Goal: Task Accomplishment & Management: Use online tool/utility

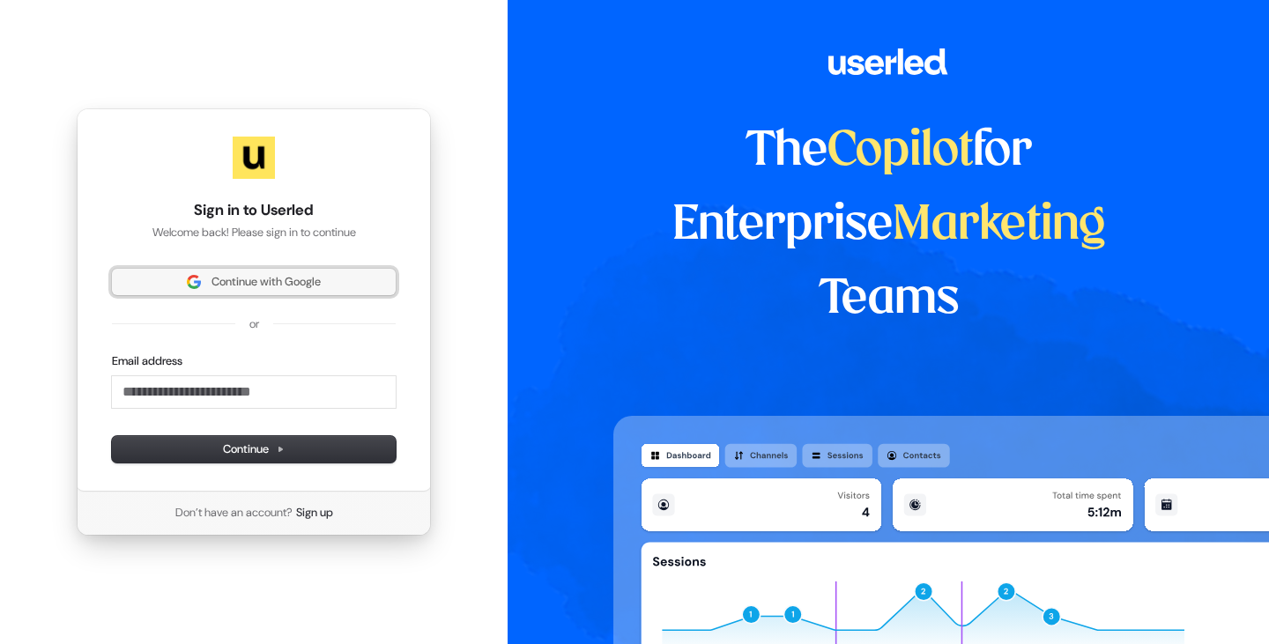
click at [242, 279] on span "Continue with Google" at bounding box center [266, 282] width 109 height 16
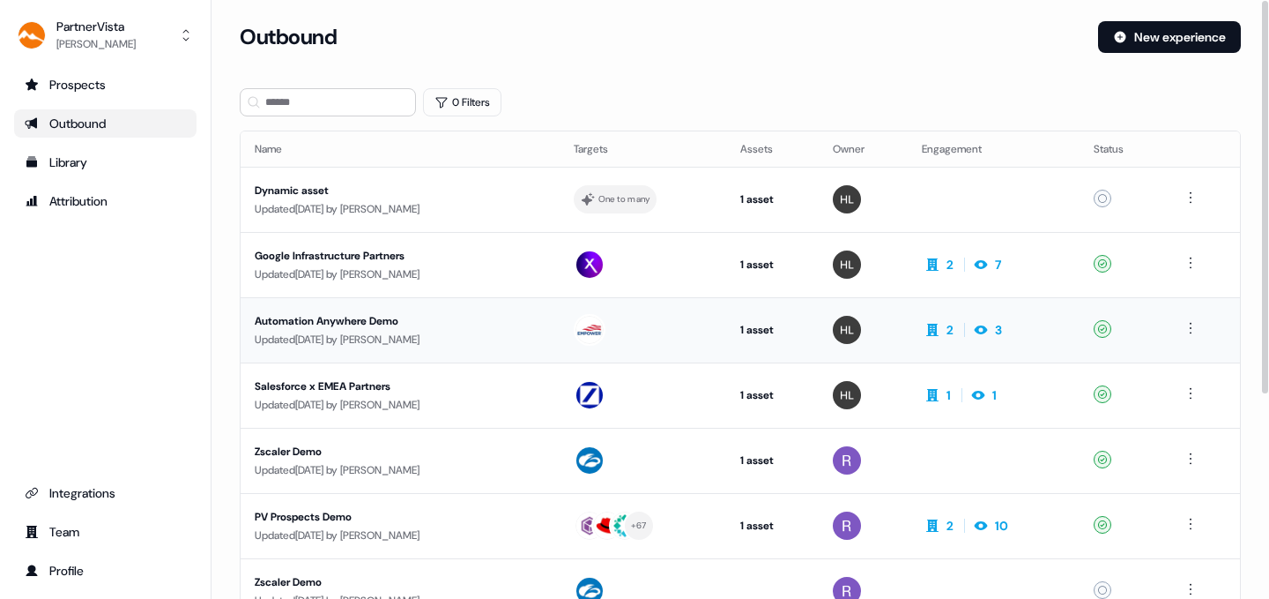
click at [341, 316] on div "Automation Anywhere Demo" at bounding box center [400, 321] width 291 height 18
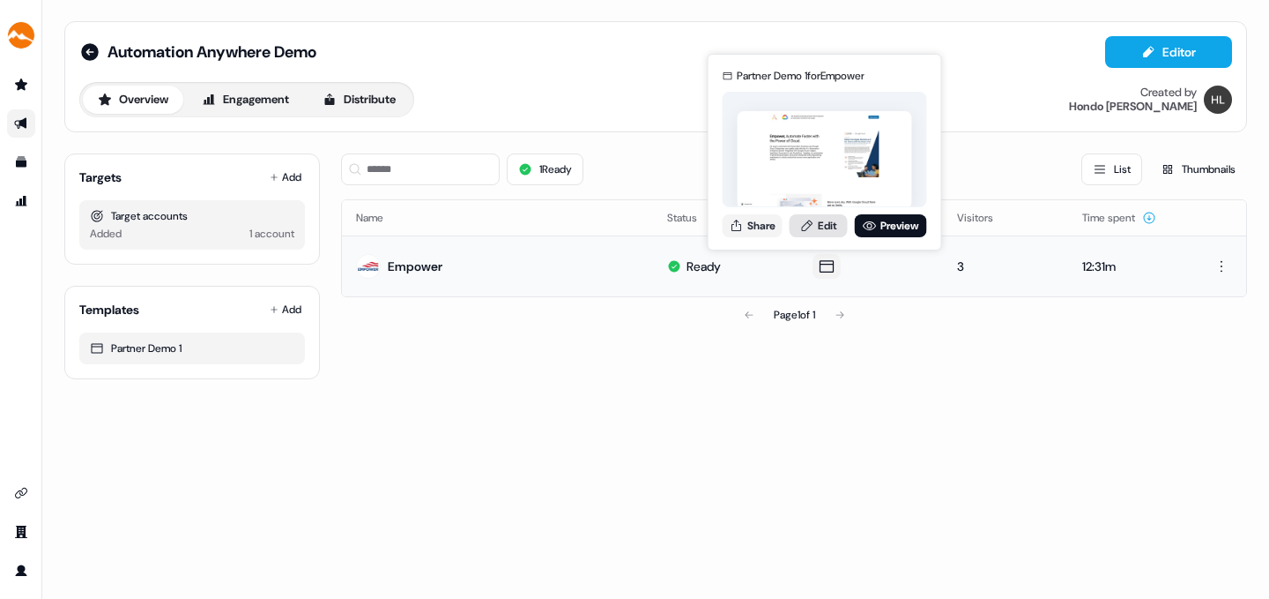
click at [826, 223] on link "Edit" at bounding box center [819, 225] width 58 height 23
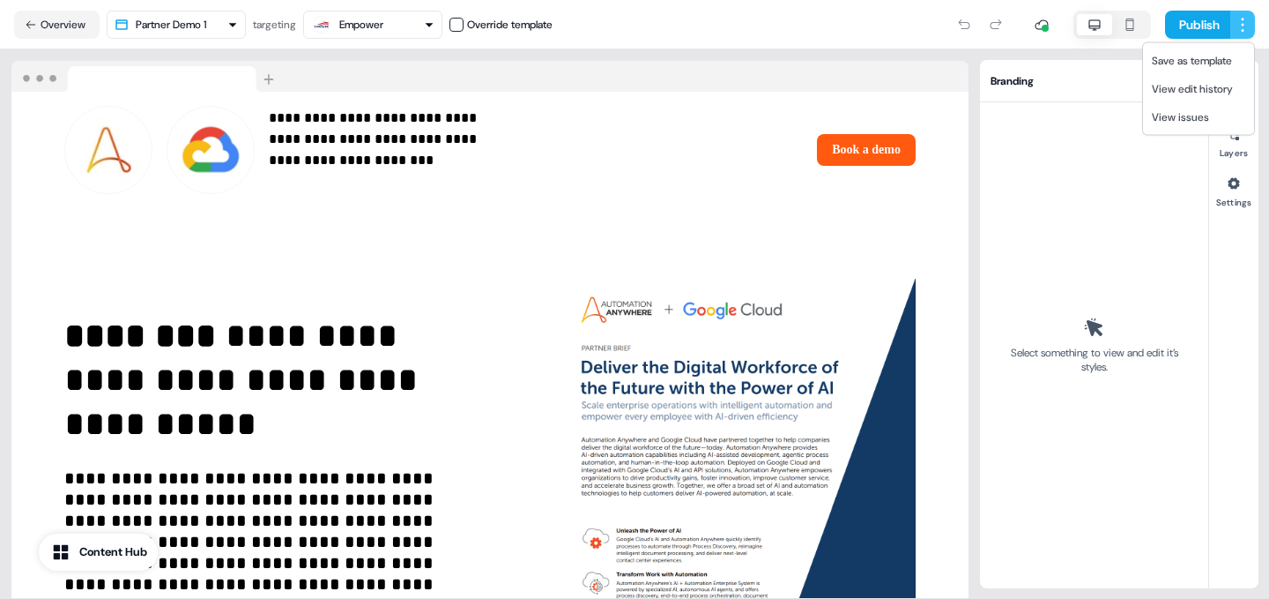
click at [1241, 20] on html "**********" at bounding box center [634, 299] width 1269 height 599
click at [1197, 57] on span "Save as template" at bounding box center [1192, 61] width 80 height 14
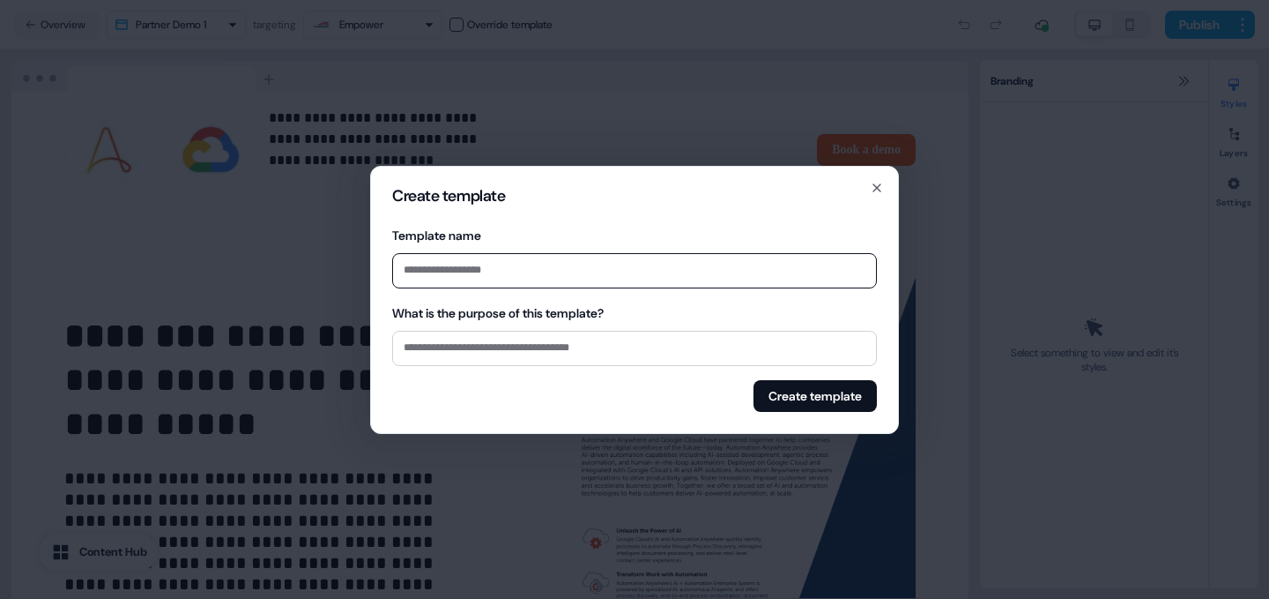
click at [428, 262] on input "Template name" at bounding box center [634, 270] width 485 height 35
type input "**********"
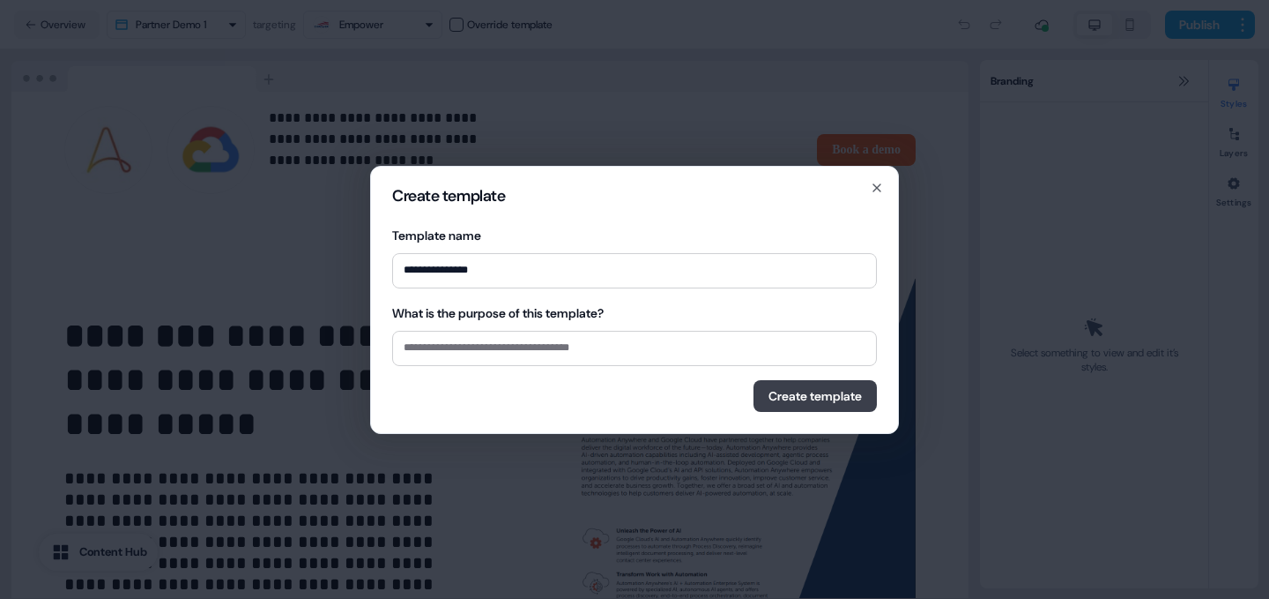
click at [793, 392] on button "Create template" at bounding box center [815, 396] width 123 height 32
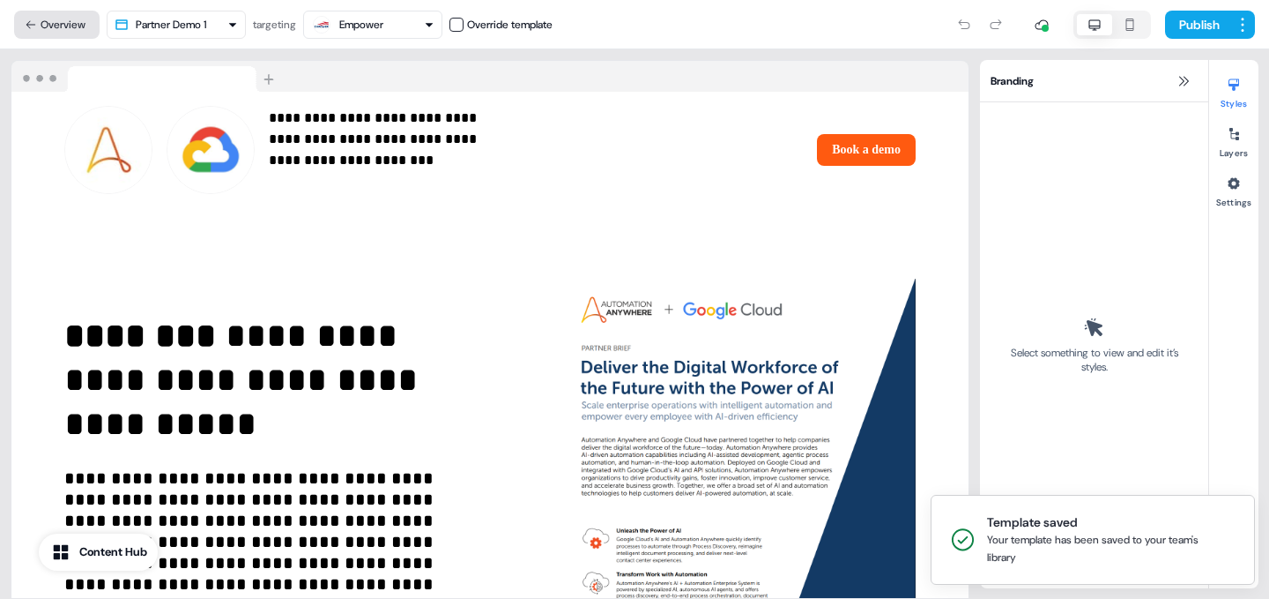
click at [60, 19] on button "Overview" at bounding box center [57, 25] width 86 height 28
click at [66, 22] on button "Overview" at bounding box center [57, 25] width 86 height 28
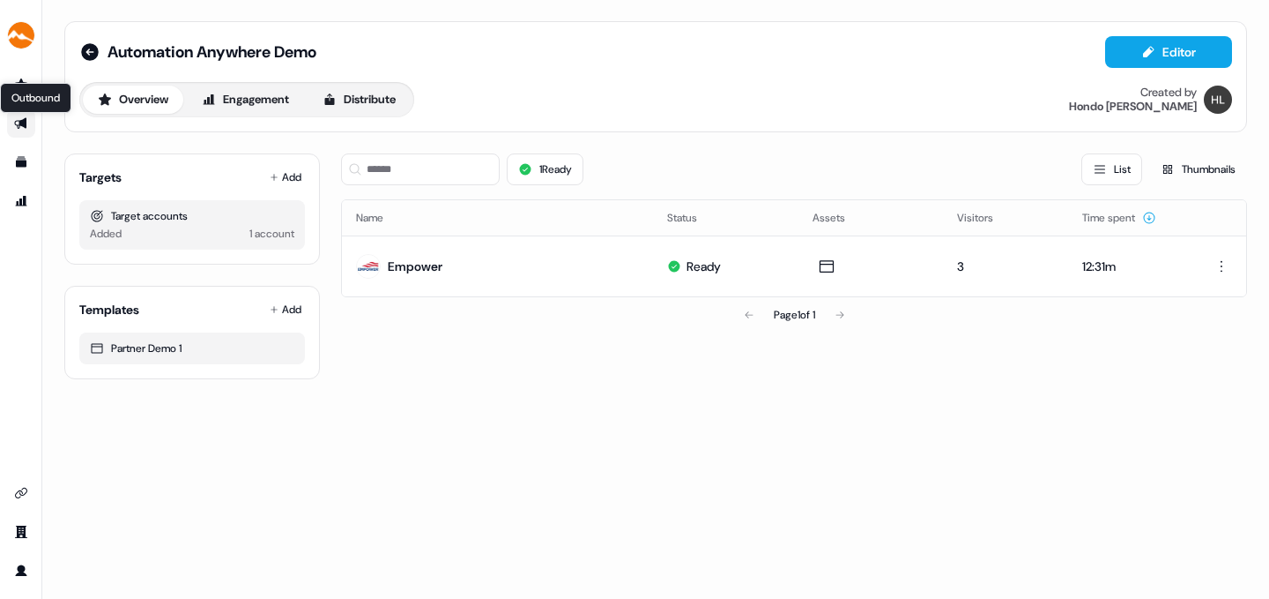
click at [19, 117] on icon "Go to outbound experience" at bounding box center [21, 123] width 14 height 14
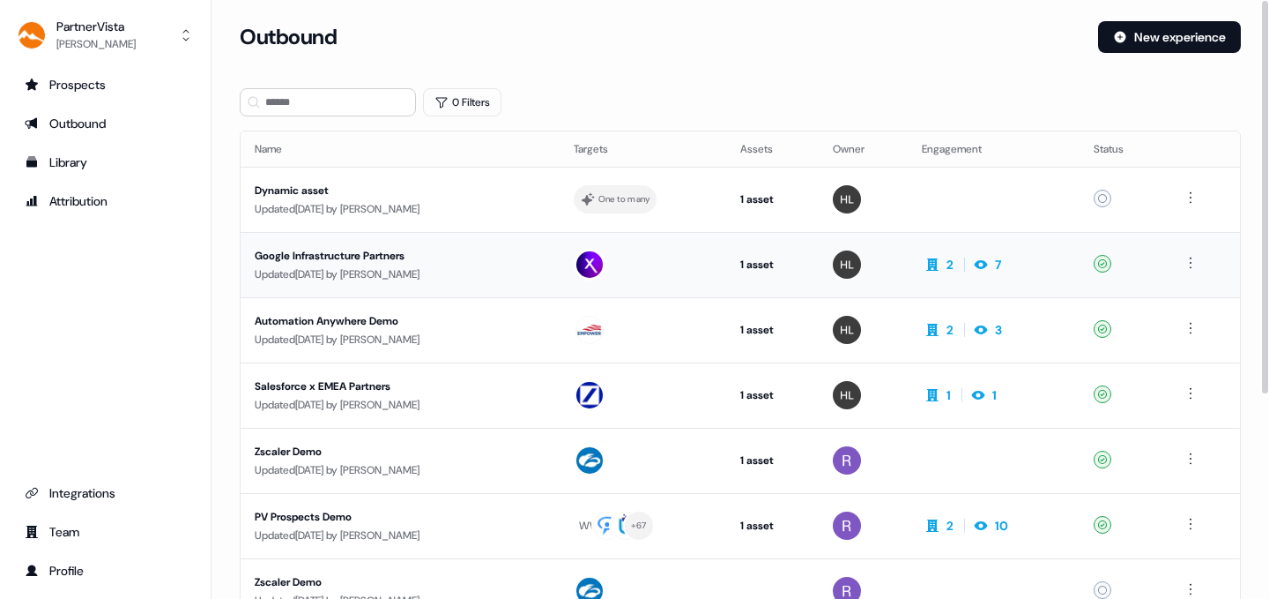
click at [358, 249] on div "Google Infrastructure Partners" at bounding box center [400, 256] width 291 height 18
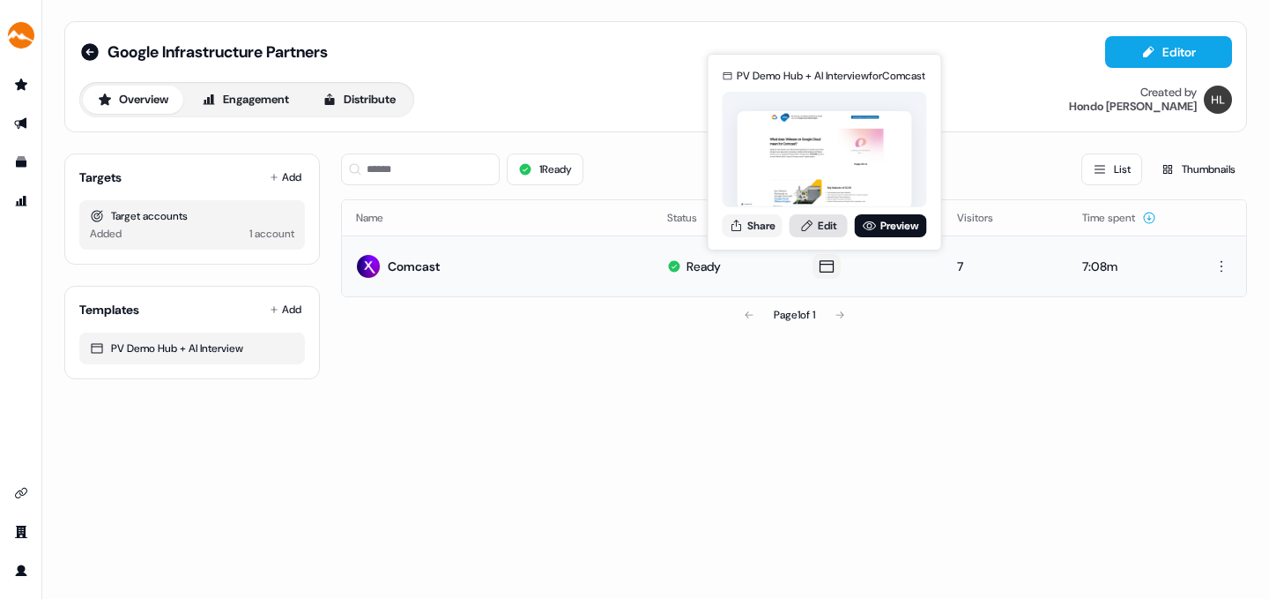
click at [818, 221] on link "Edit" at bounding box center [819, 225] width 58 height 23
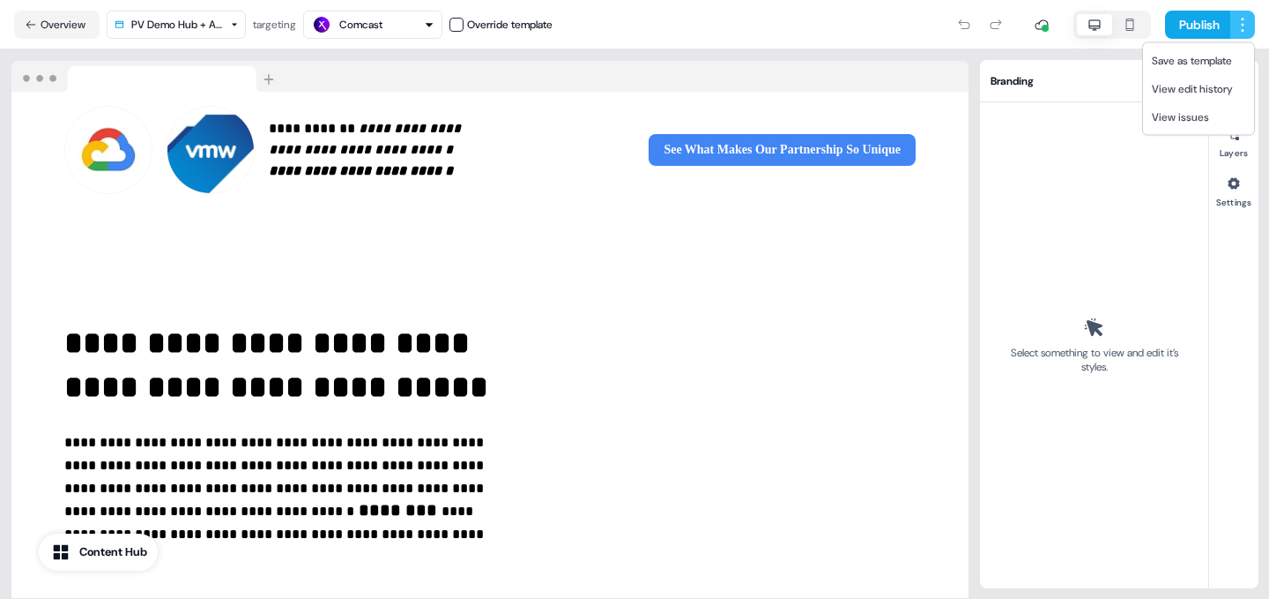
click at [1243, 23] on html "**********" at bounding box center [634, 299] width 1269 height 599
click at [1210, 60] on span "Save as template" at bounding box center [1192, 61] width 80 height 14
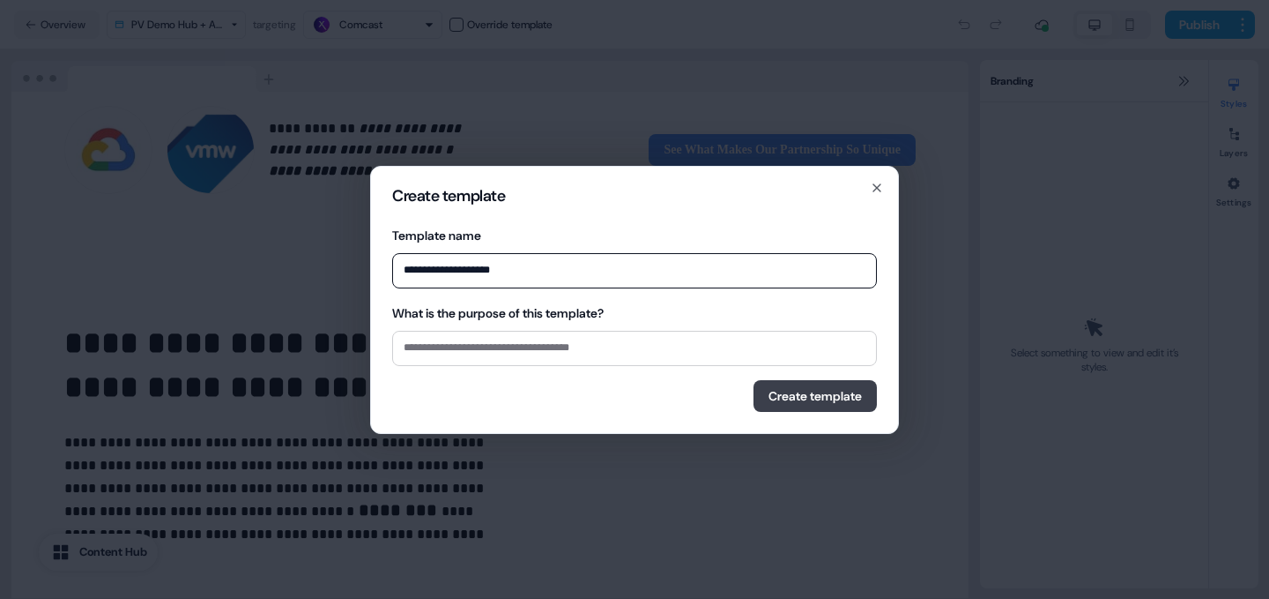
type input "**********"
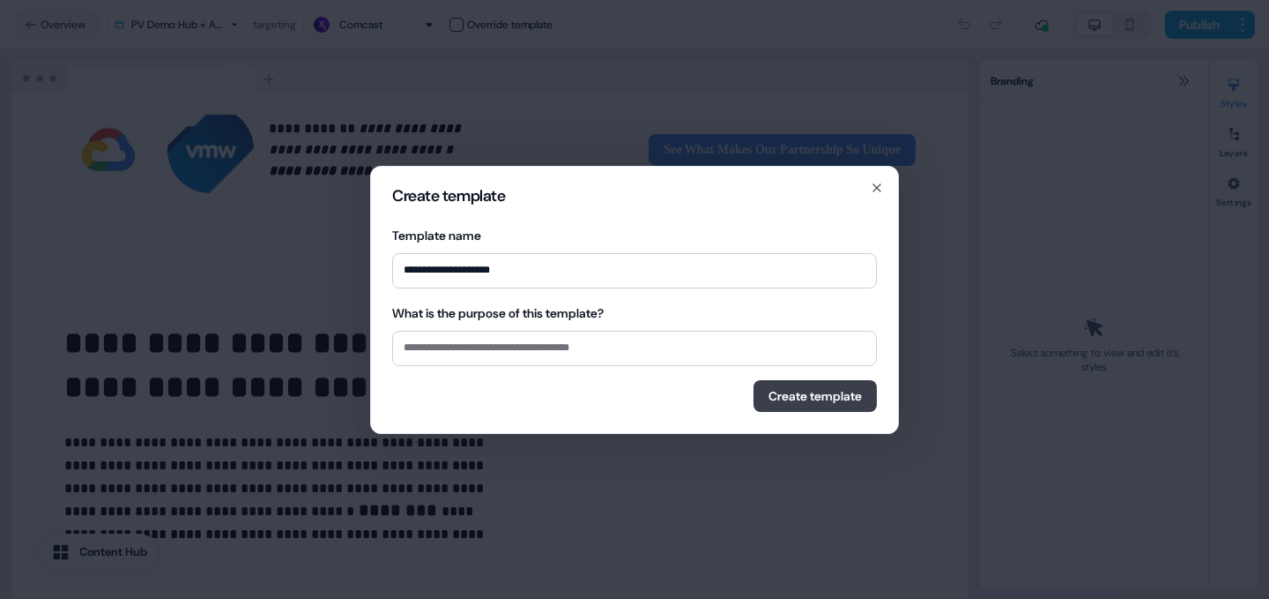
click at [810, 390] on button "Create template" at bounding box center [815, 396] width 123 height 32
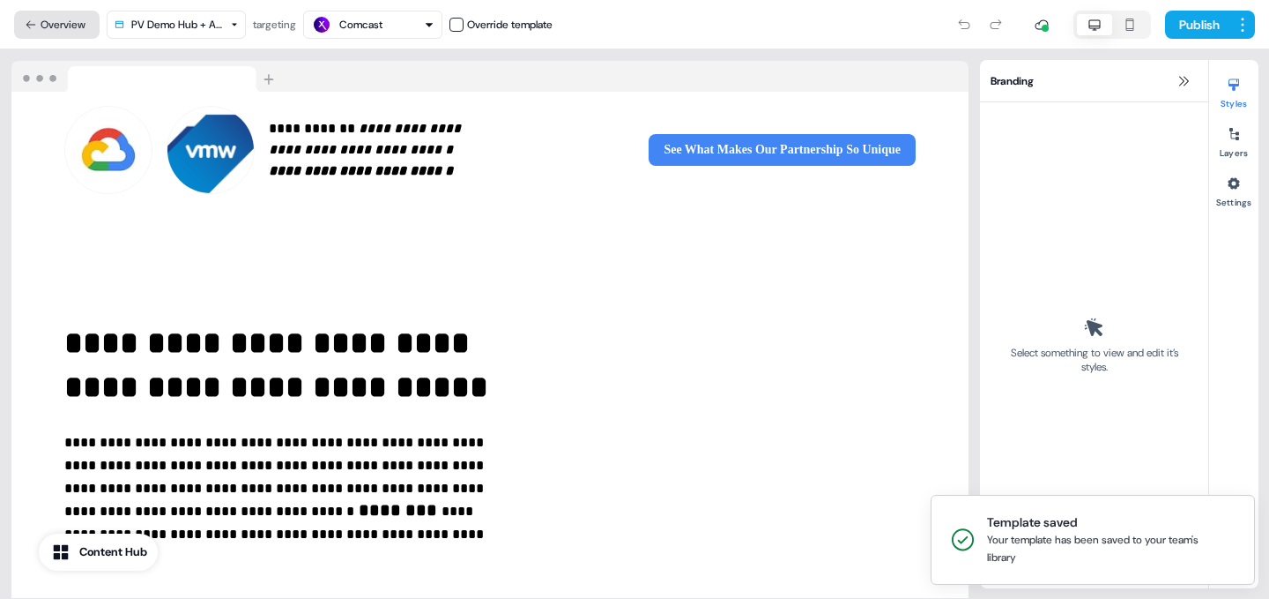
click at [64, 19] on button "Overview" at bounding box center [57, 25] width 86 height 28
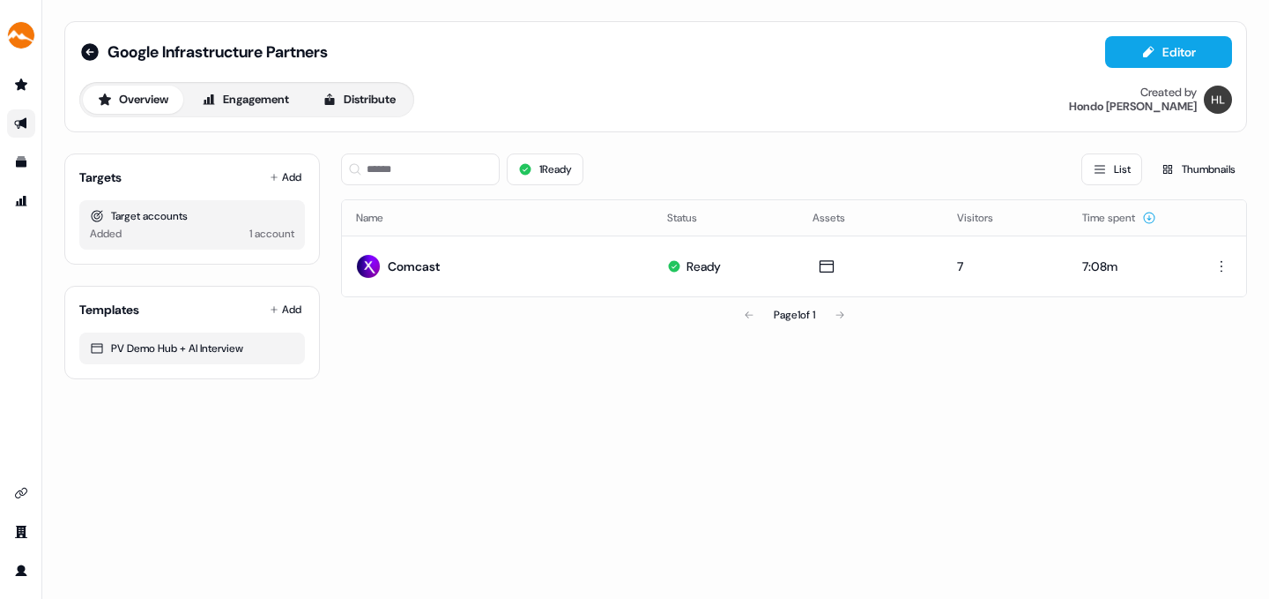
click at [18, 118] on icon "Go to outbound experience" at bounding box center [21, 123] width 14 height 14
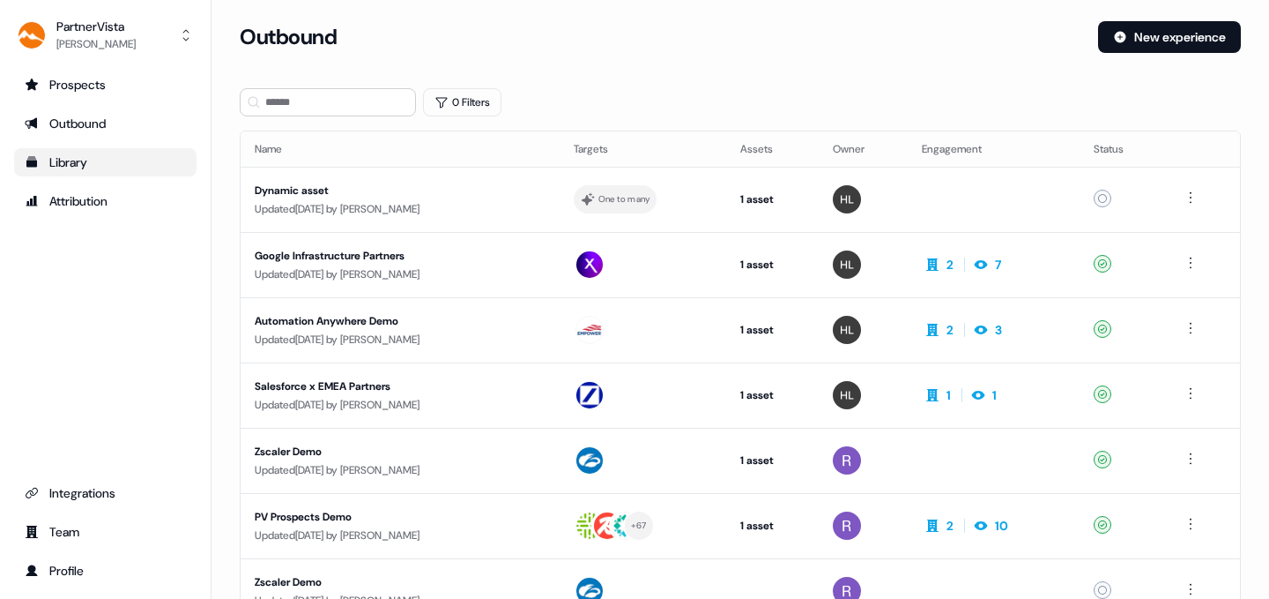
click at [67, 160] on div "Library" at bounding box center [105, 162] width 161 height 18
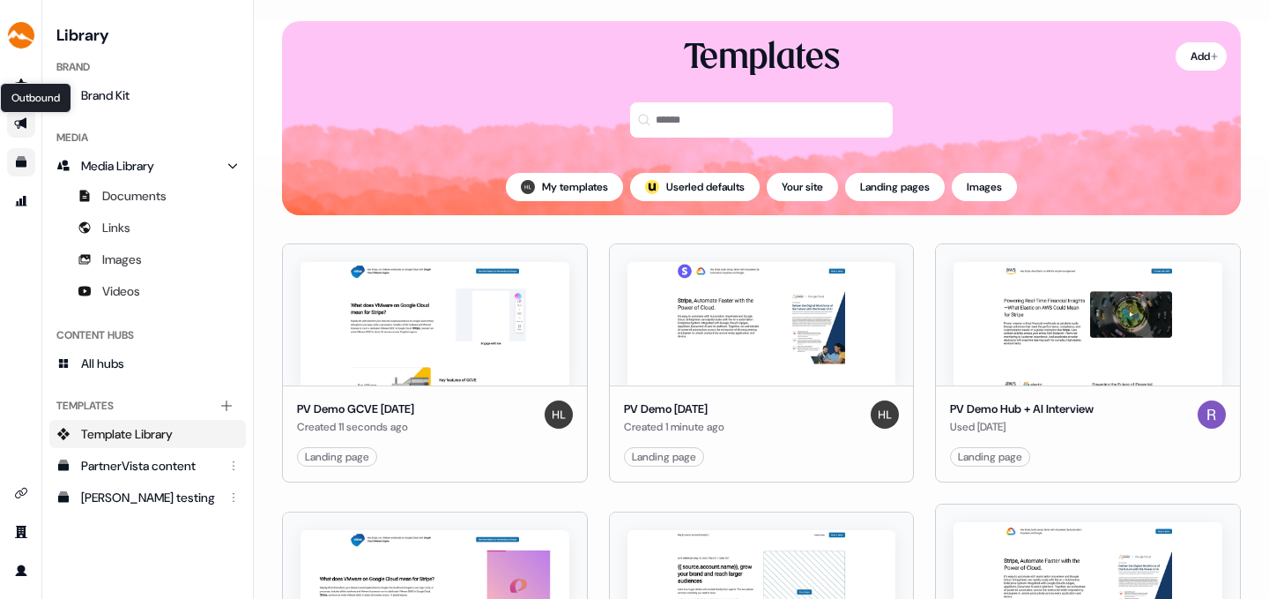
click at [20, 116] on icon "Go to outbound experience" at bounding box center [21, 123] width 14 height 14
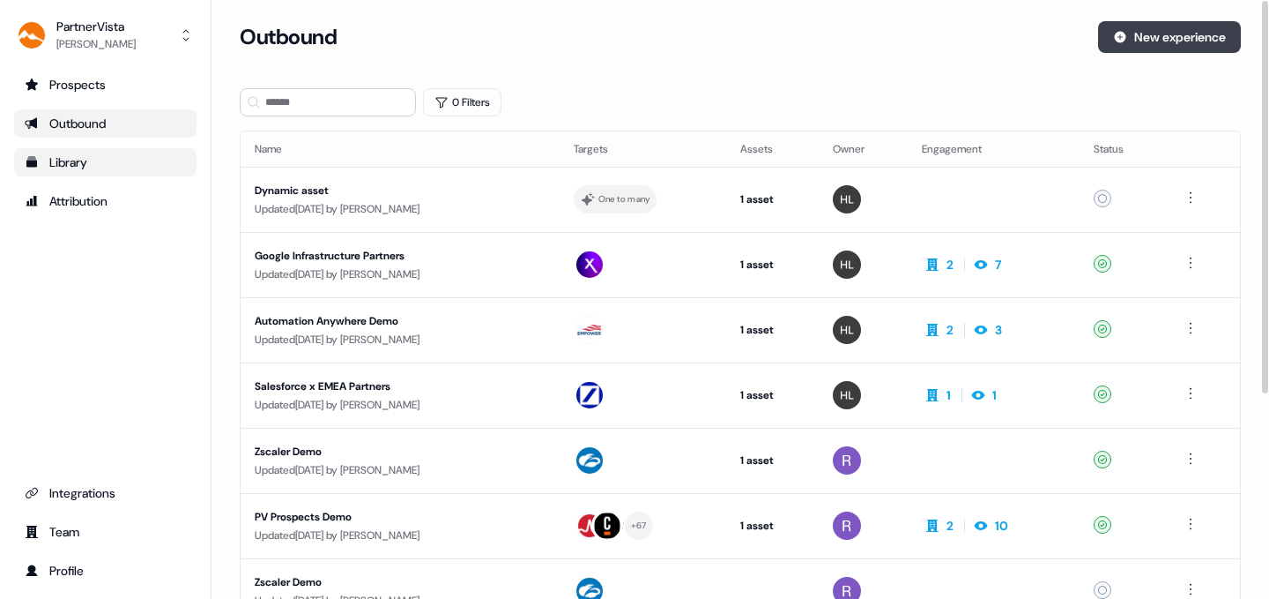
click at [1168, 30] on button "New experience" at bounding box center [1169, 37] width 143 height 32
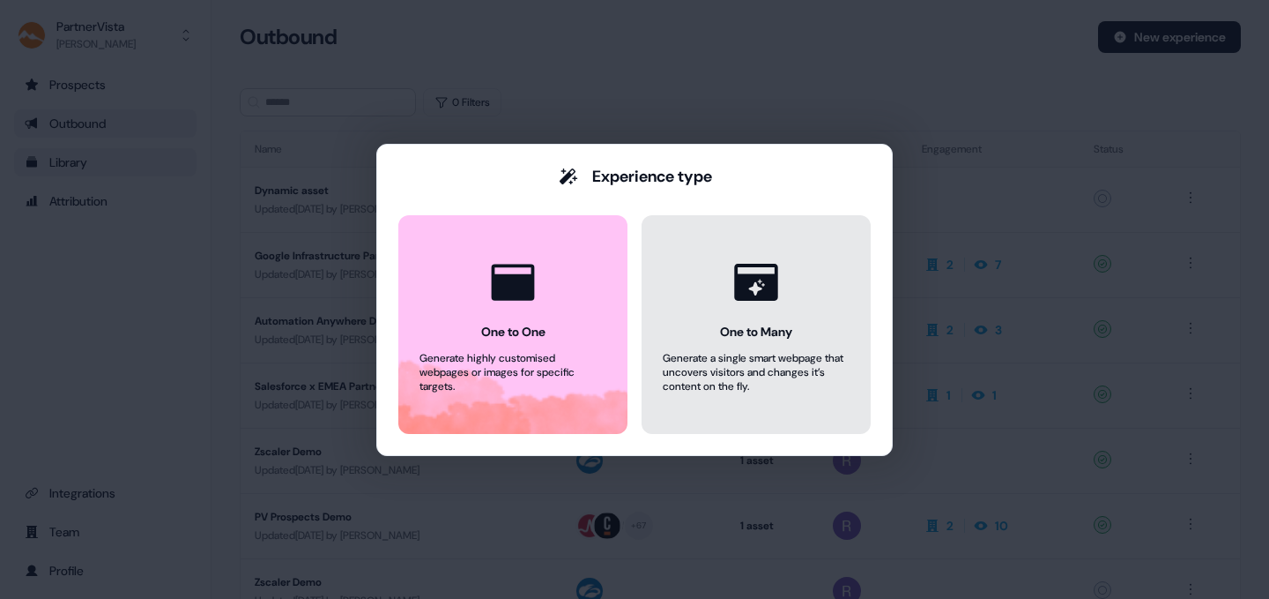
click at [746, 330] on div "One to Many" at bounding box center [756, 332] width 72 height 18
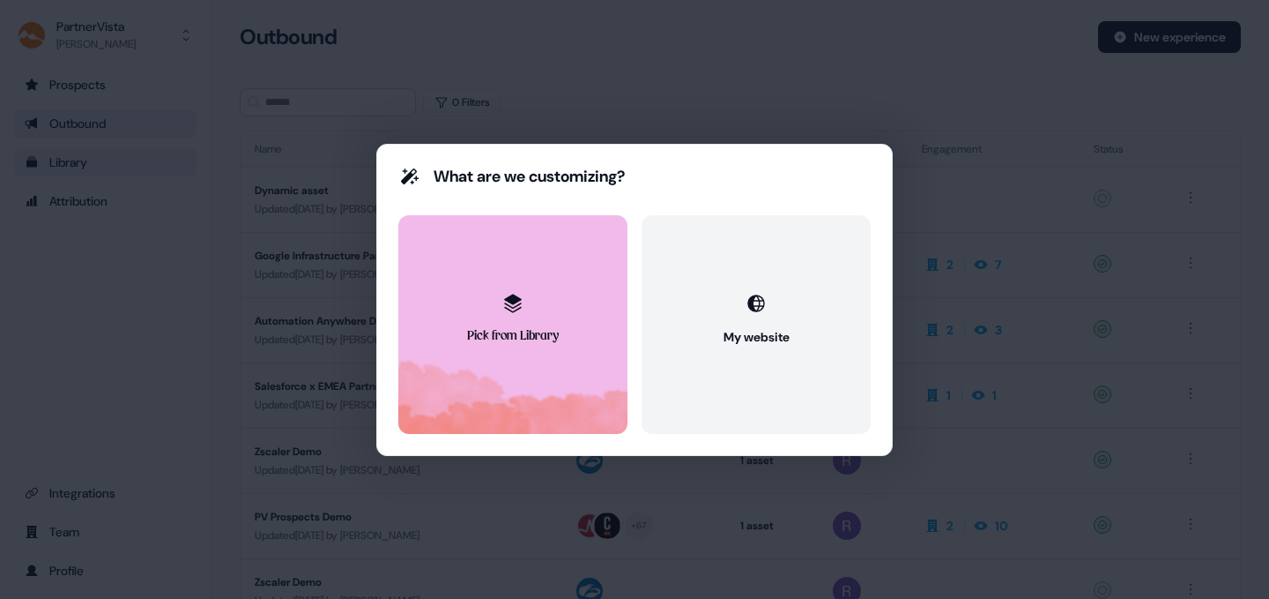
click at [533, 336] on div "Pick from Library" at bounding box center [513, 337] width 92 height 18
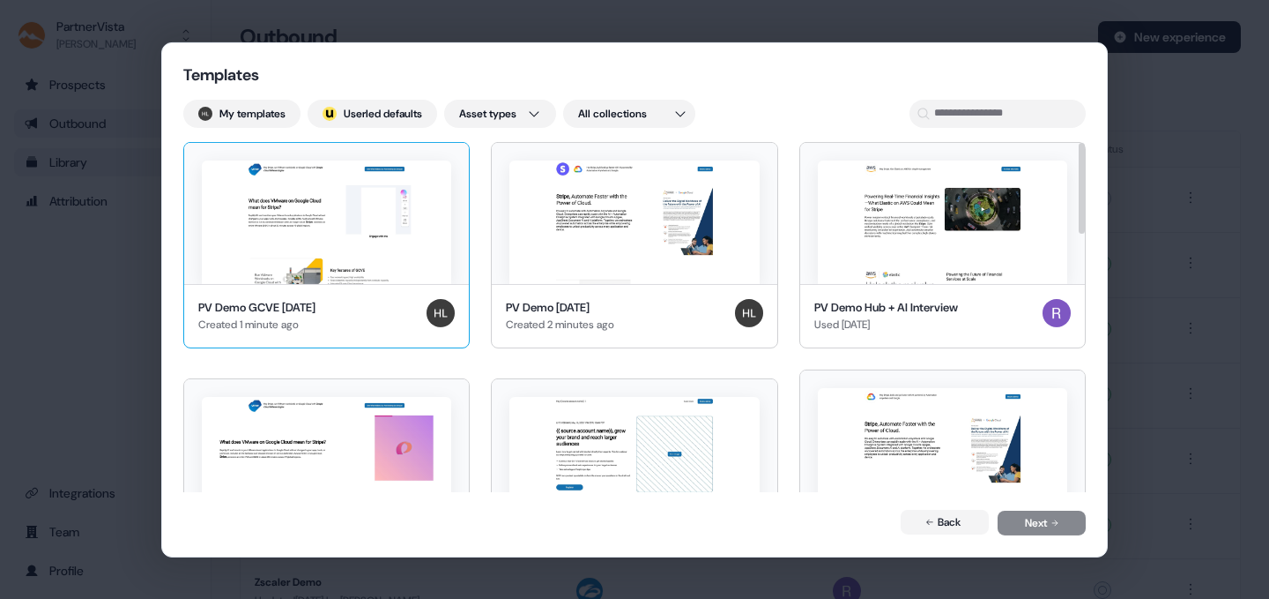
click at [376, 252] on img at bounding box center [326, 221] width 249 height 123
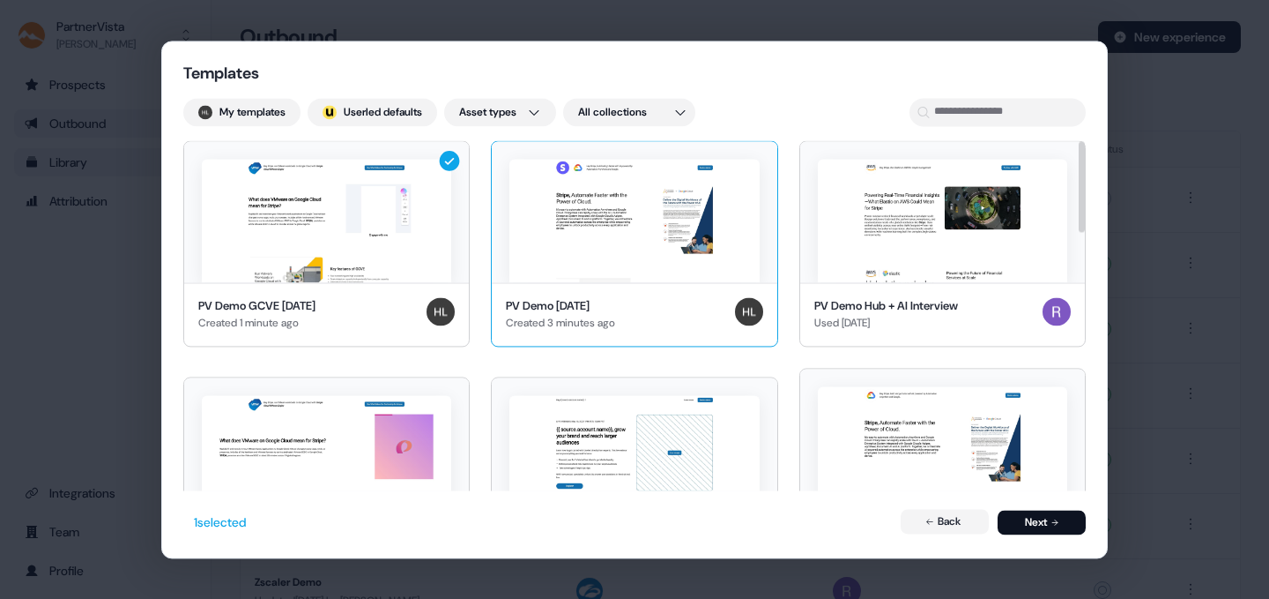
click at [588, 238] on img at bounding box center [633, 220] width 249 height 123
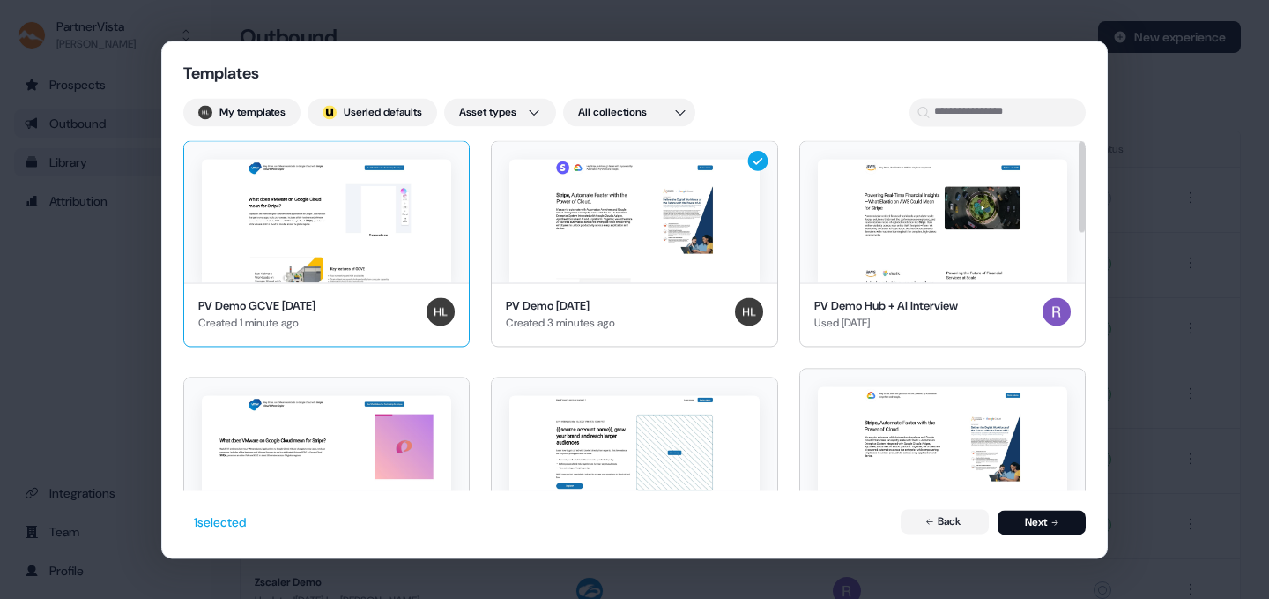
click at [430, 238] on img at bounding box center [326, 220] width 249 height 123
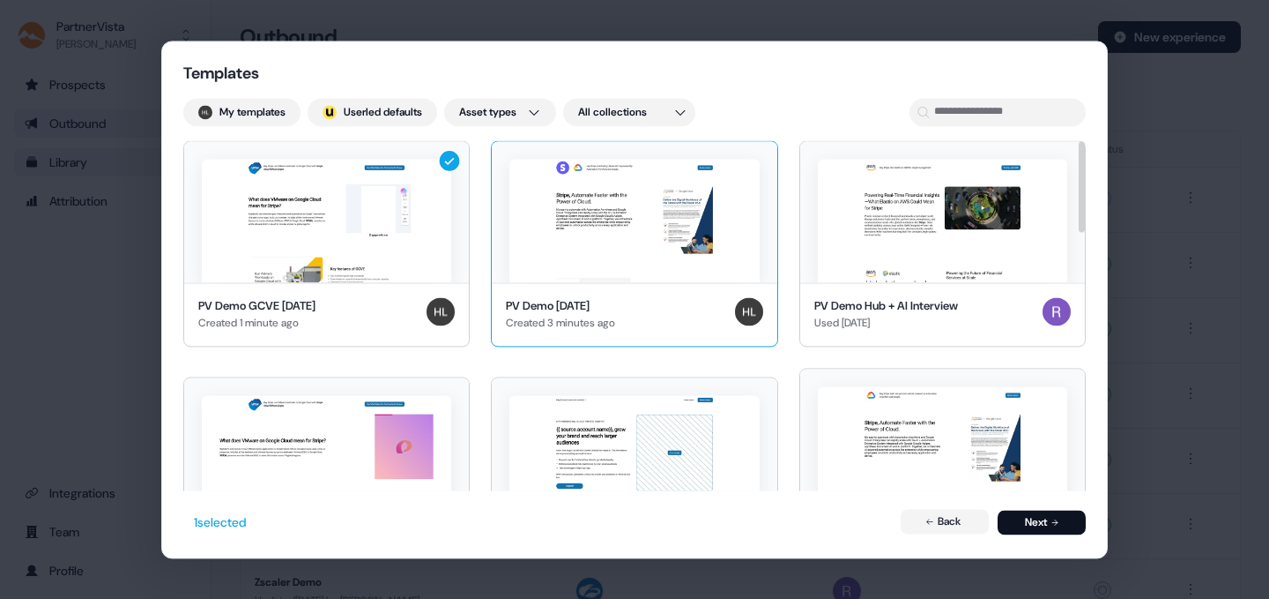
click at [661, 309] on div "PV Demo 8.21.25 Created 3 minutes ago" at bounding box center [634, 314] width 257 height 35
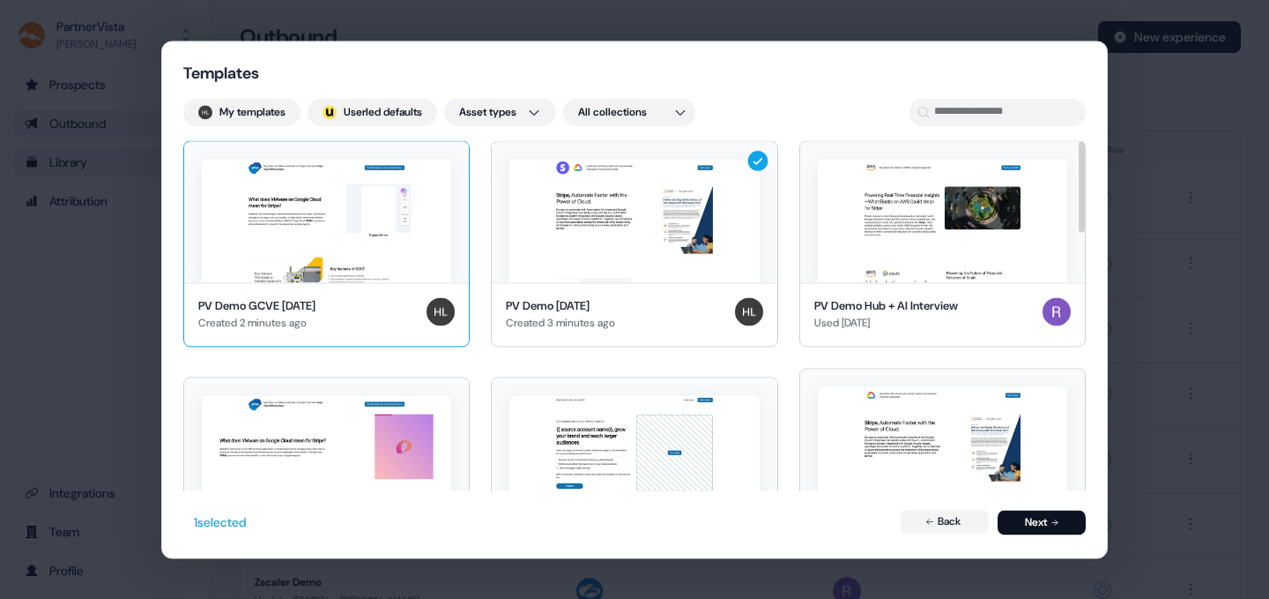
click at [364, 218] on img at bounding box center [326, 220] width 249 height 123
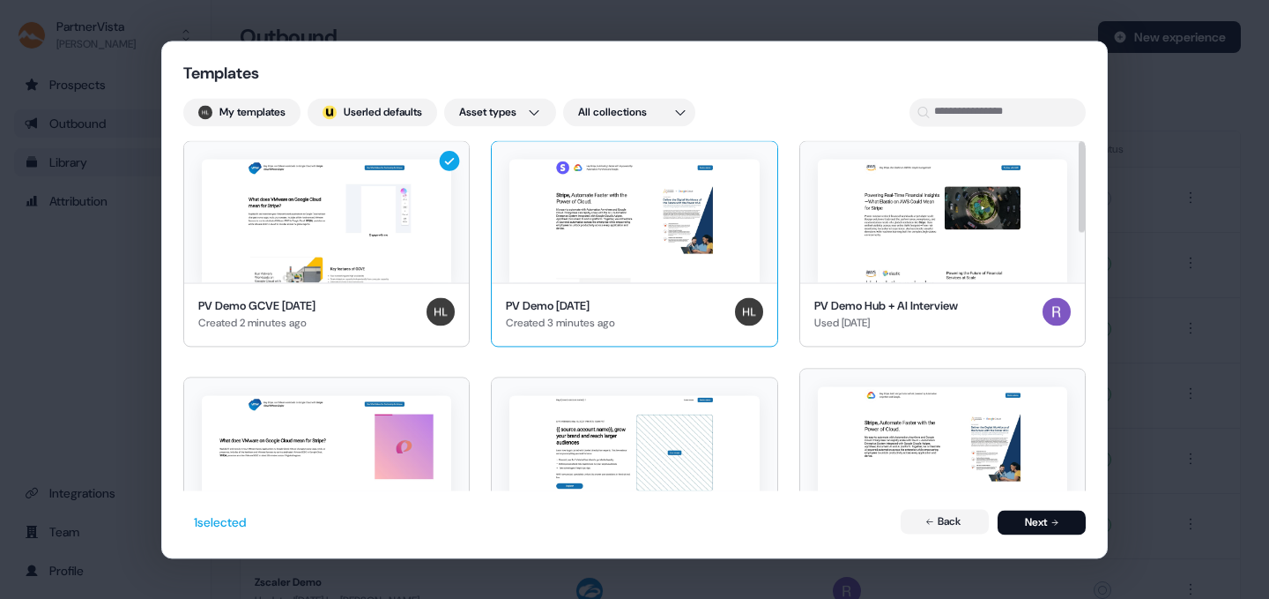
click at [615, 253] on img at bounding box center [633, 220] width 249 height 123
click at [1065, 521] on button "Next" at bounding box center [1042, 522] width 88 height 25
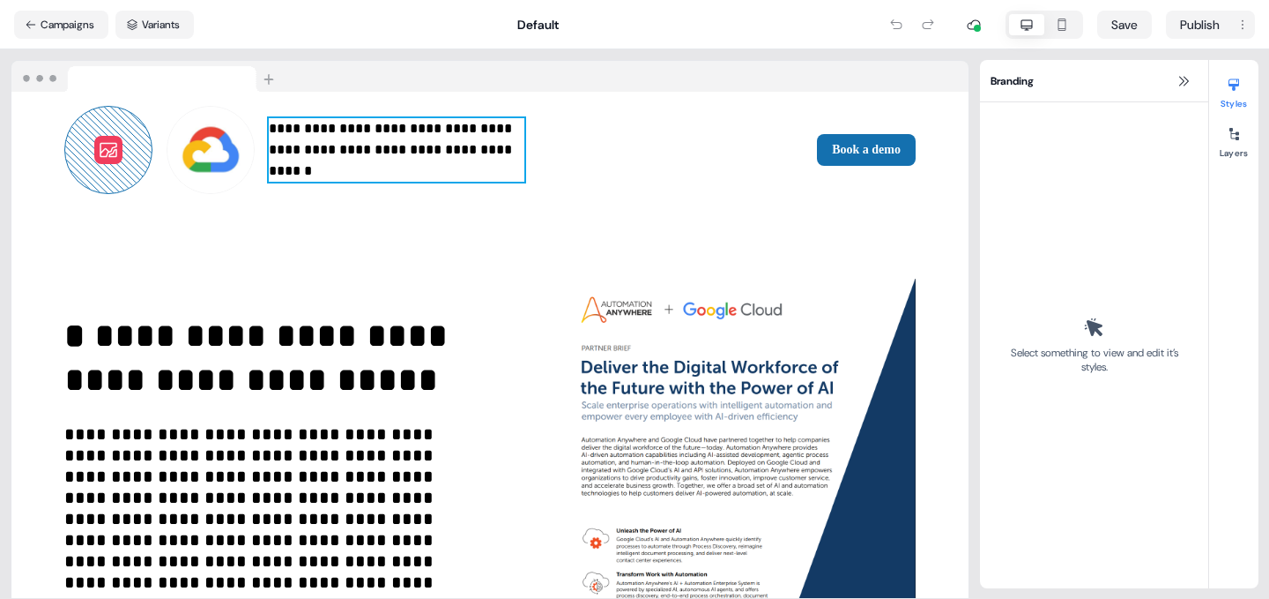
click at [351, 144] on p "**********" at bounding box center [397, 149] width 256 height 63
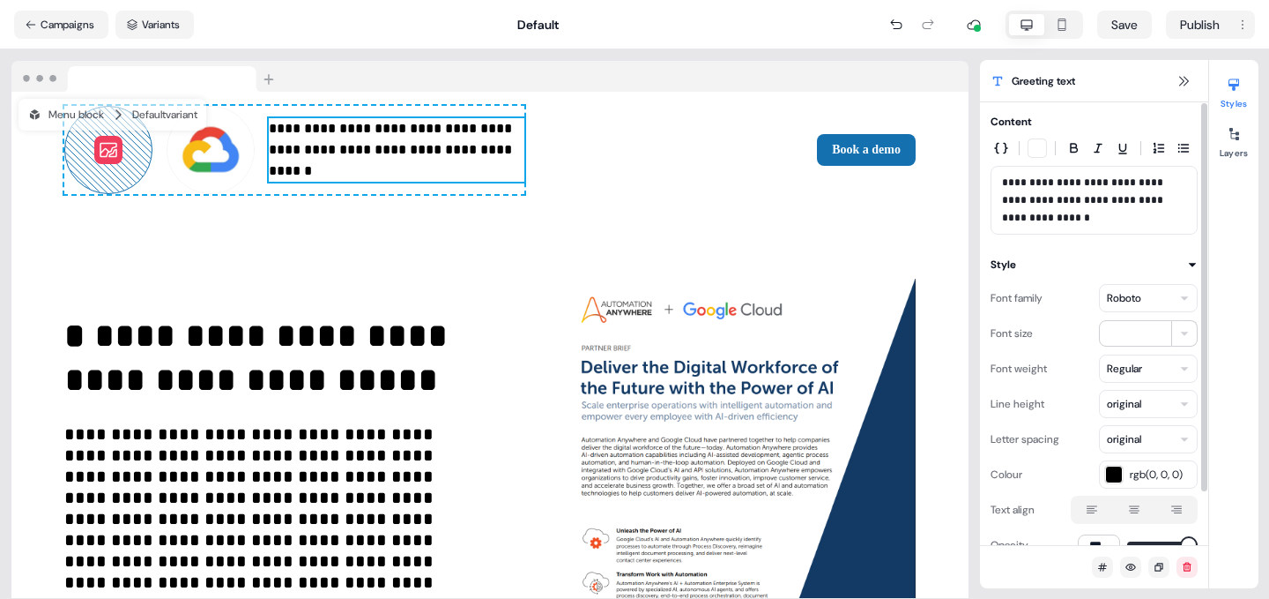
click at [1029, 180] on p "**********" at bounding box center [1094, 200] width 184 height 53
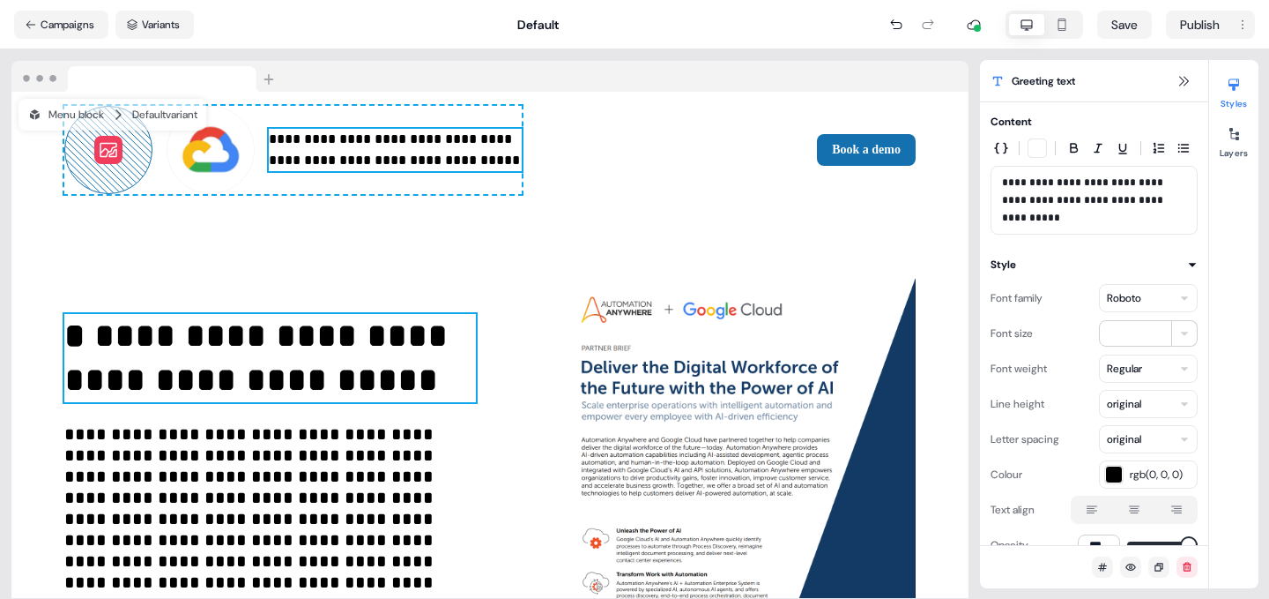
click at [316, 331] on p "**********" at bounding box center [270, 358] width 412 height 88
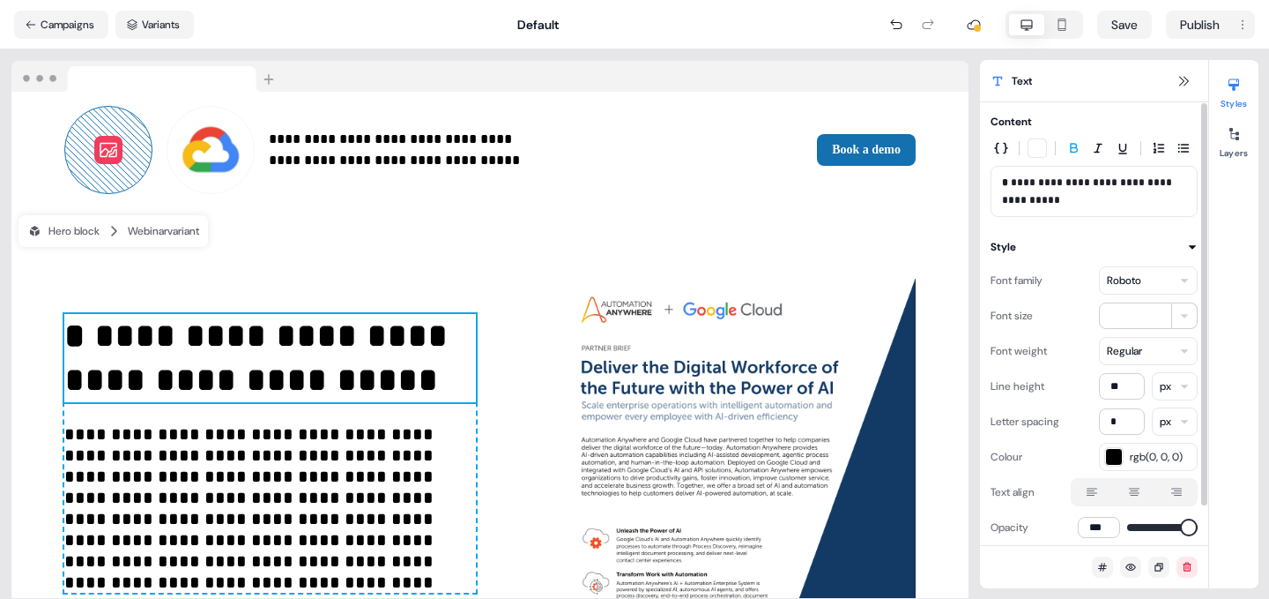
click at [1009, 181] on p "**********" at bounding box center [1094, 191] width 184 height 35
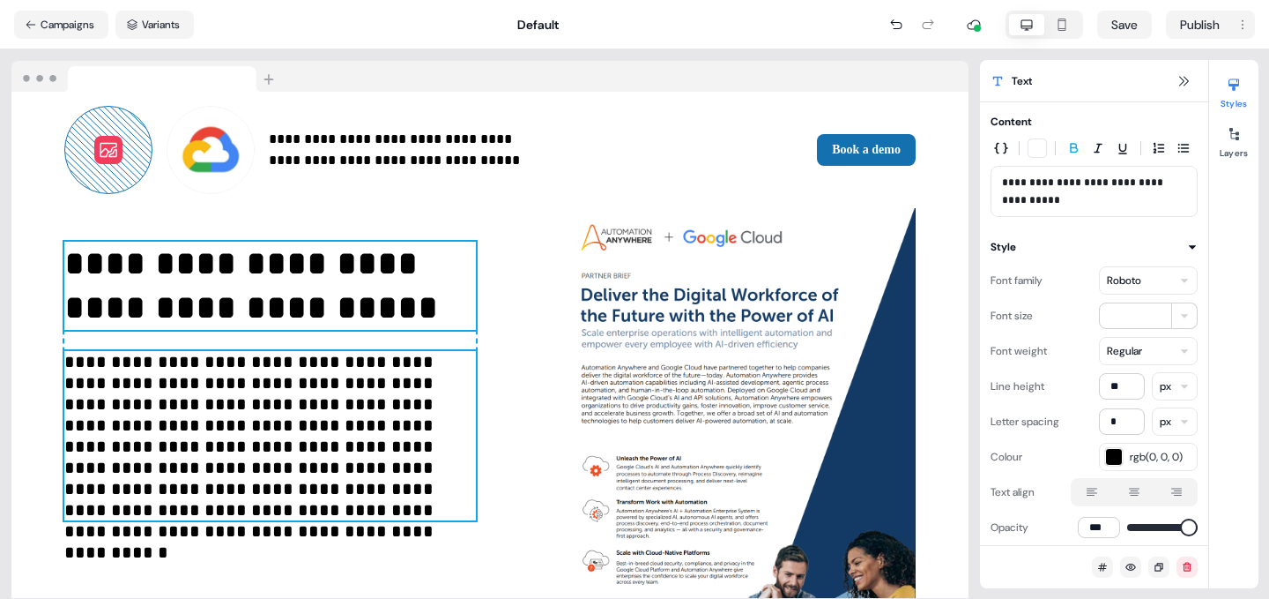
scroll to position [73, 0]
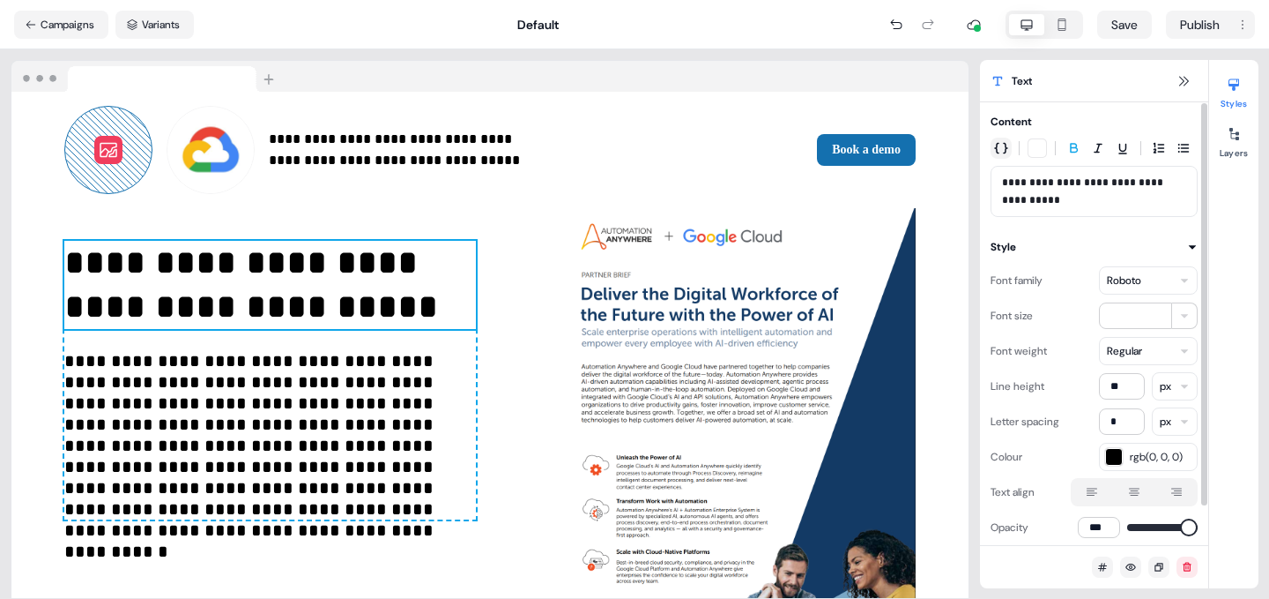
click at [1001, 143] on icon "button" at bounding box center [1001, 148] width 14 height 14
click at [1067, 90] on div "Text" at bounding box center [1094, 81] width 228 height 42
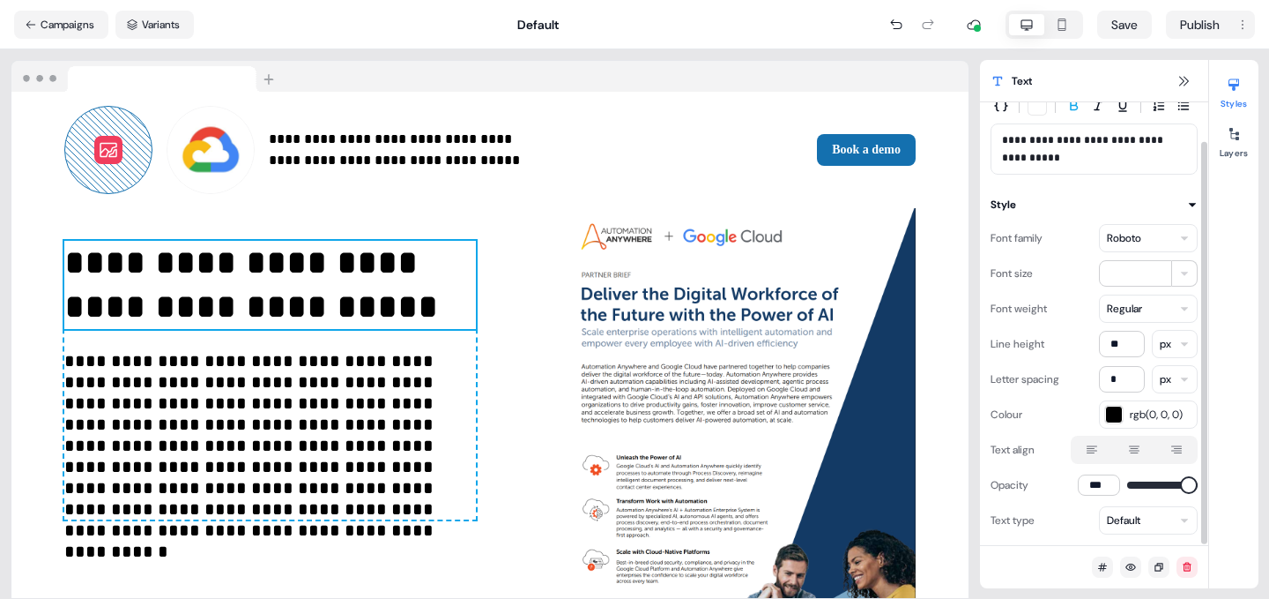
scroll to position [0, 0]
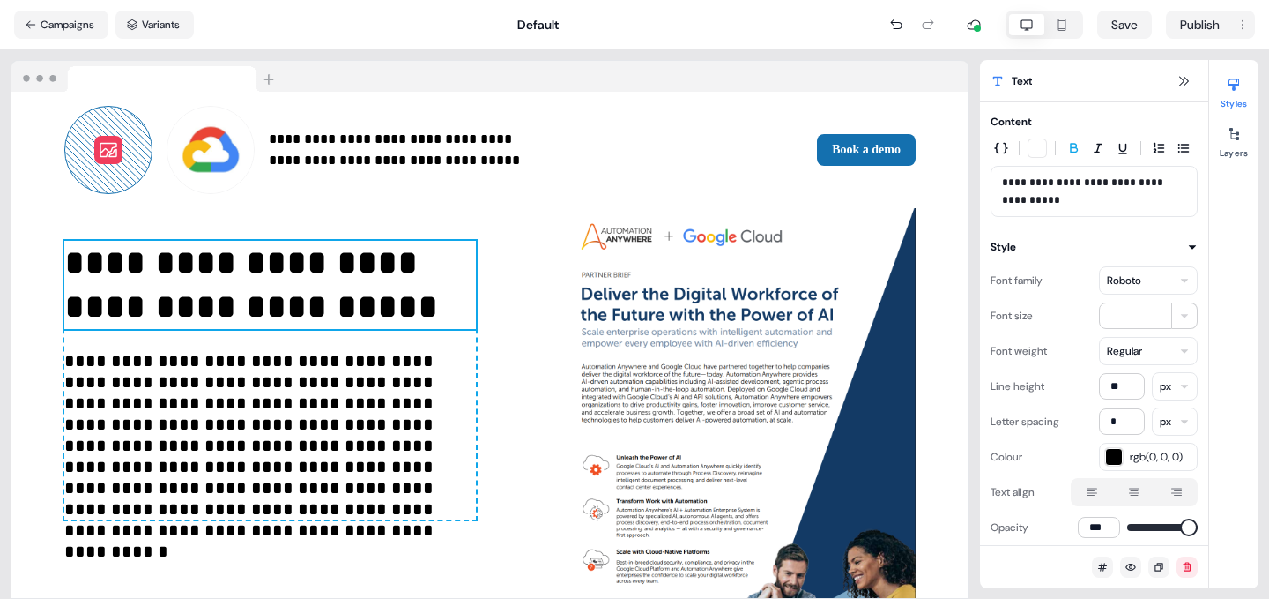
click at [98, 129] on icon at bounding box center [108, 150] width 86 height 86
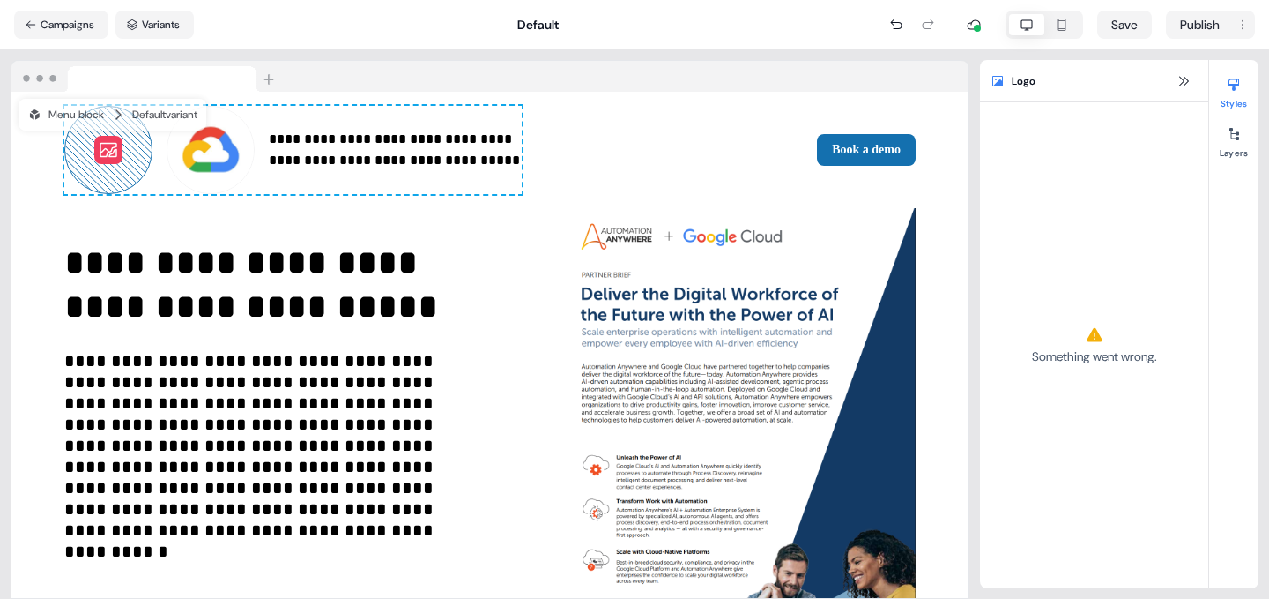
click at [95, 167] on line at bounding box center [118, 151] width 100 height 97
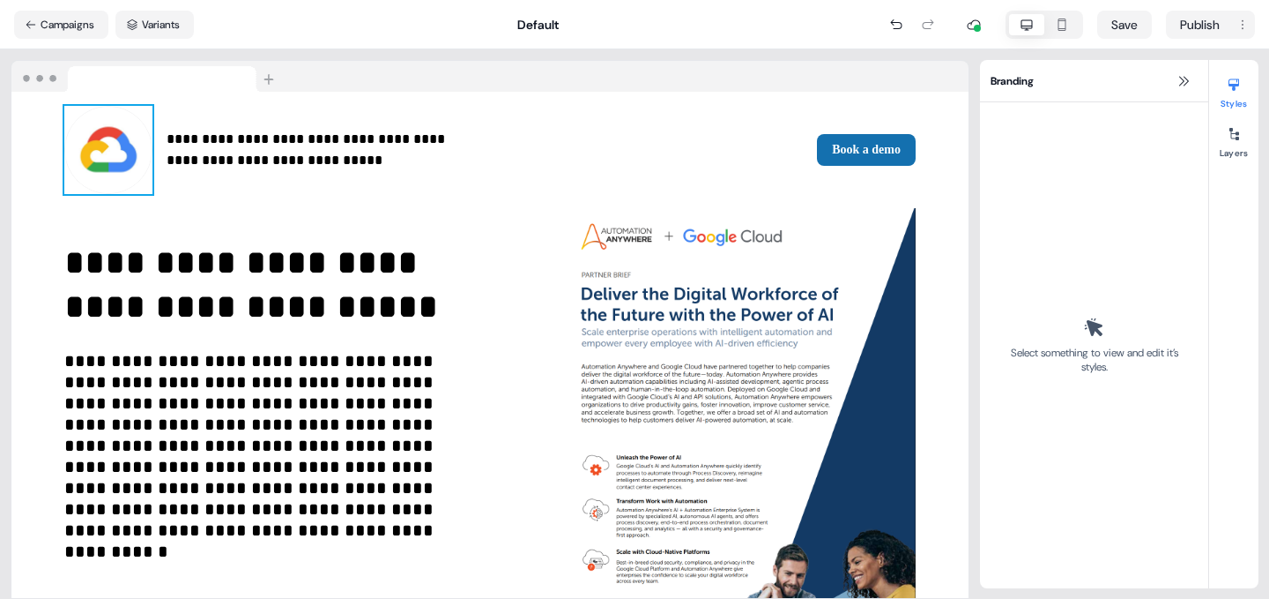
click at [107, 136] on img at bounding box center [108, 150] width 88 height 88
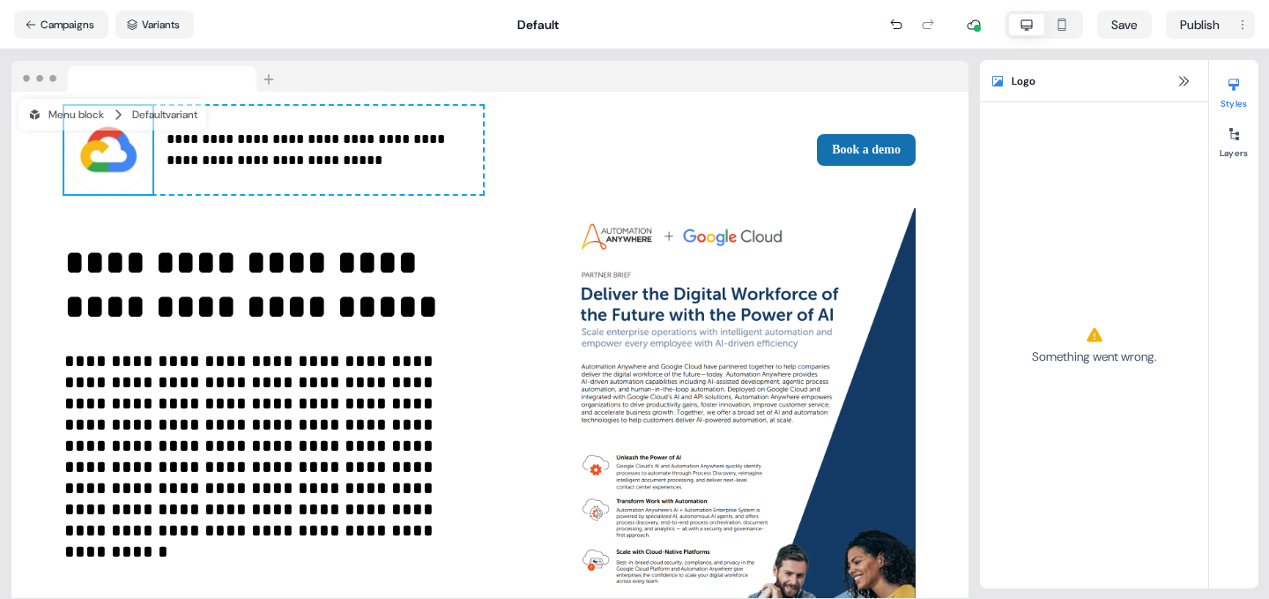
click at [1237, 82] on icon at bounding box center [1234, 85] width 11 height 12
click at [1236, 145] on div at bounding box center [1234, 134] width 28 height 28
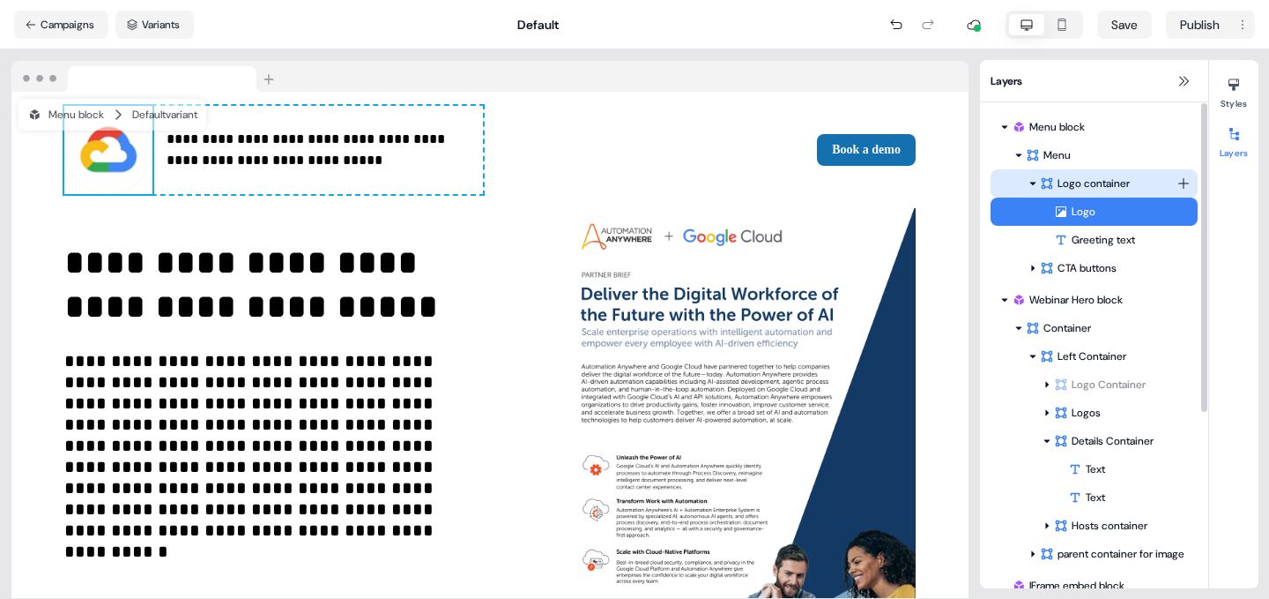
click at [1085, 177] on div "Logo container" at bounding box center [1108, 184] width 137 height 18
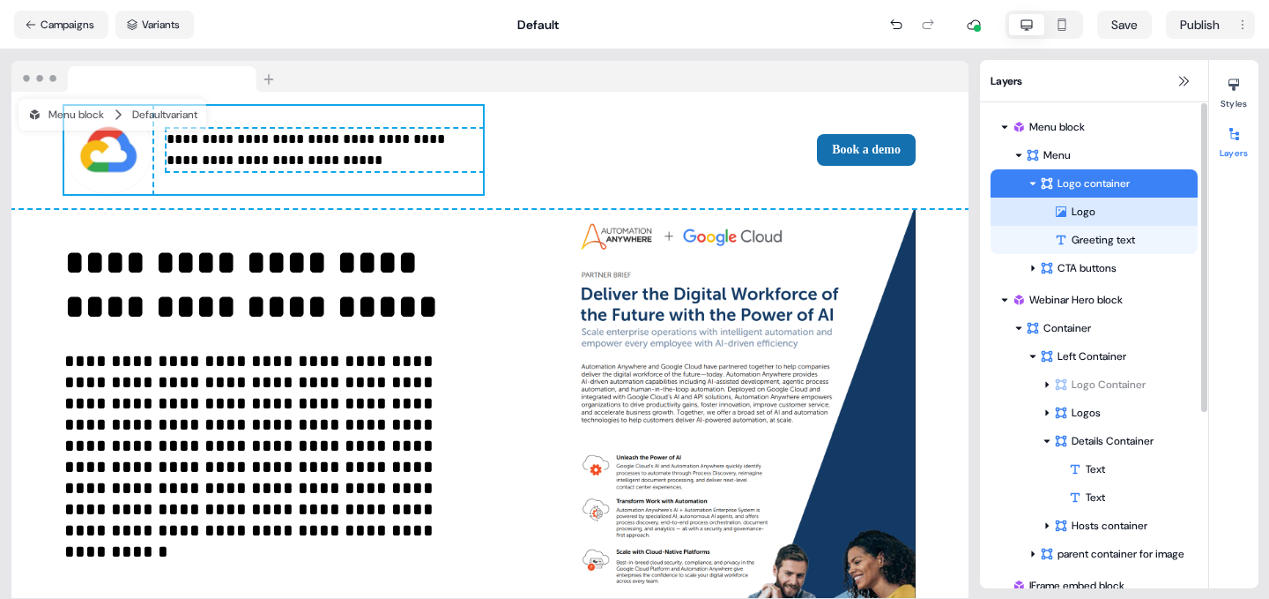
click at [1087, 213] on div "Logo" at bounding box center [1126, 212] width 144 height 18
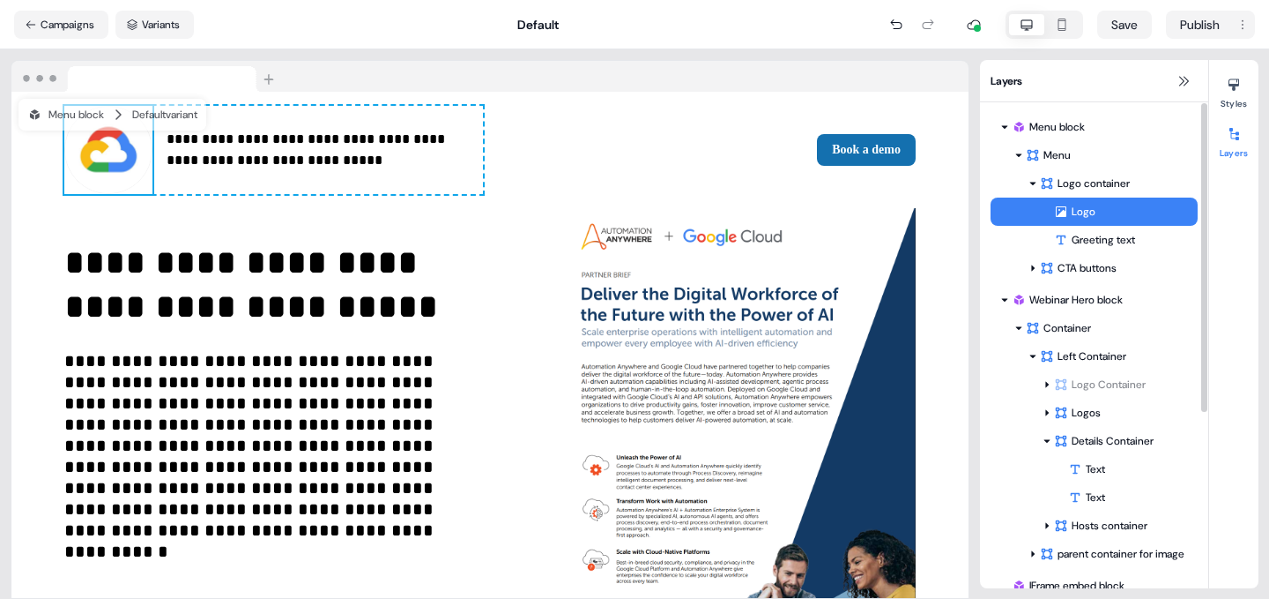
click at [1087, 213] on div "Logo" at bounding box center [1126, 212] width 144 height 18
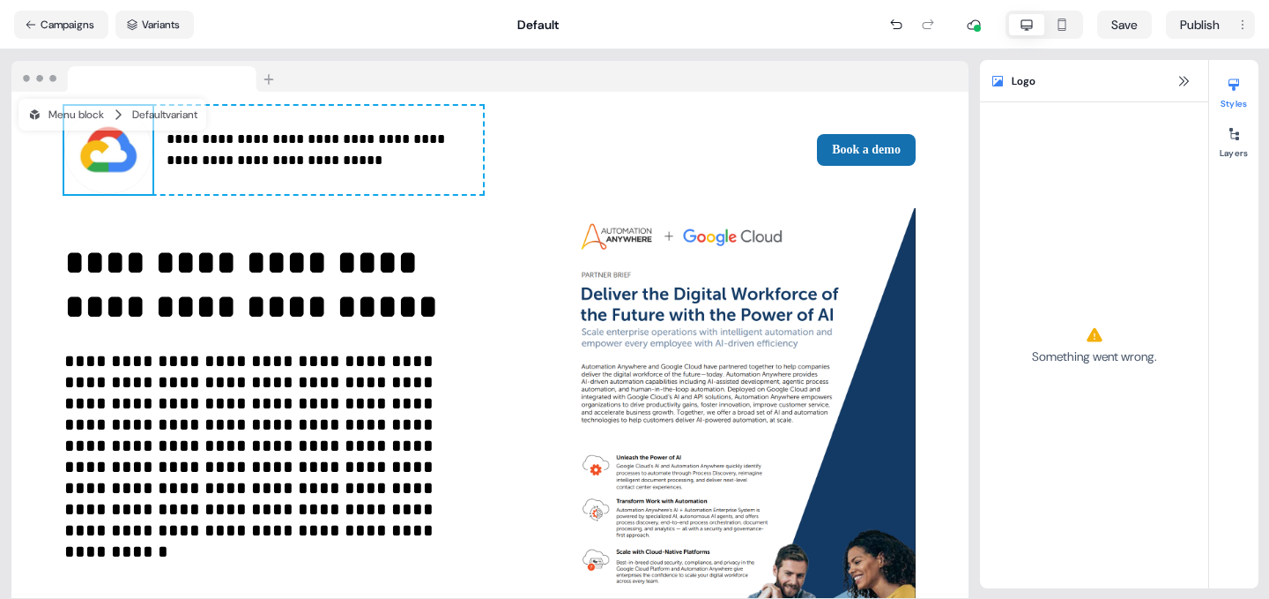
click at [110, 153] on img at bounding box center [108, 150] width 88 height 88
click at [119, 152] on img at bounding box center [108, 150] width 88 height 88
click at [104, 146] on img at bounding box center [108, 150] width 88 height 88
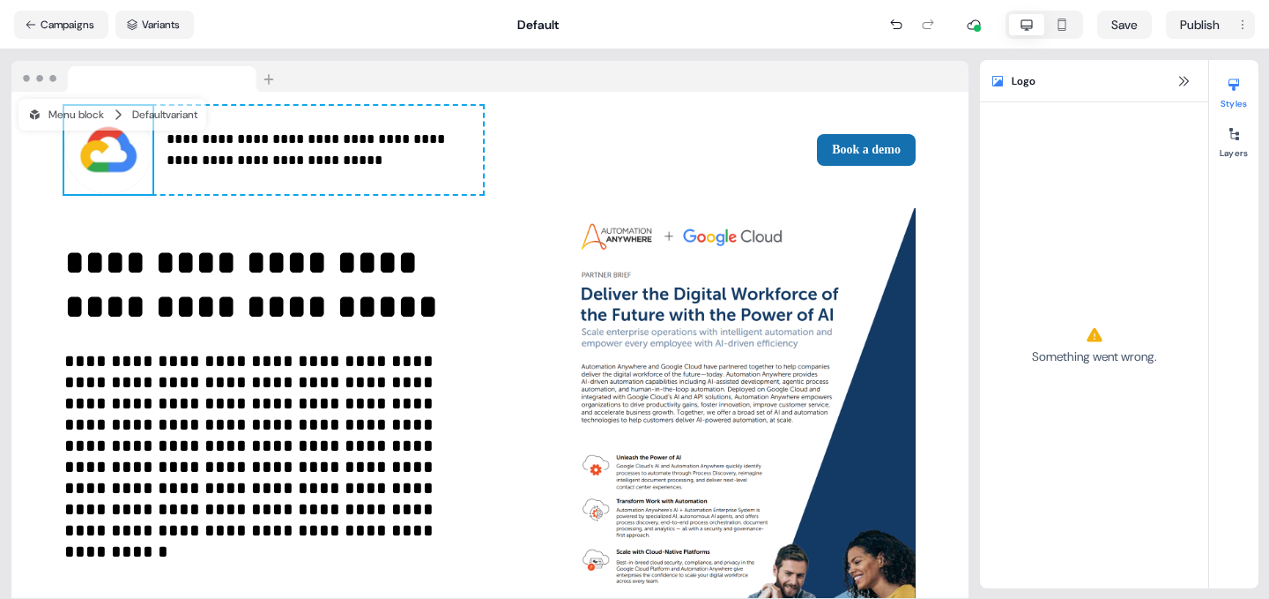
click at [104, 146] on img at bounding box center [108, 150] width 88 height 88
click at [1097, 78] on div "Logo" at bounding box center [1078, 81] width 175 height 14
click at [1230, 143] on div at bounding box center [1234, 134] width 28 height 28
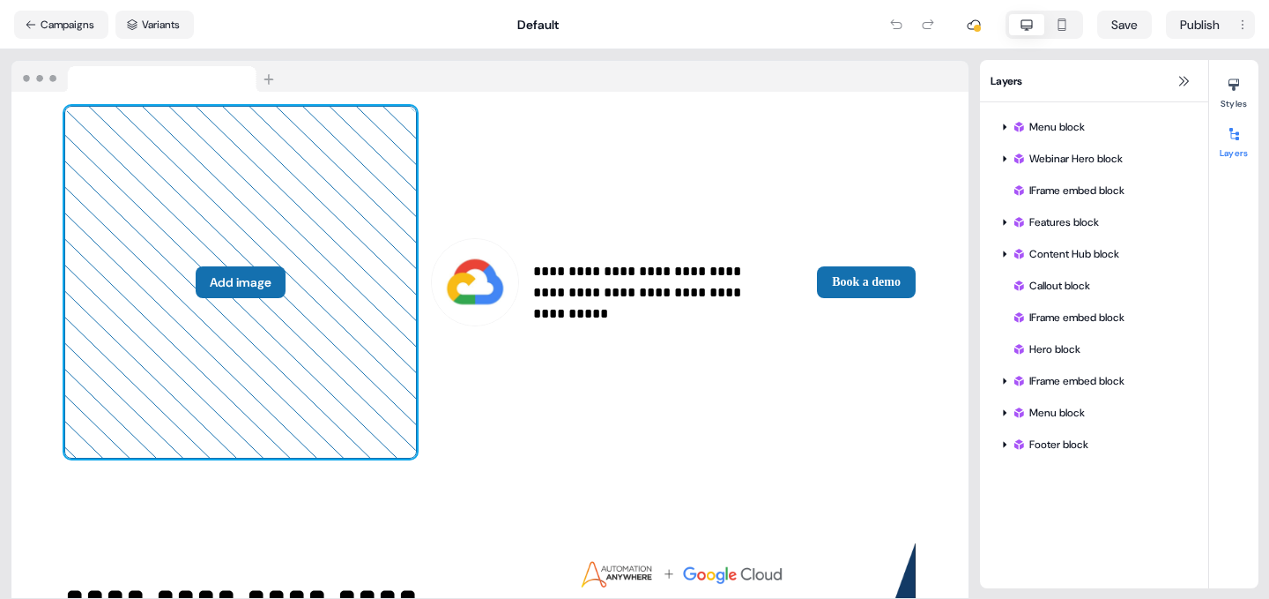
click at [196, 266] on button "Add image" at bounding box center [241, 282] width 90 height 32
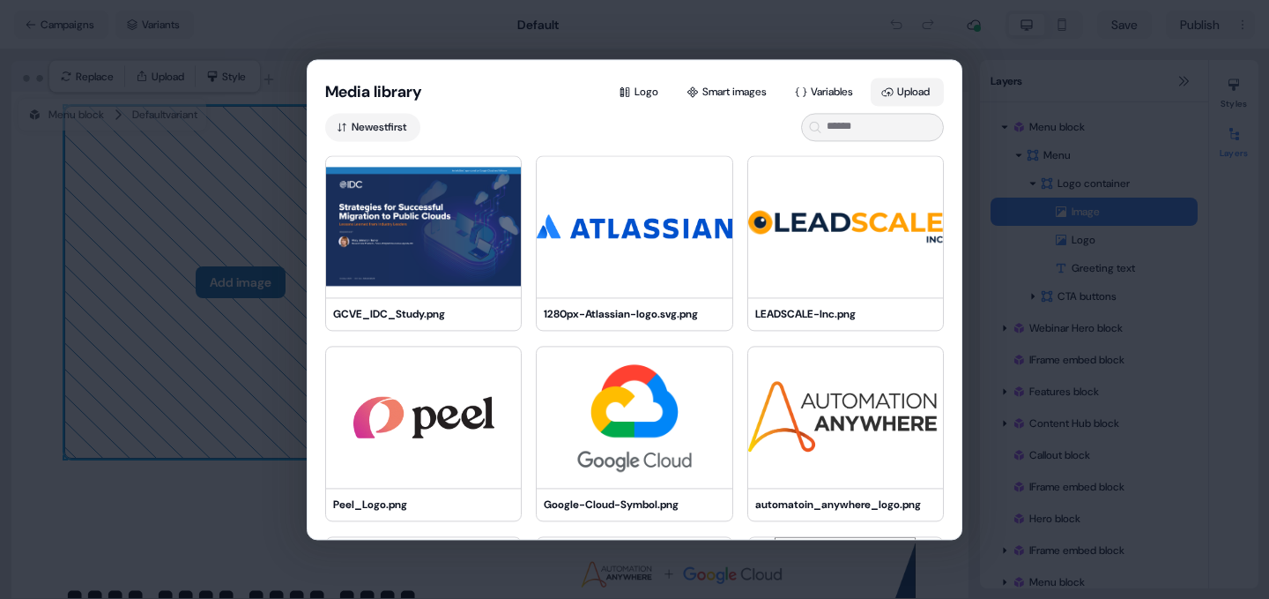
click at [909, 85] on button "Upload" at bounding box center [907, 92] width 73 height 28
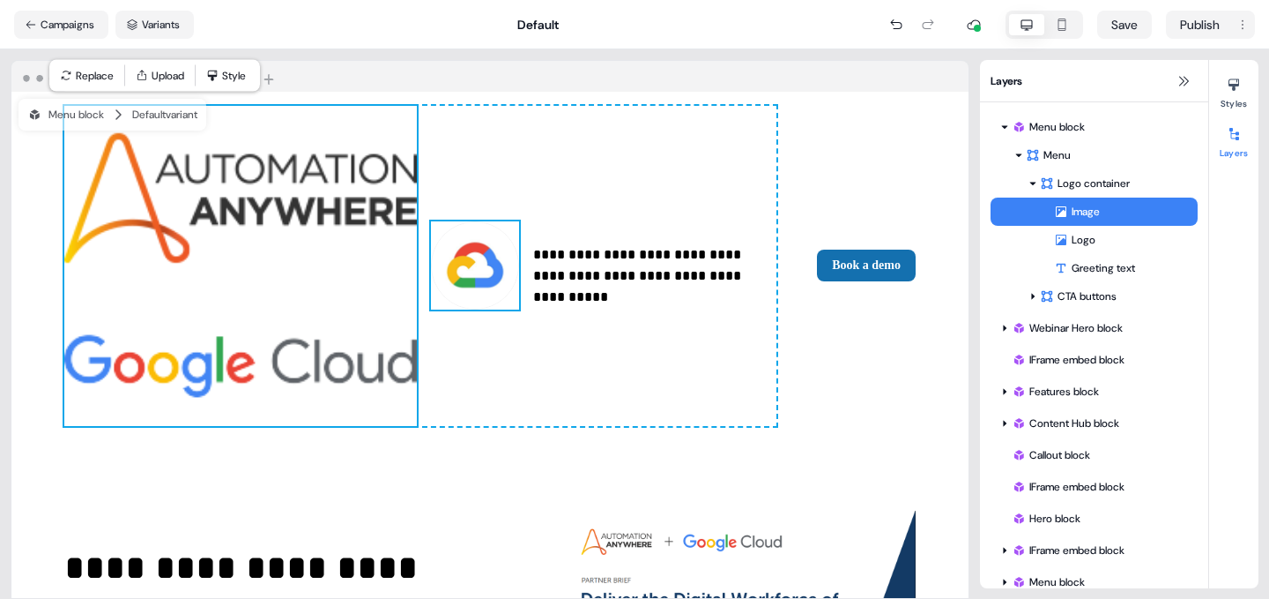
click at [431, 221] on img at bounding box center [475, 265] width 88 height 88
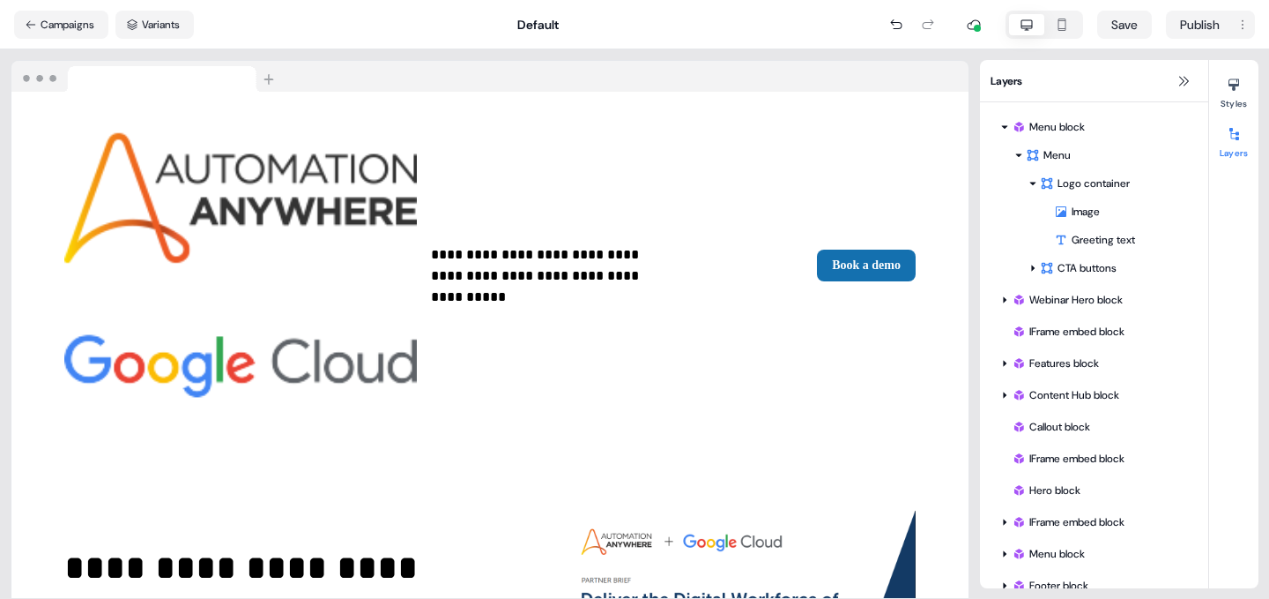
click at [707, 23] on div "Default" at bounding box center [538, 25] width 688 height 18
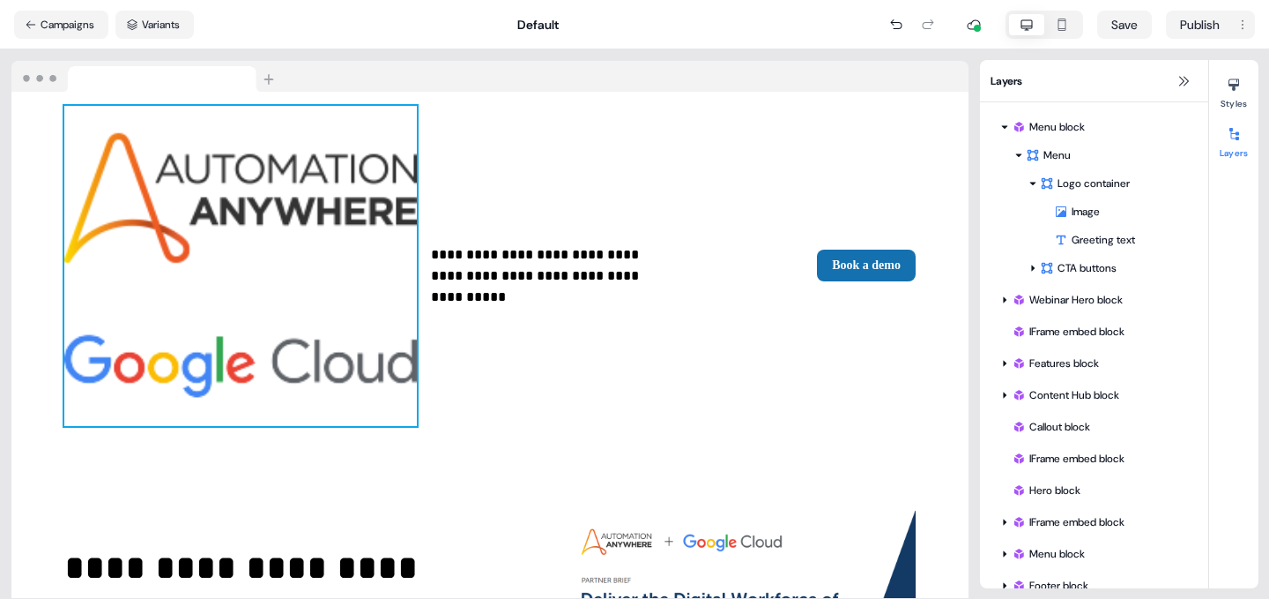
click at [176, 174] on img at bounding box center [240, 266] width 353 height 321
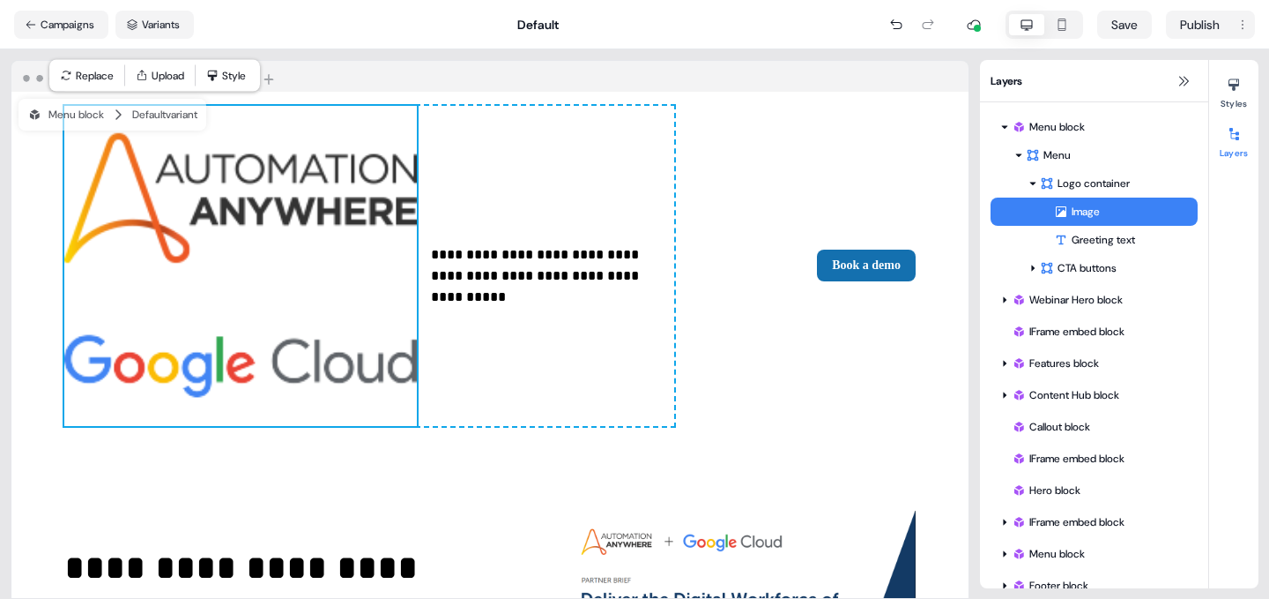
drag, startPoint x: 862, startPoint y: 3, endPoint x: 815, endPoint y: 22, distance: 50.6
click at [815, 22] on div "Default" at bounding box center [538, 25] width 688 height 18
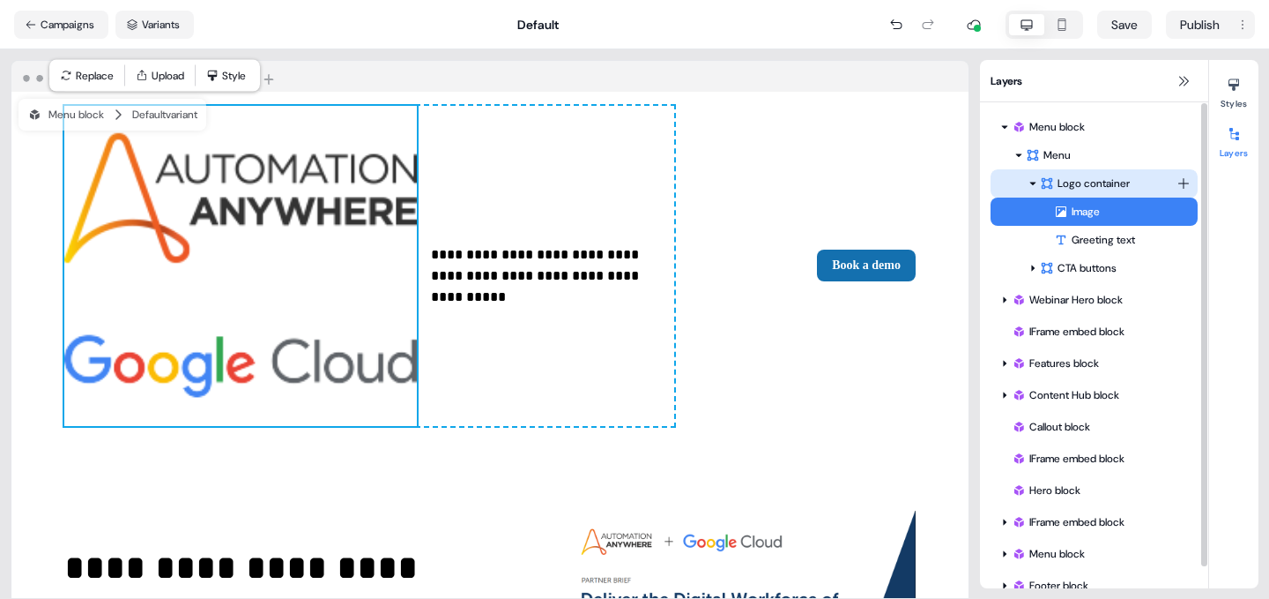
click at [1097, 180] on div "Logo container" at bounding box center [1108, 184] width 137 height 18
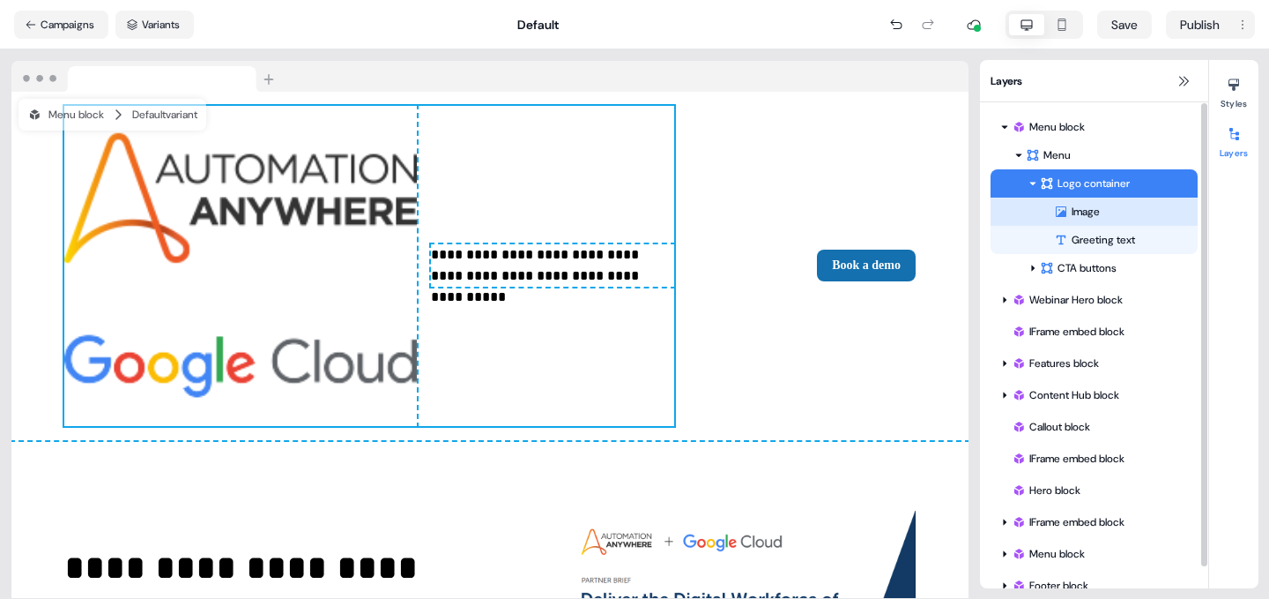
click at [1096, 204] on div "Image" at bounding box center [1126, 212] width 144 height 18
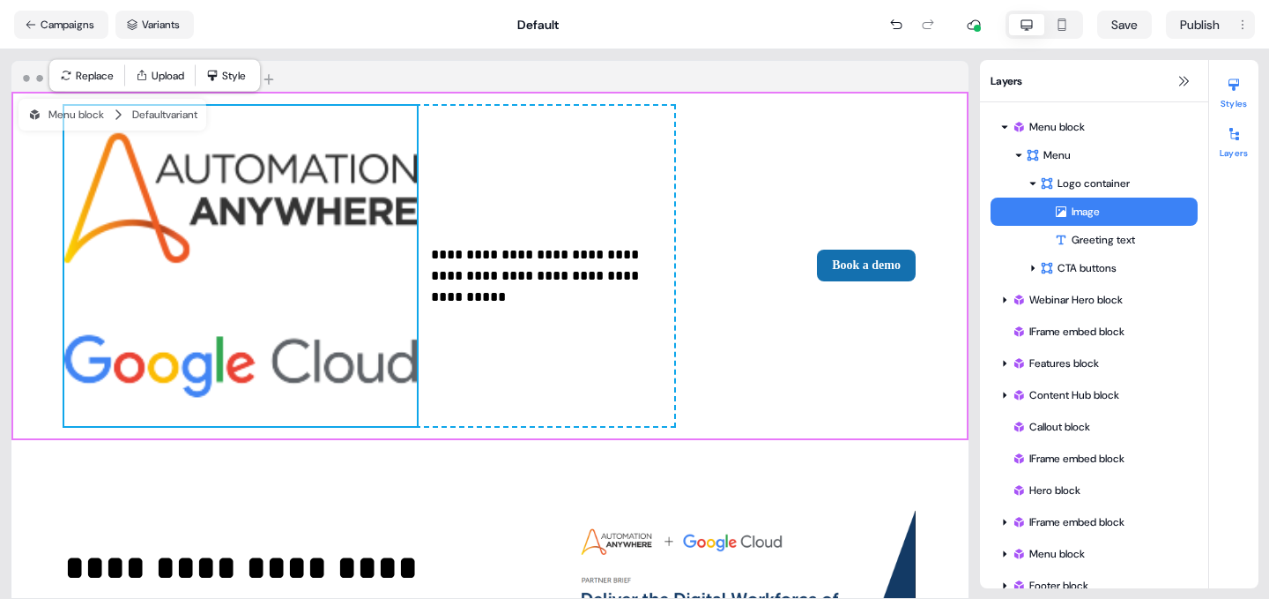
click at [1238, 88] on icon at bounding box center [1234, 85] width 14 height 14
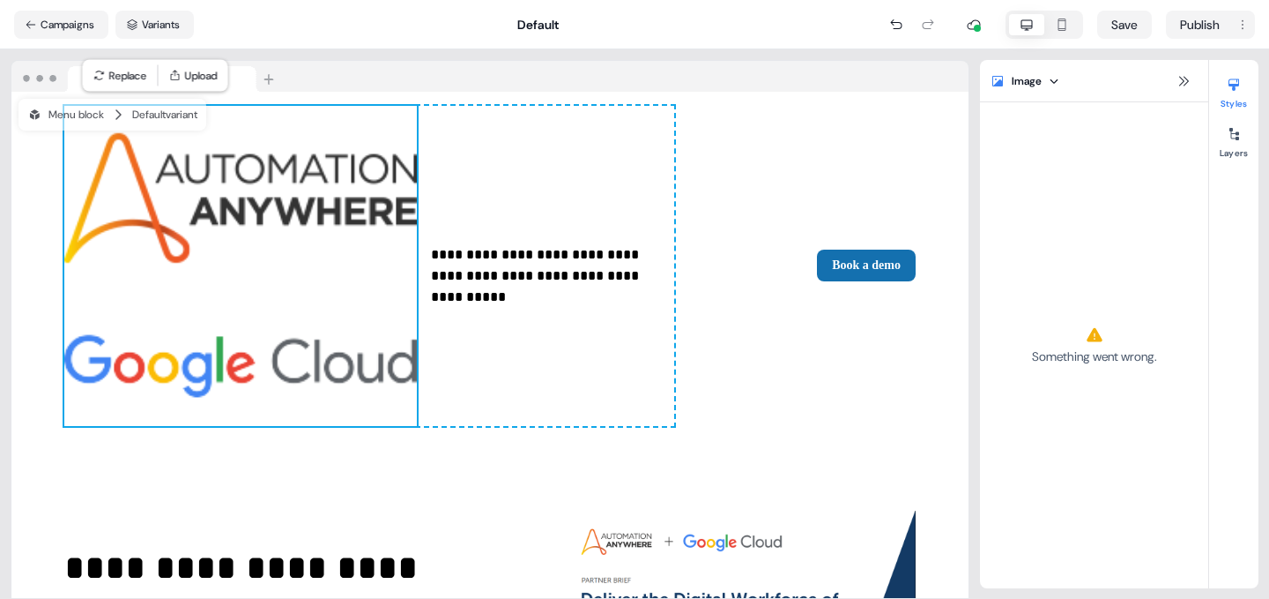
click at [753, 29] on div "Default" at bounding box center [538, 25] width 688 height 18
click at [1057, 78] on html "**********" at bounding box center [634, 299] width 1269 height 599
click at [1188, 78] on icon at bounding box center [1184, 81] width 14 height 14
click at [1186, 79] on icon at bounding box center [1184, 81] width 14 height 14
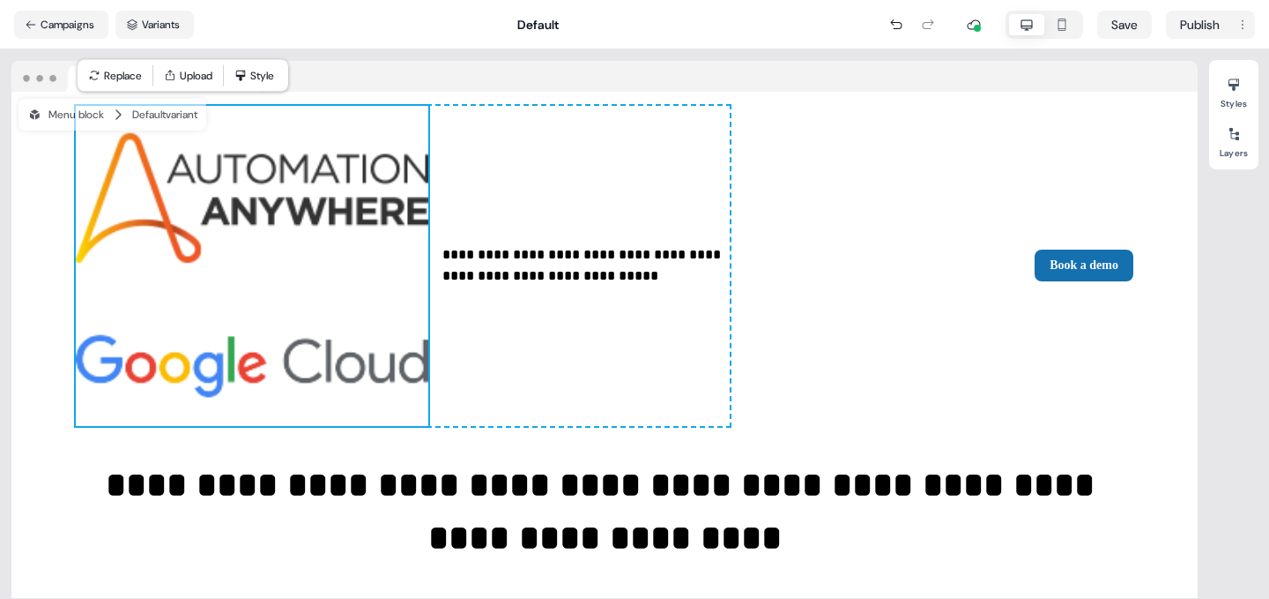
scroll to position [1527, 0]
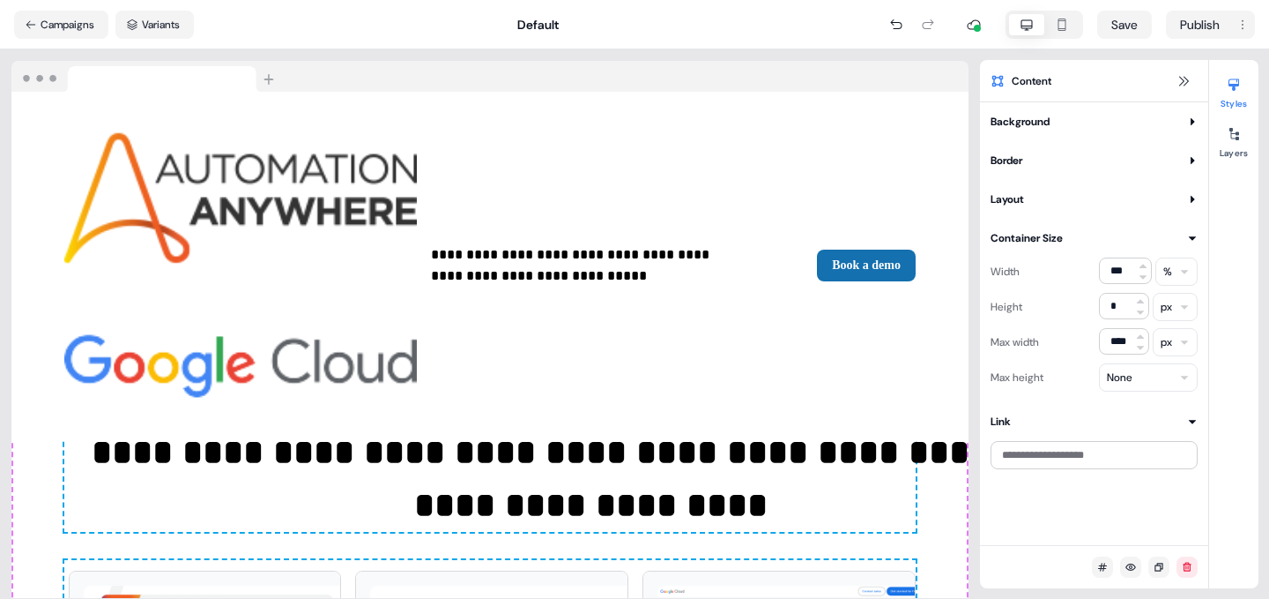
scroll to position [1483, 0]
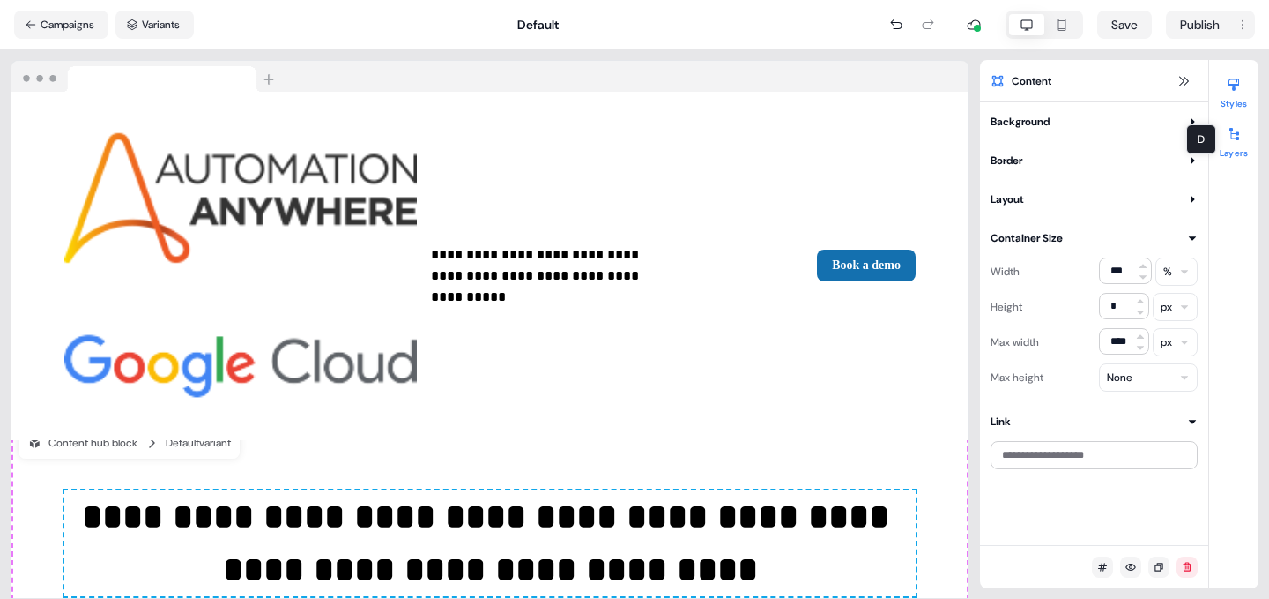
click at [1233, 137] on icon at bounding box center [1234, 134] width 14 height 14
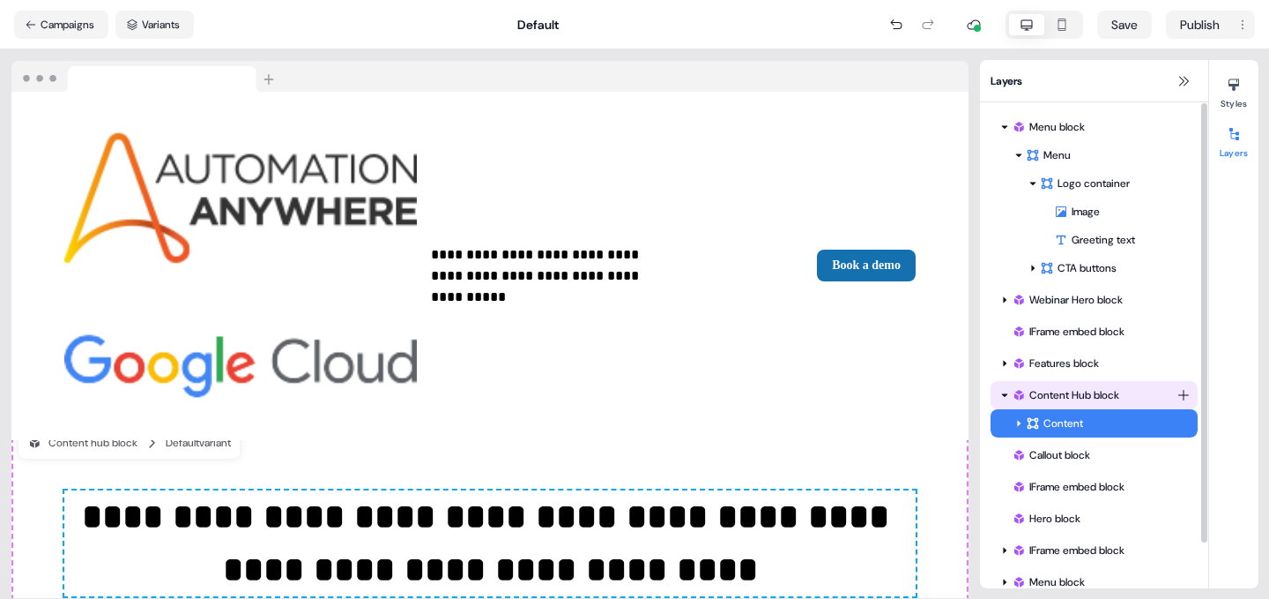
click at [1083, 392] on div "Content Hub block" at bounding box center [1094, 395] width 165 height 18
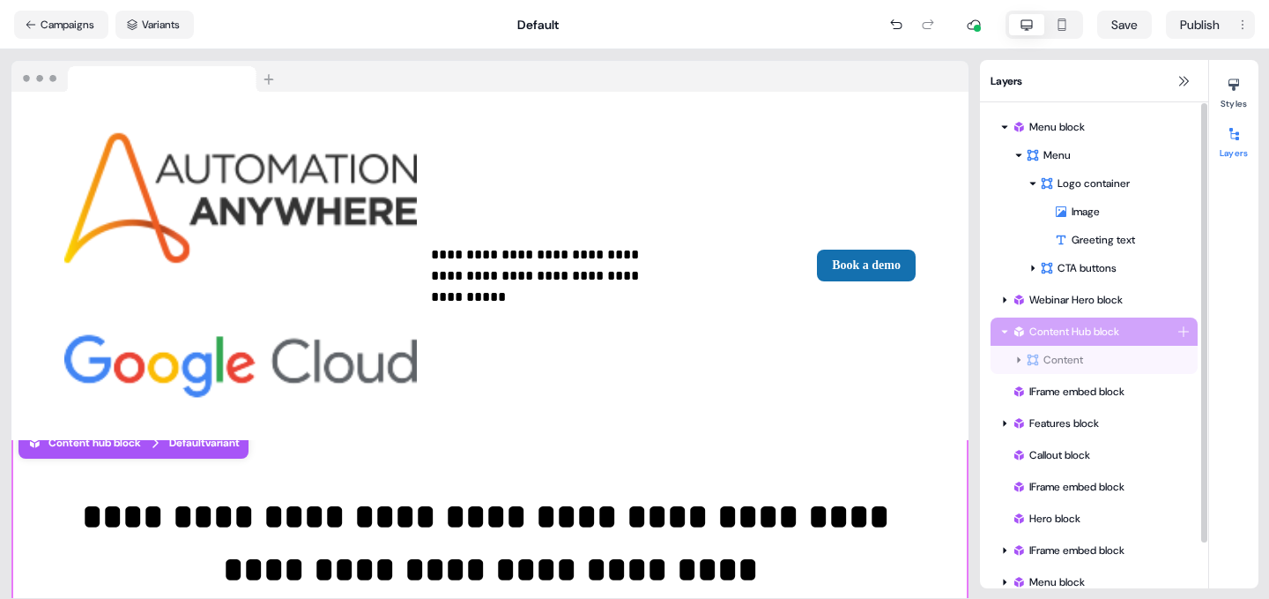
drag, startPoint x: 1089, startPoint y: 392, endPoint x: 1087, endPoint y: 320, distance: 72.3
click at [1087, 320] on div "Menu block Menu Logo container Image Greeting text To pick up a draggable item,…" at bounding box center [1094, 370] width 228 height 536
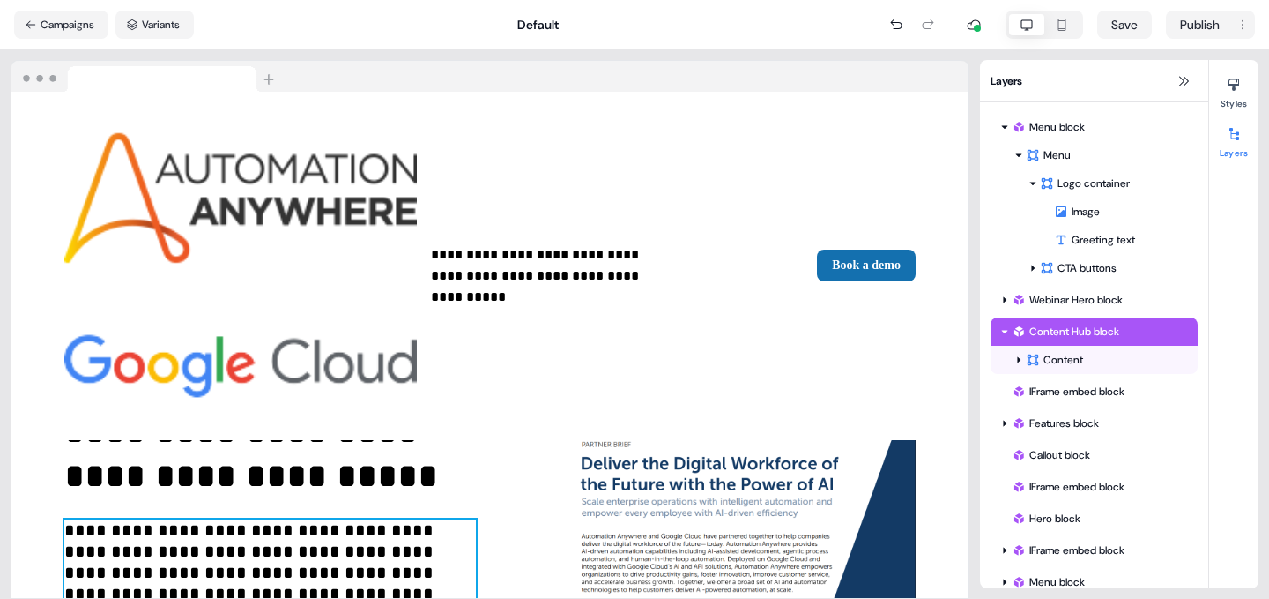
scroll to position [0, 0]
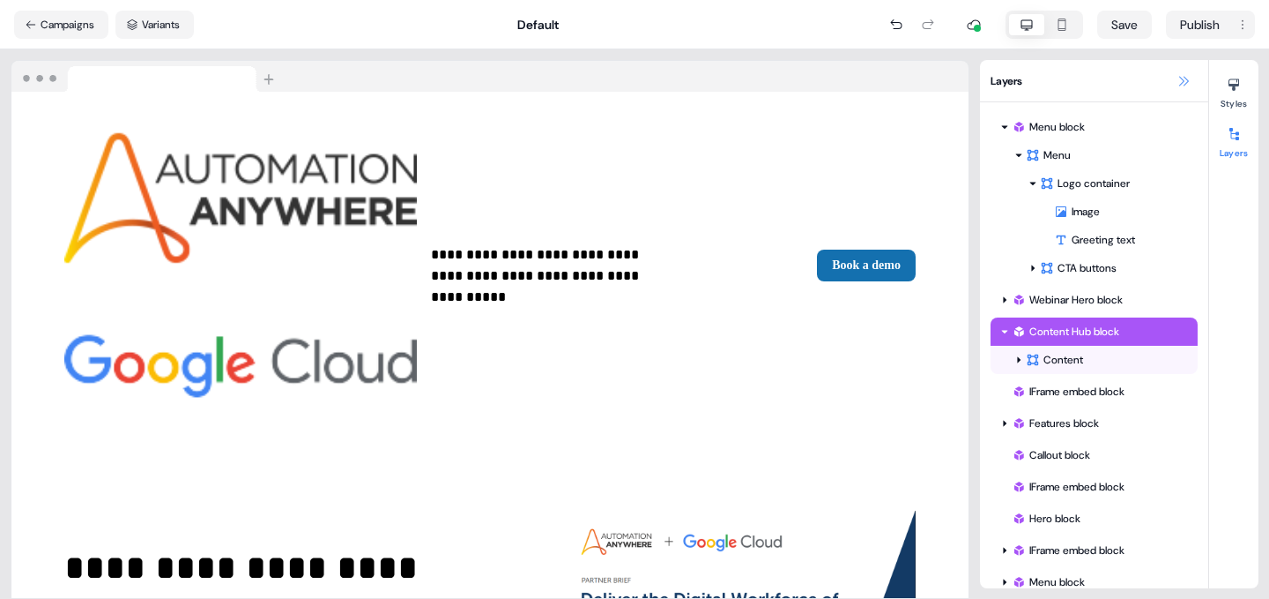
click at [1183, 79] on icon at bounding box center [1184, 81] width 14 height 14
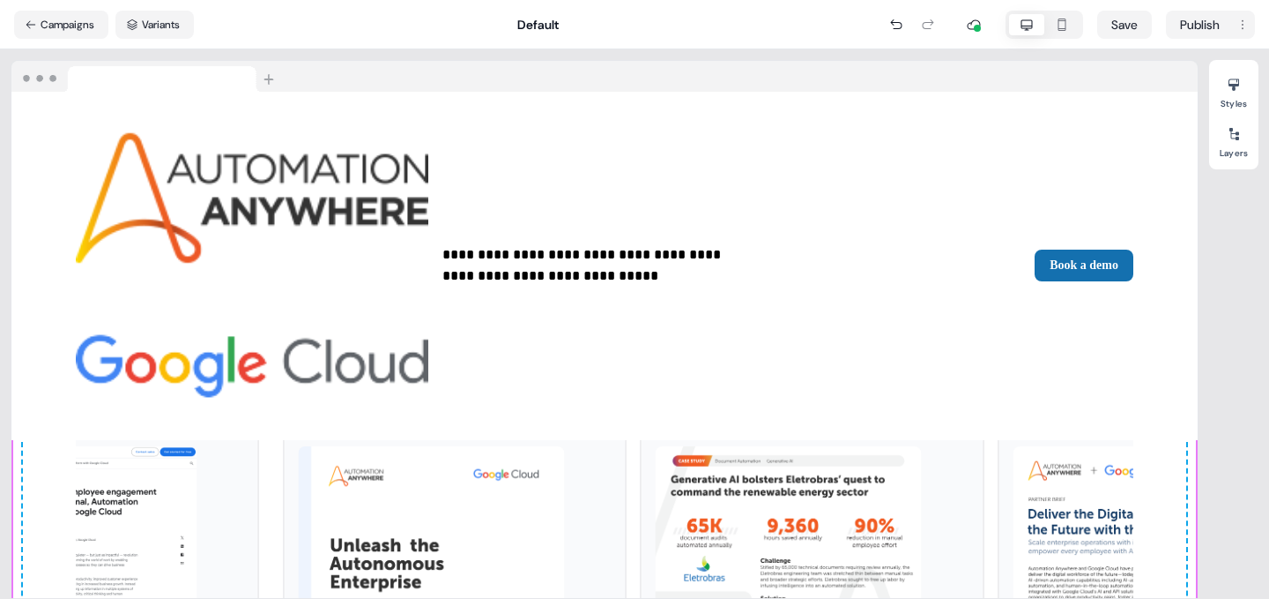
scroll to position [821, 0]
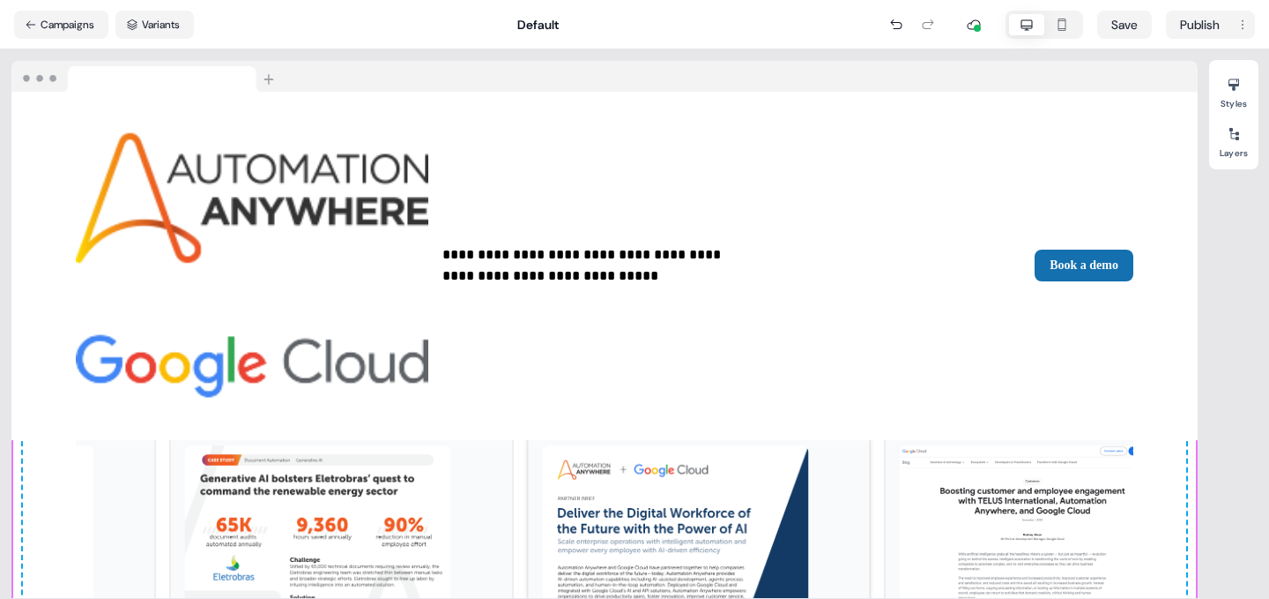
click at [788, 445] on img at bounding box center [675, 527] width 266 height 164
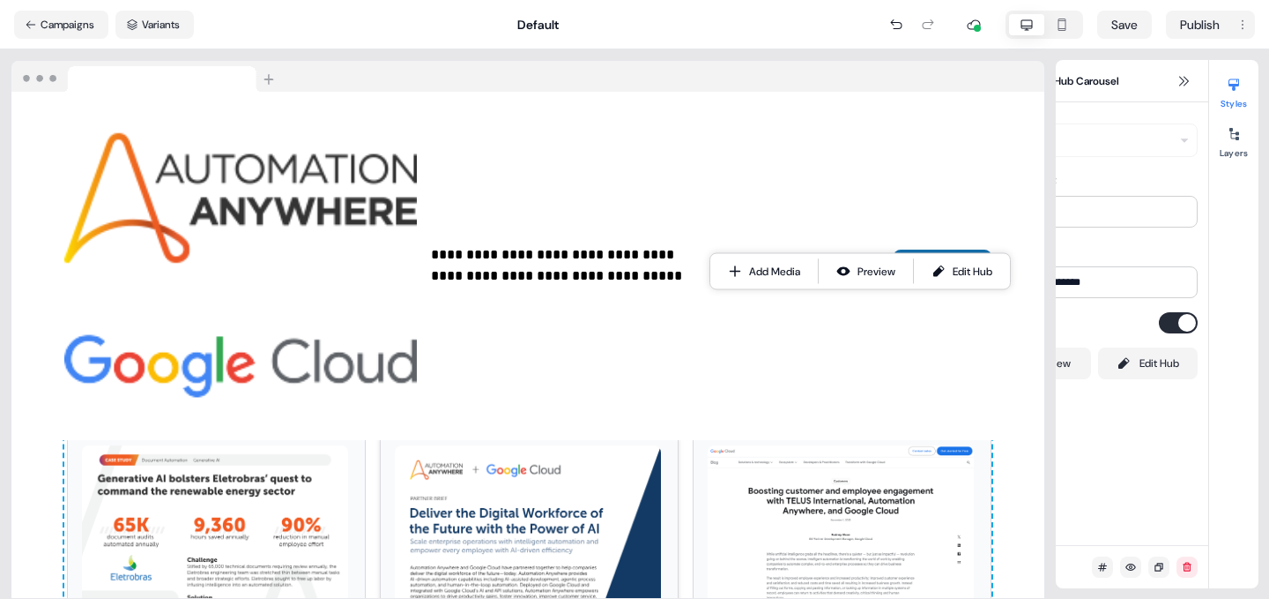
scroll to position [790, 0]
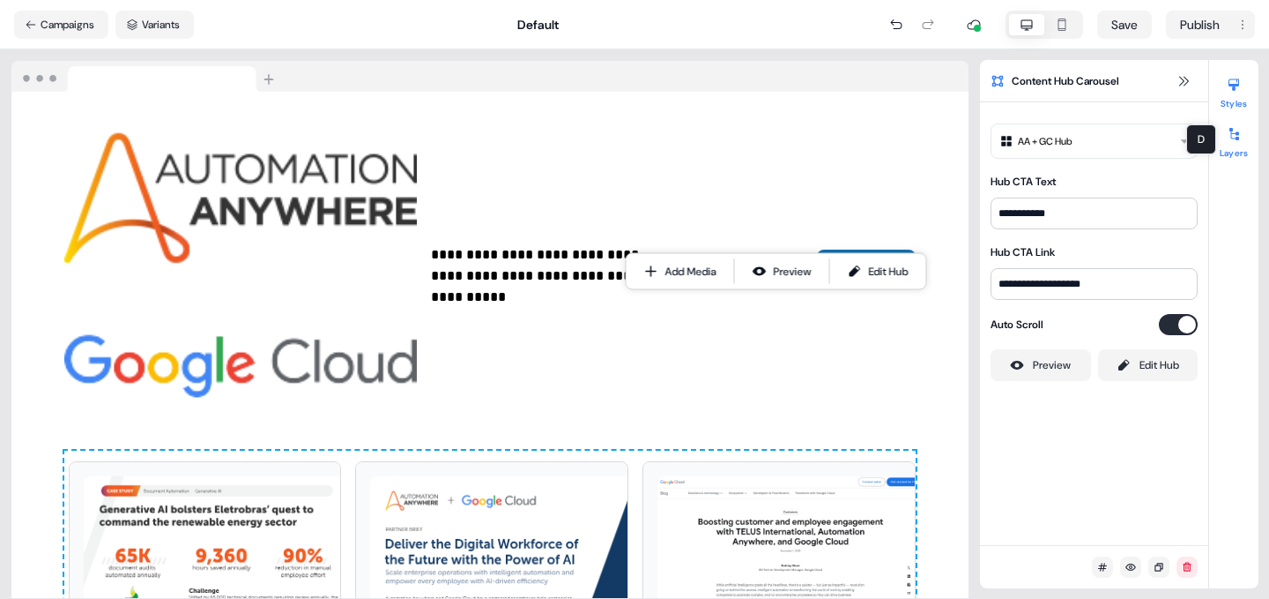
click at [1237, 133] on icon at bounding box center [1235, 134] width 10 height 12
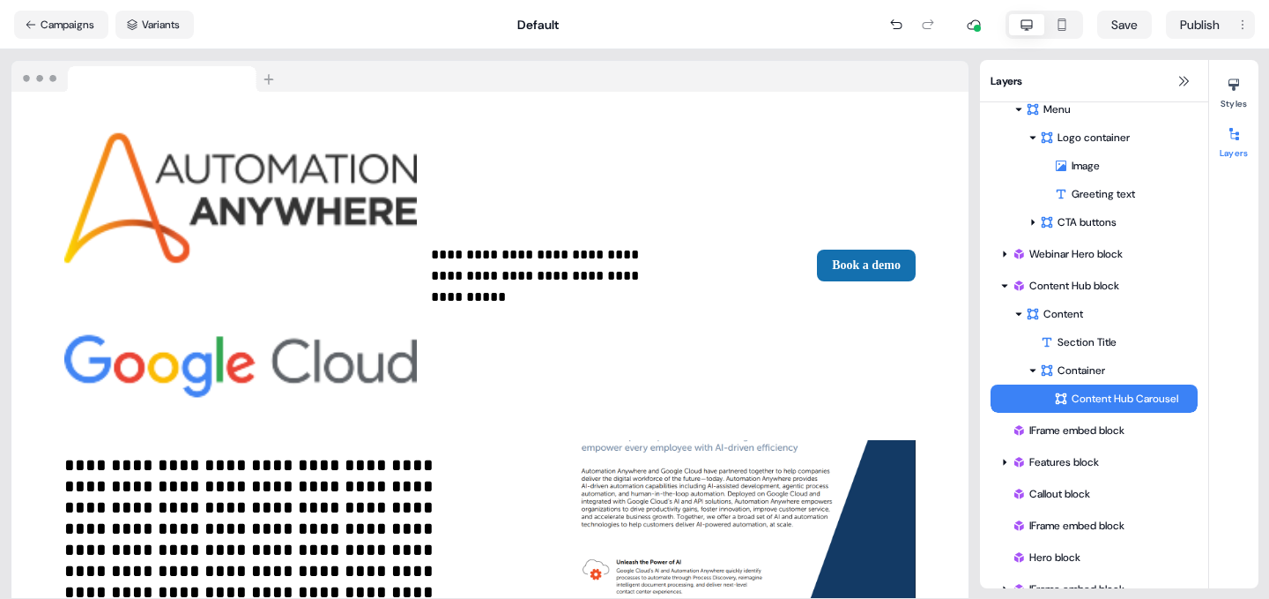
scroll to position [200, 0]
click at [1127, 23] on button "Save" at bounding box center [1124, 25] width 55 height 28
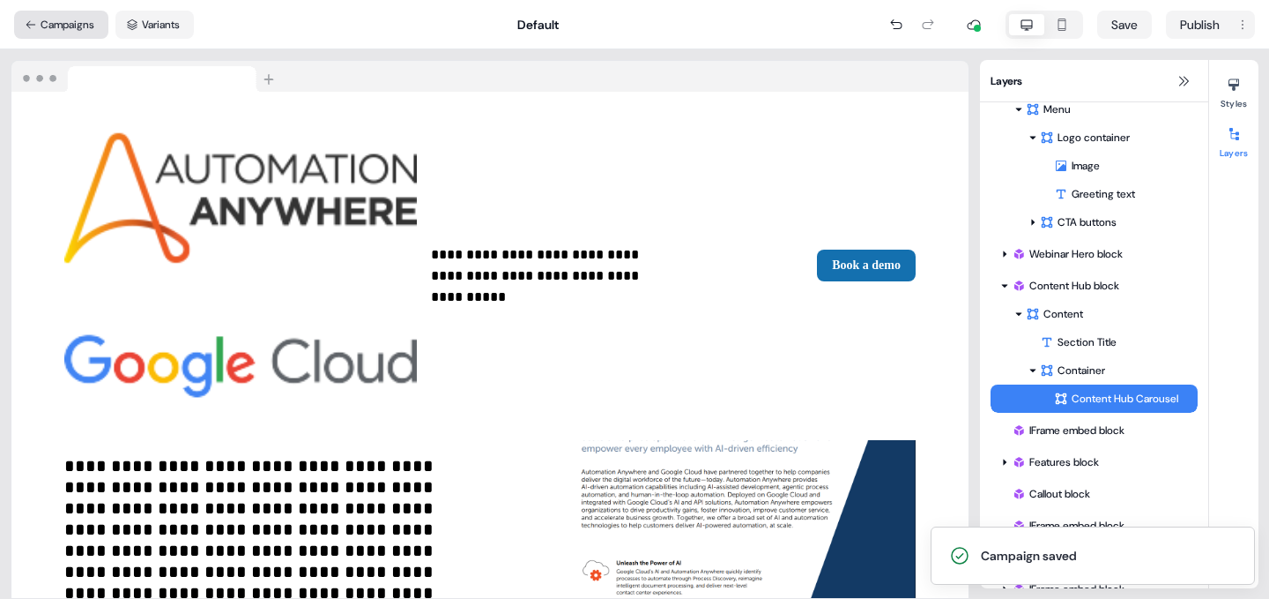
click at [63, 20] on button "Campaigns" at bounding box center [61, 25] width 94 height 28
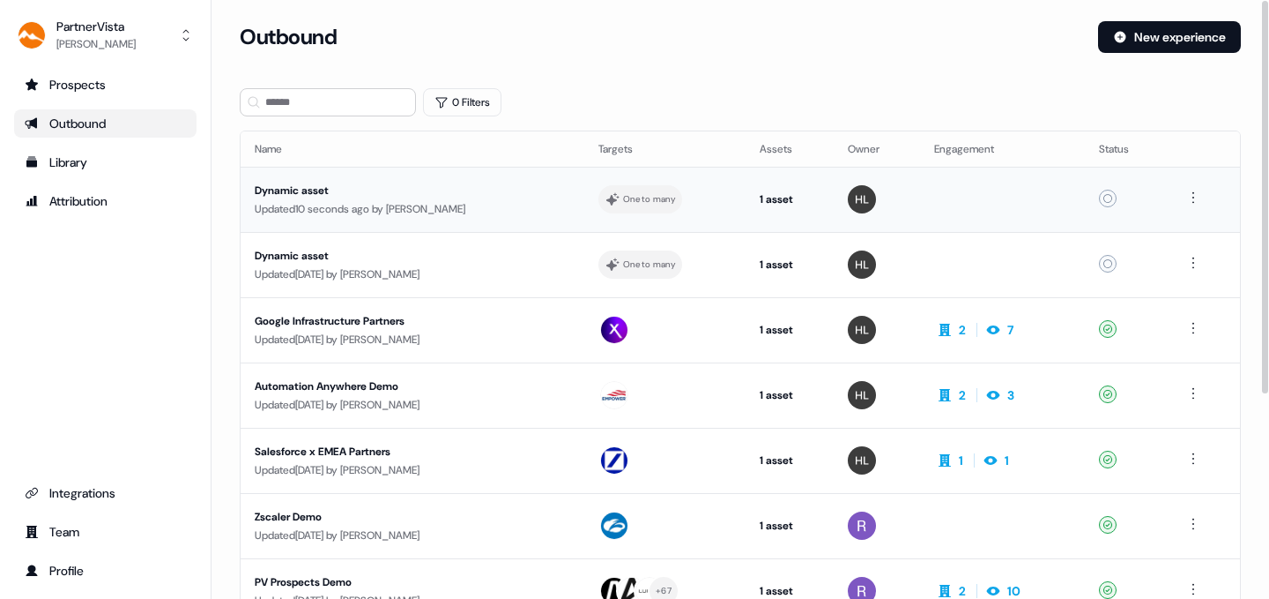
click at [297, 182] on div "Dynamic asset" at bounding box center [413, 191] width 316 height 18
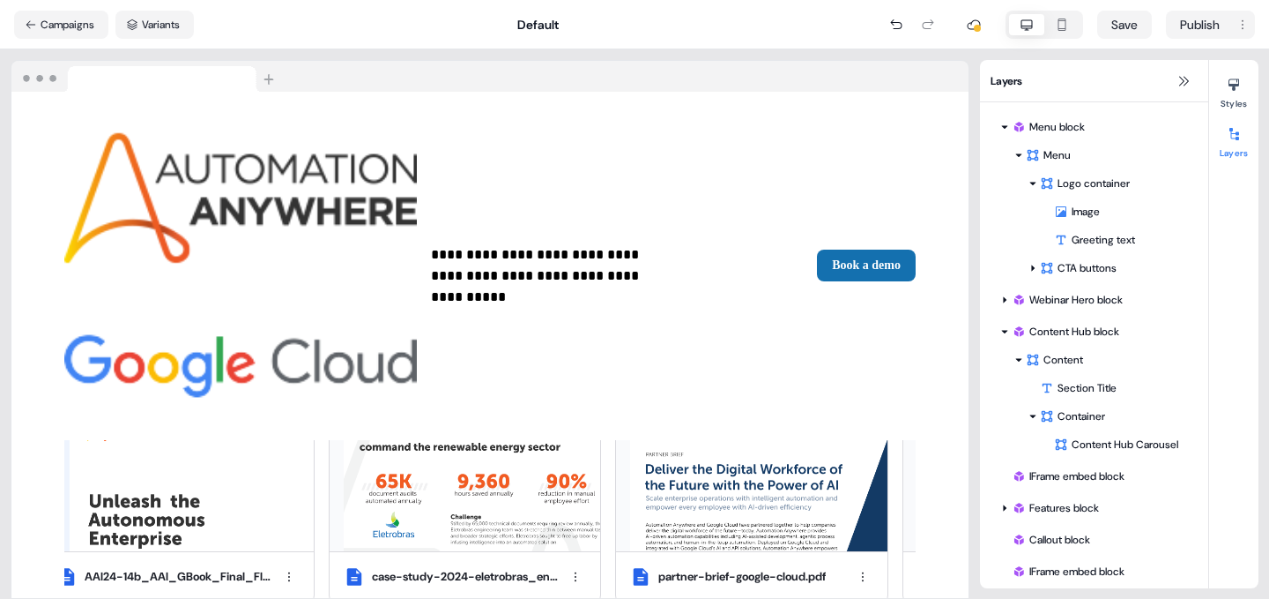
scroll to position [657, 0]
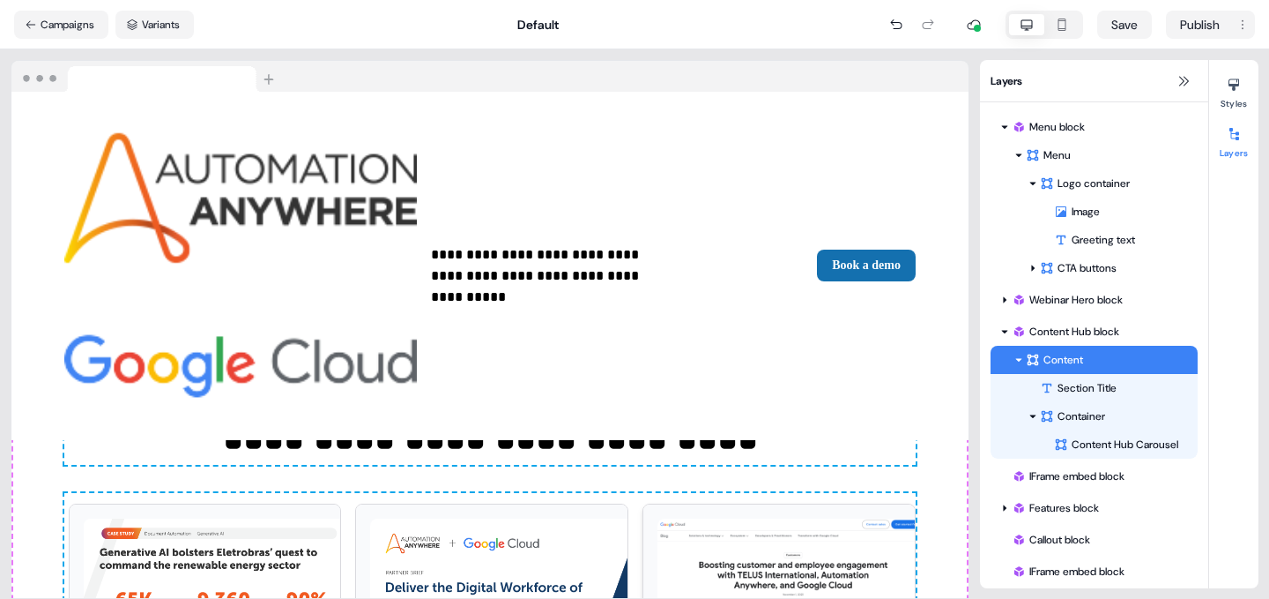
scroll to position [759, 0]
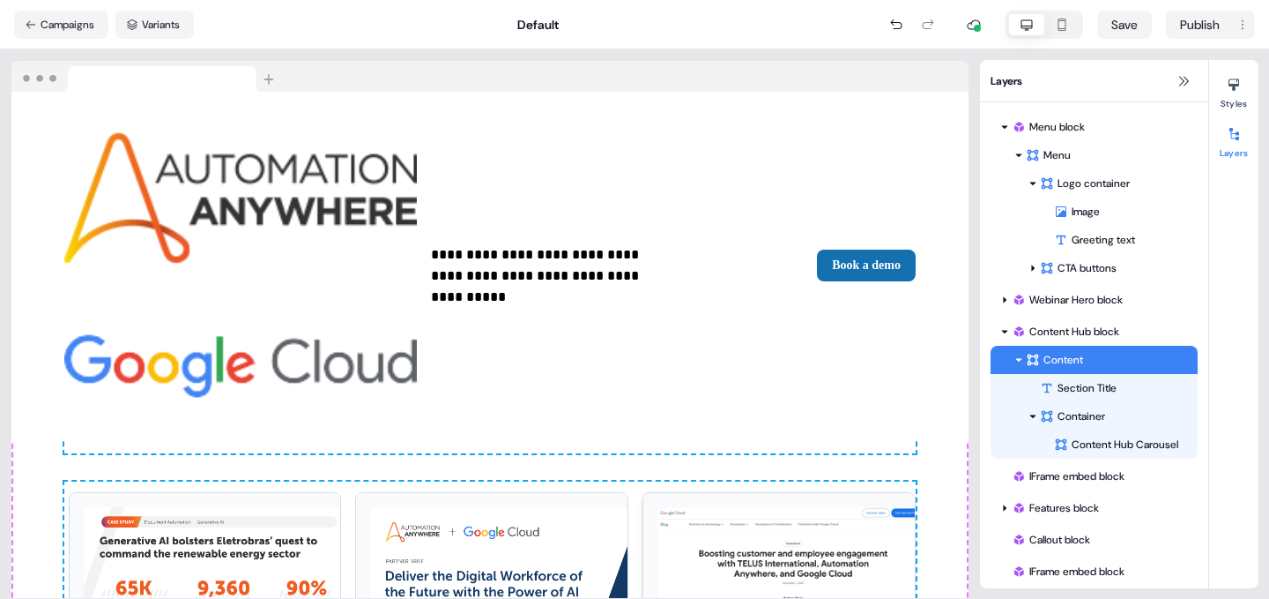
click at [756, 507] on img at bounding box center [793, 602] width 271 height 190
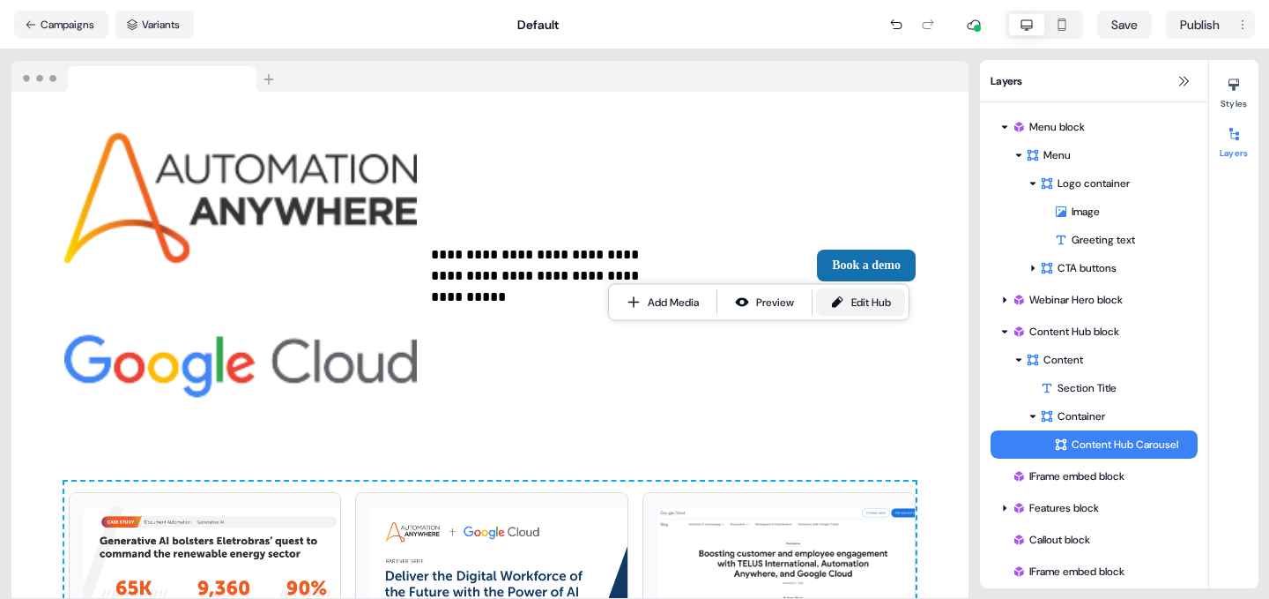
click at [860, 295] on div "Edit Hub" at bounding box center [871, 303] width 40 height 18
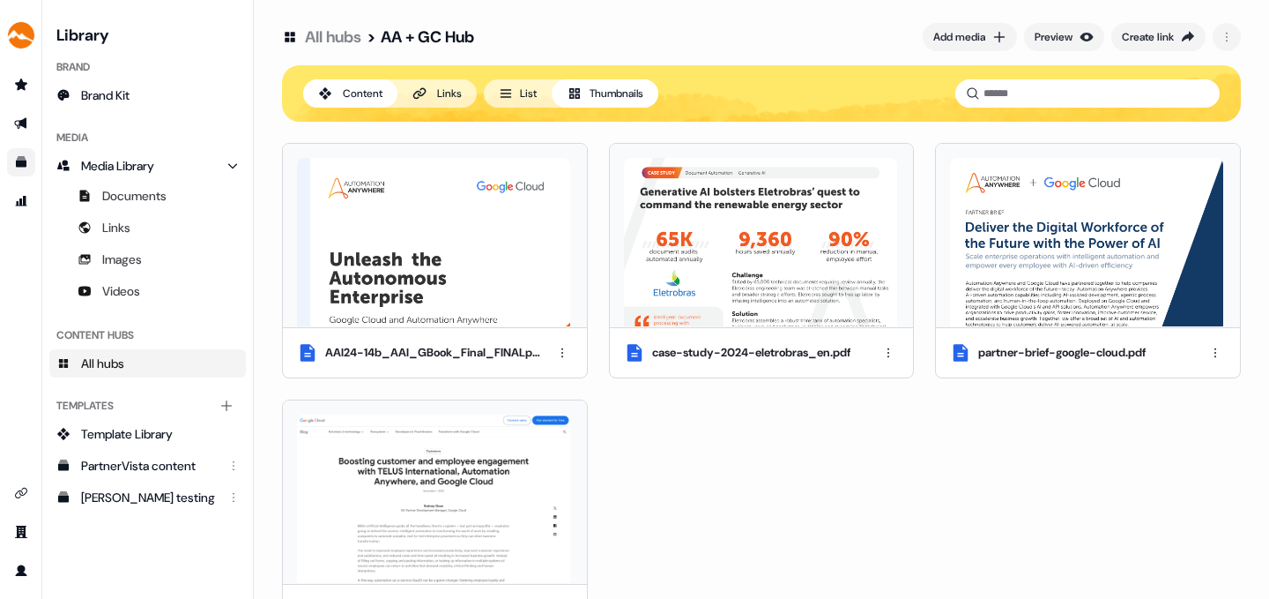
drag, startPoint x: 963, startPoint y: 252, endPoint x: 513, endPoint y: 256, distance: 450.4
click at [513, 256] on div "AAI24-14b_AAI_GBook_Final_FINALpdf.pdf case-study-2024-eletrobras_en.pdf partne…" at bounding box center [761, 389] width 959 height 492
click at [525, 90] on button "List" at bounding box center [518, 93] width 68 height 28
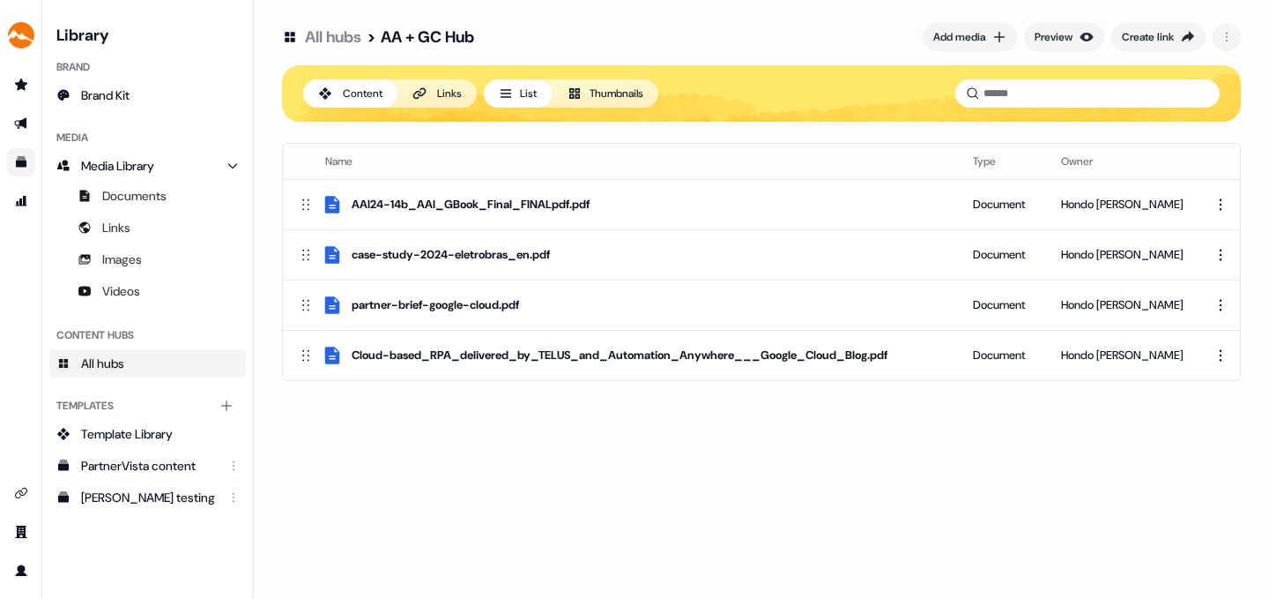
click at [640, 87] on button "Thumbnails" at bounding box center [605, 93] width 107 height 28
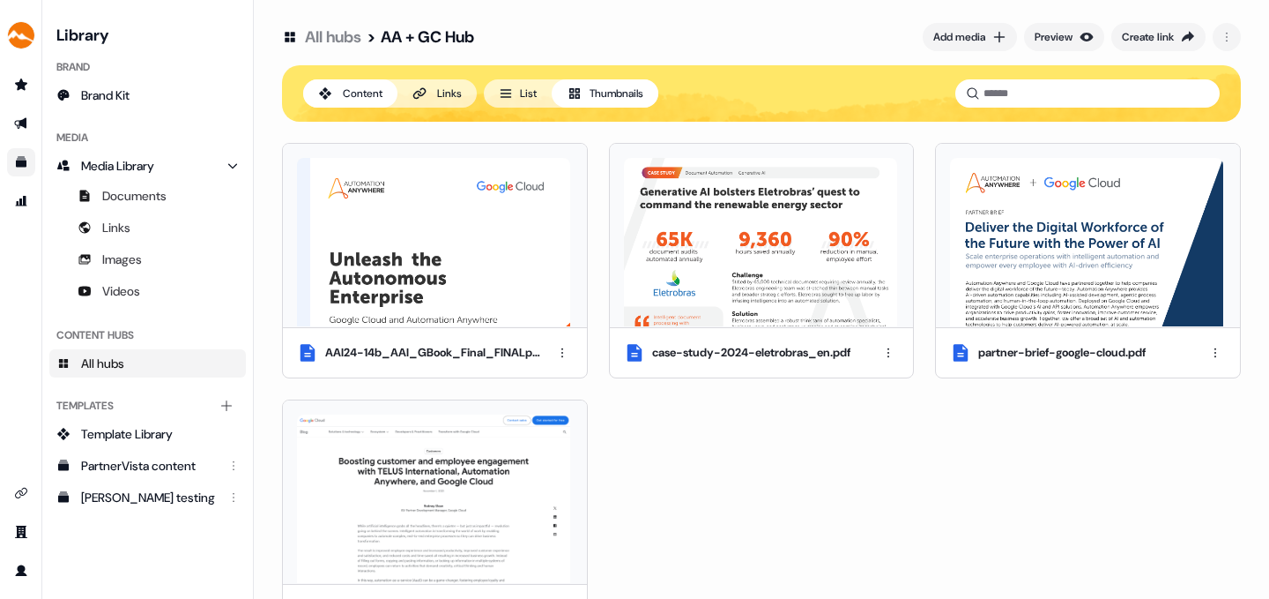
click at [516, 89] on button "List" at bounding box center [518, 93] width 68 height 28
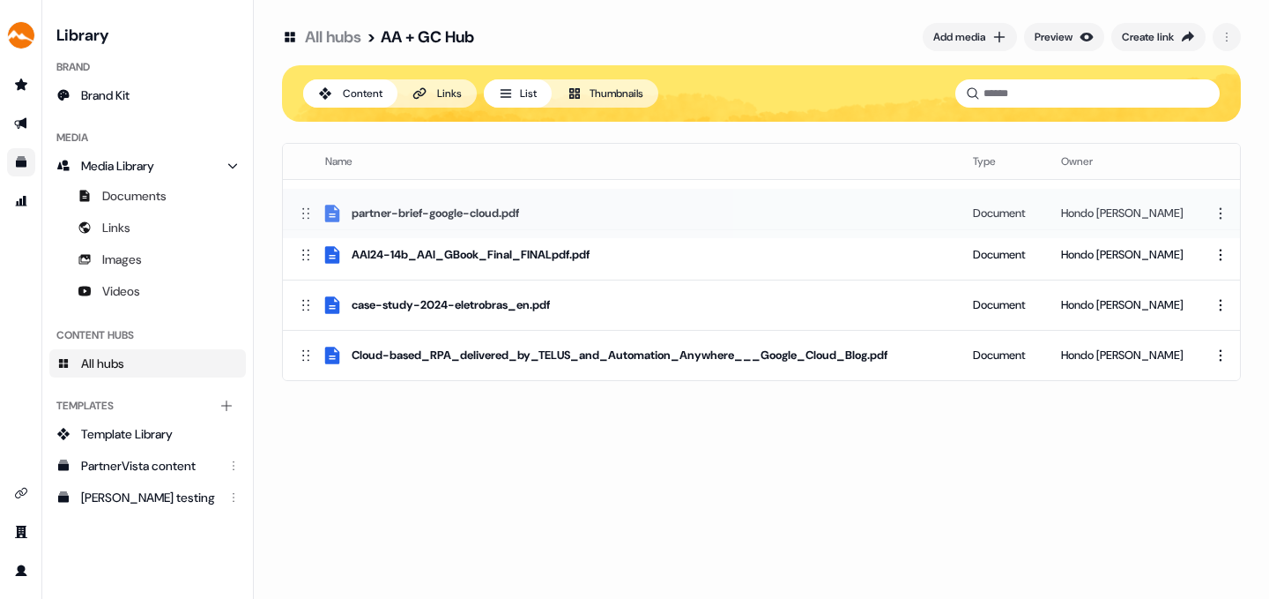
drag, startPoint x: 306, startPoint y: 300, endPoint x: 307, endPoint y: 208, distance: 91.7
click at [307, 208] on icon at bounding box center [306, 213] width 18 height 18
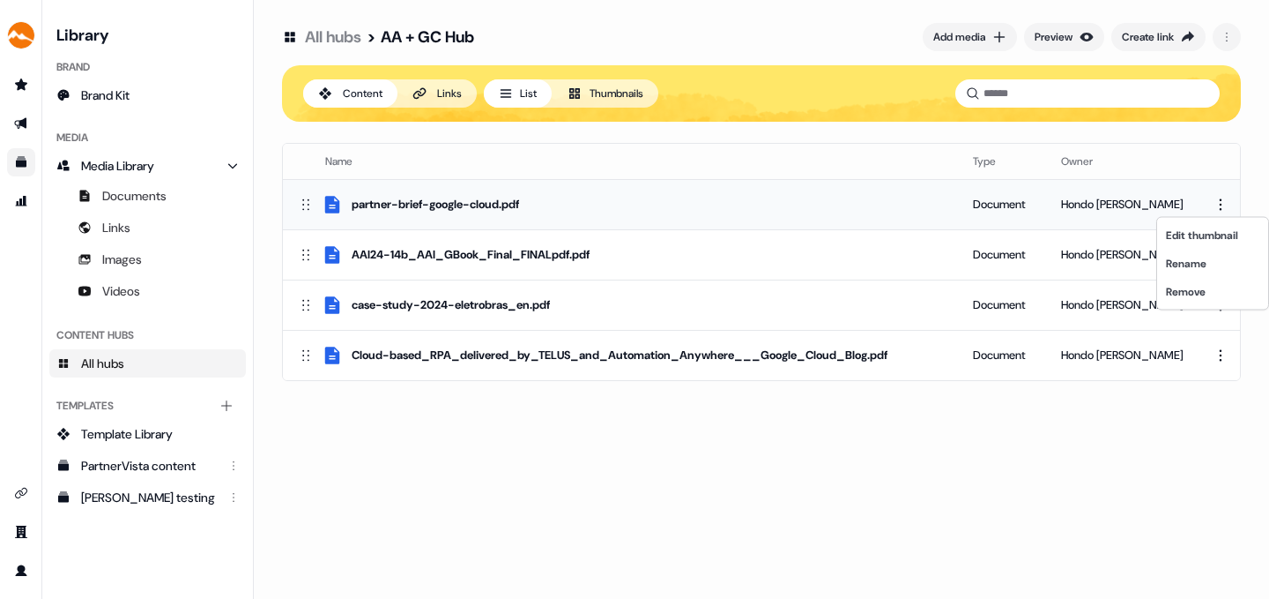
click at [1222, 203] on html "For the best experience switch devices to a bigger screen. Go to Userled.io Lib…" at bounding box center [634, 299] width 1269 height 599
click at [1200, 265] on div "Rename" at bounding box center [1213, 263] width 104 height 28
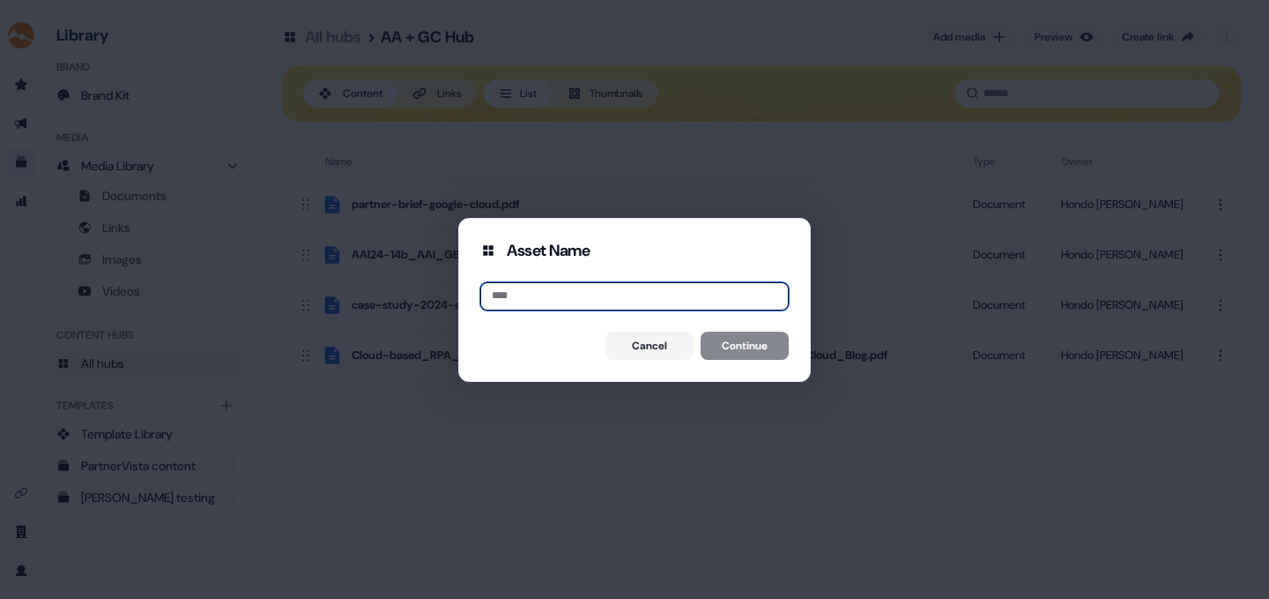
click at [537, 295] on input at bounding box center [634, 296] width 309 height 28
type input "**********"
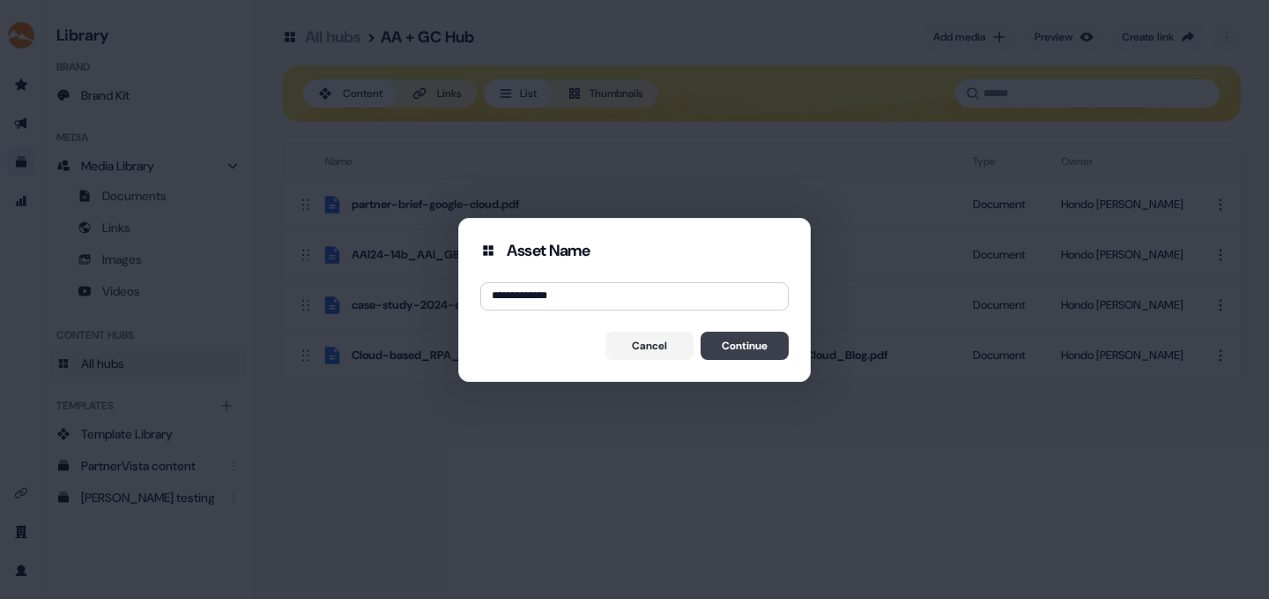
click at [744, 342] on button "Continue" at bounding box center [745, 345] width 88 height 28
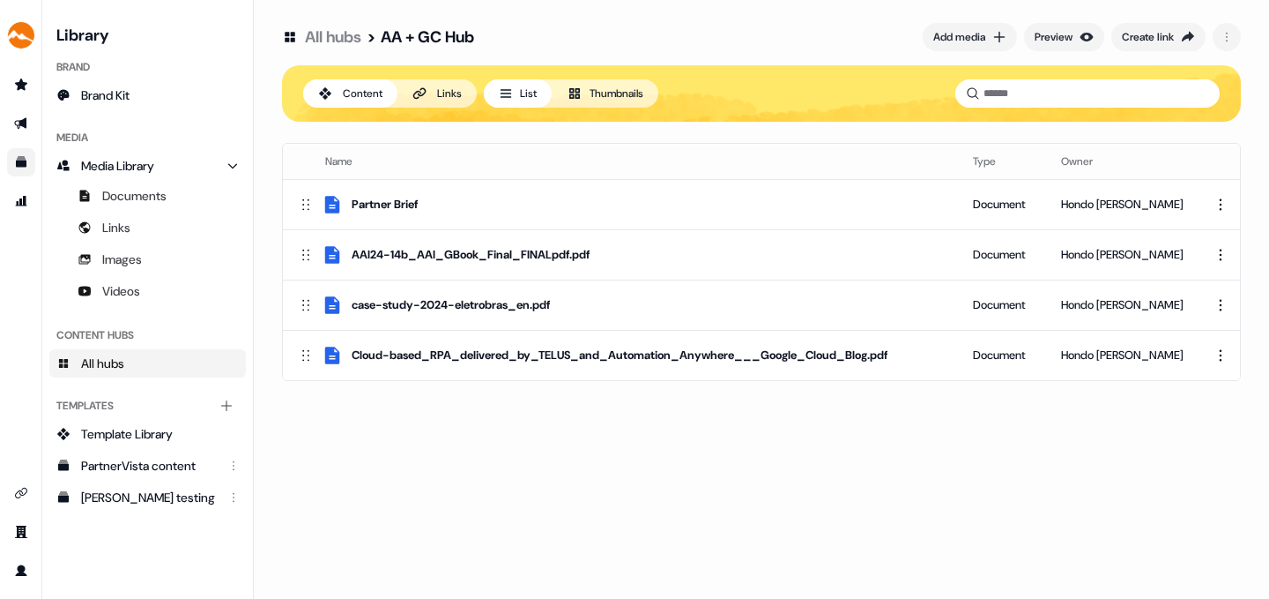
click at [621, 89] on button "Thumbnails" at bounding box center [605, 93] width 107 height 28
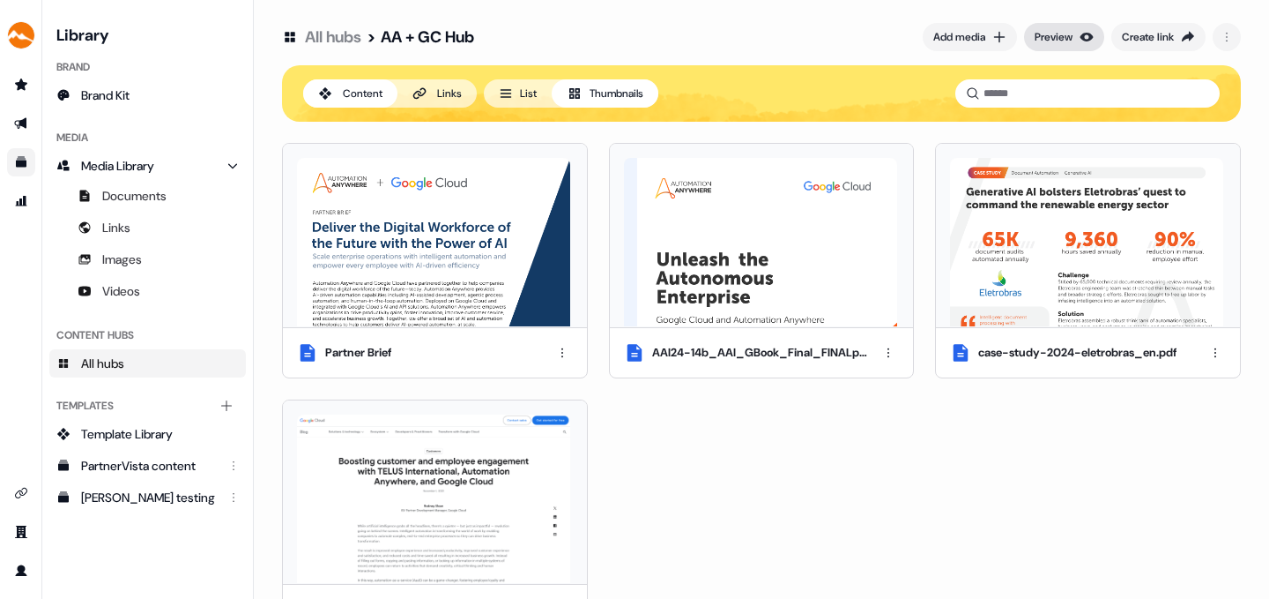
click at [1054, 33] on div "Preview" at bounding box center [1054, 37] width 38 height 18
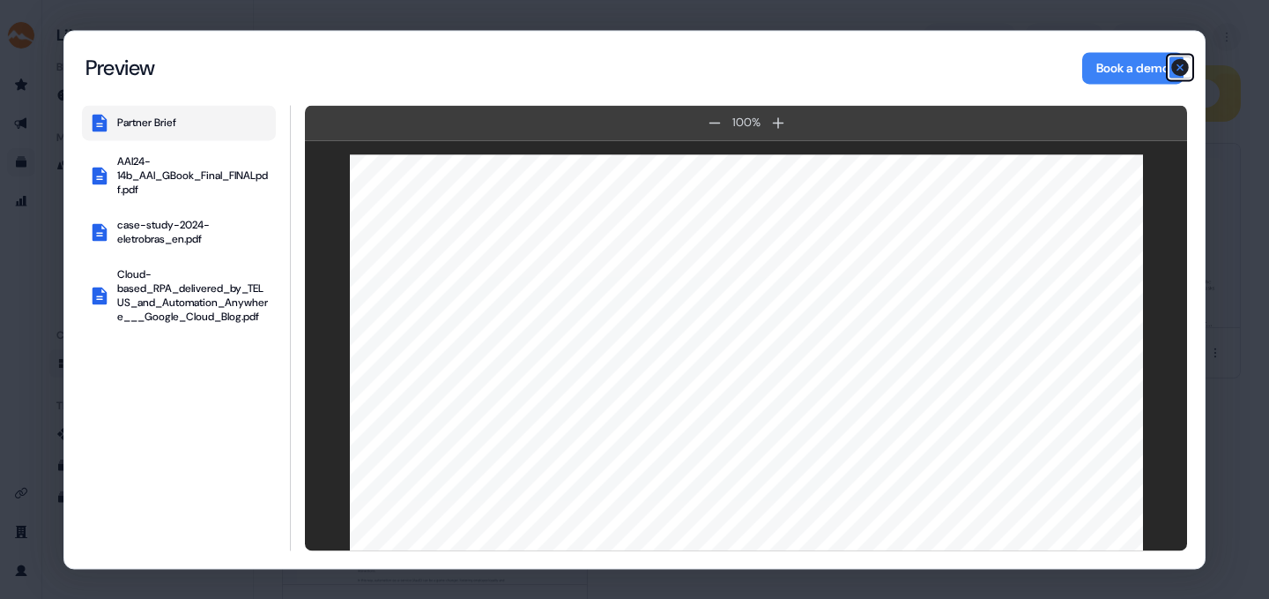
click at [1182, 68] on icon "button" at bounding box center [1180, 66] width 21 height 21
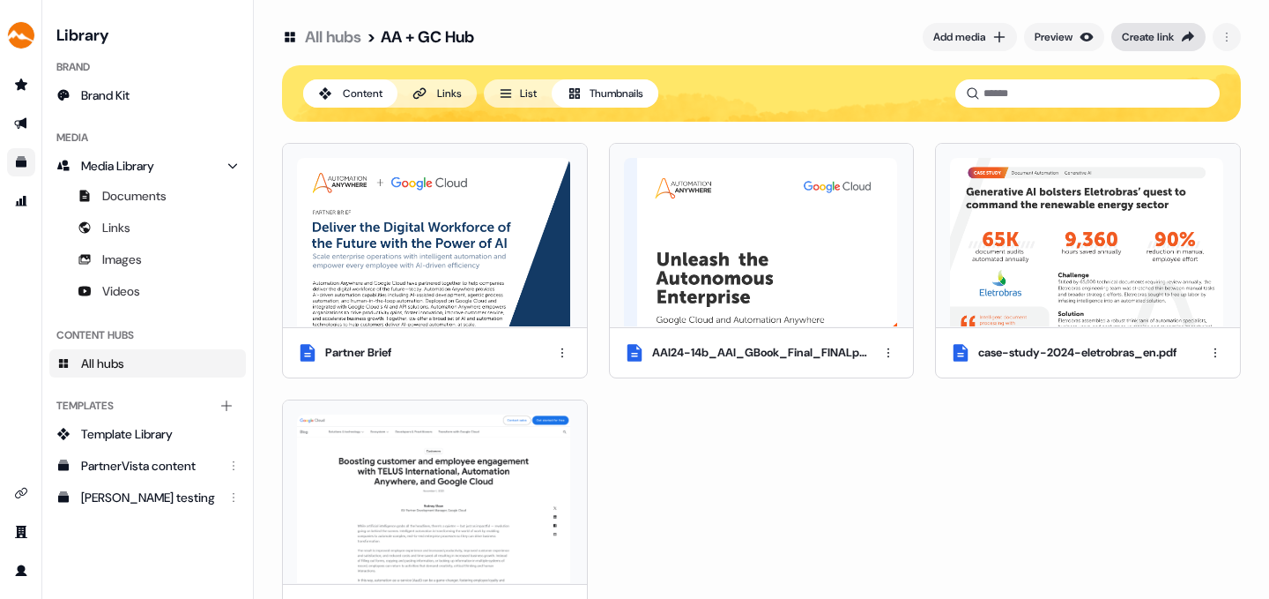
click at [1156, 29] on div "Create link" at bounding box center [1148, 37] width 52 height 18
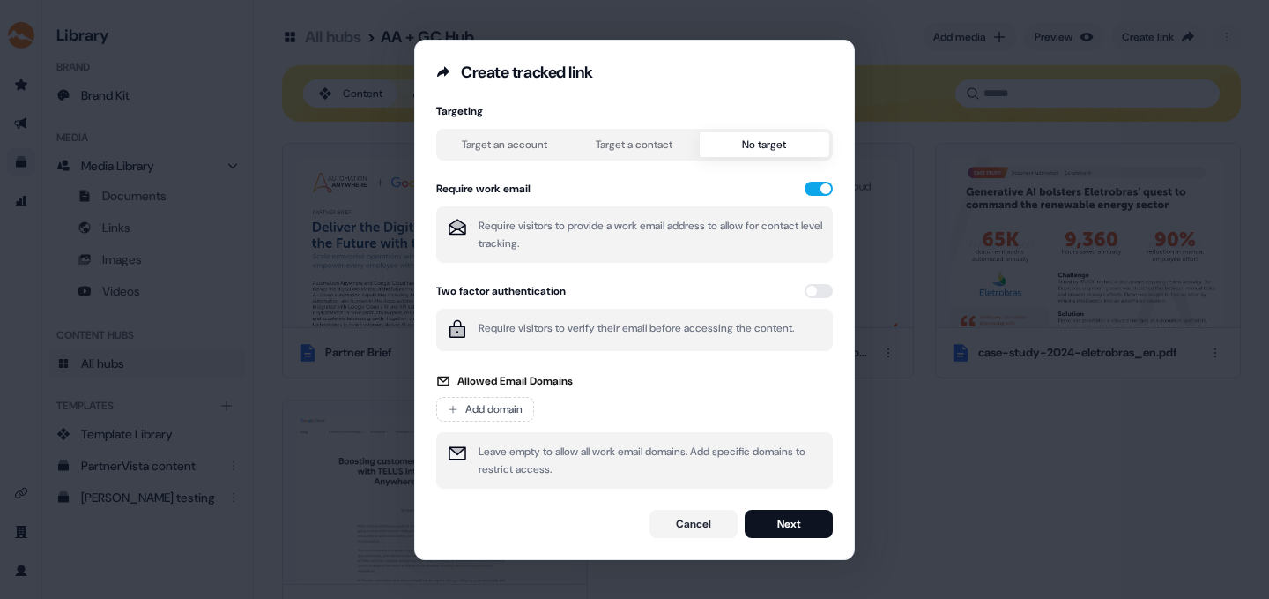
click at [782, 142] on button "No target" at bounding box center [765, 144] width 130 height 25
click at [816, 182] on button "button" at bounding box center [819, 189] width 28 height 14
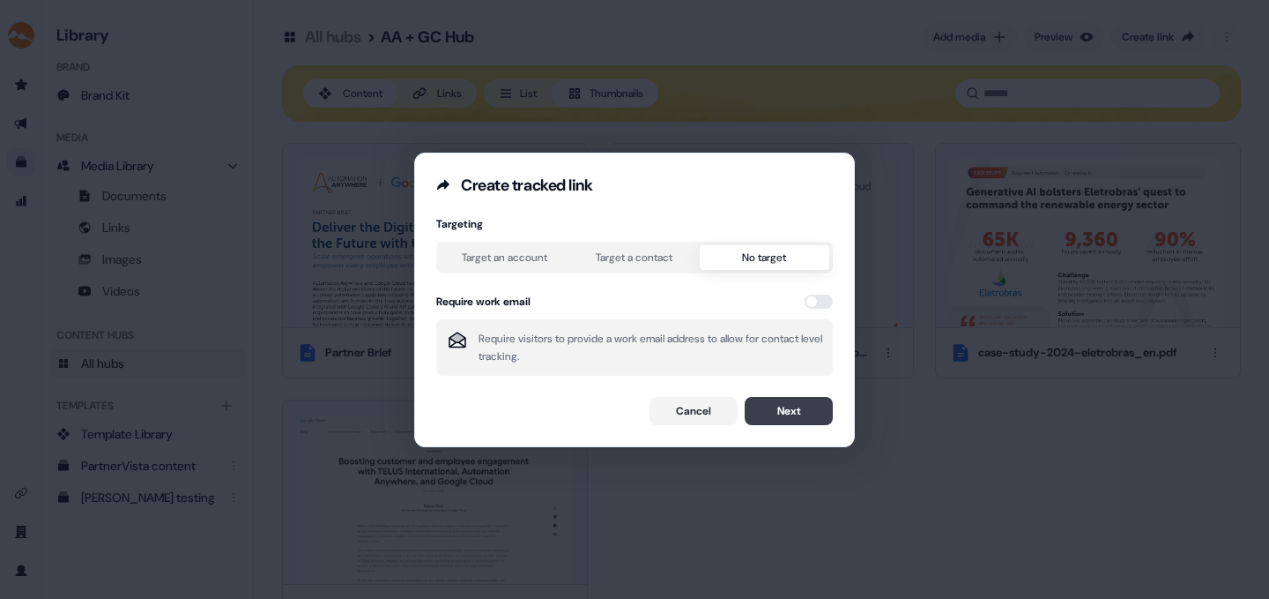
click at [786, 410] on button "Next" at bounding box center [789, 411] width 88 height 28
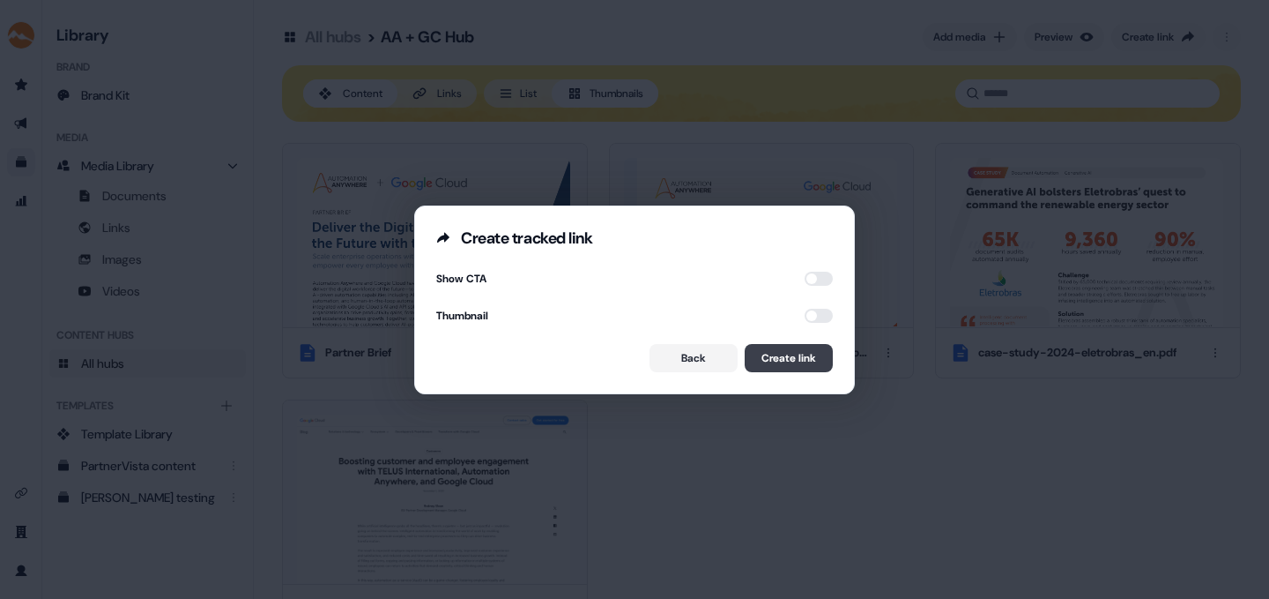
click at [786, 352] on button "Create link" at bounding box center [789, 358] width 88 height 28
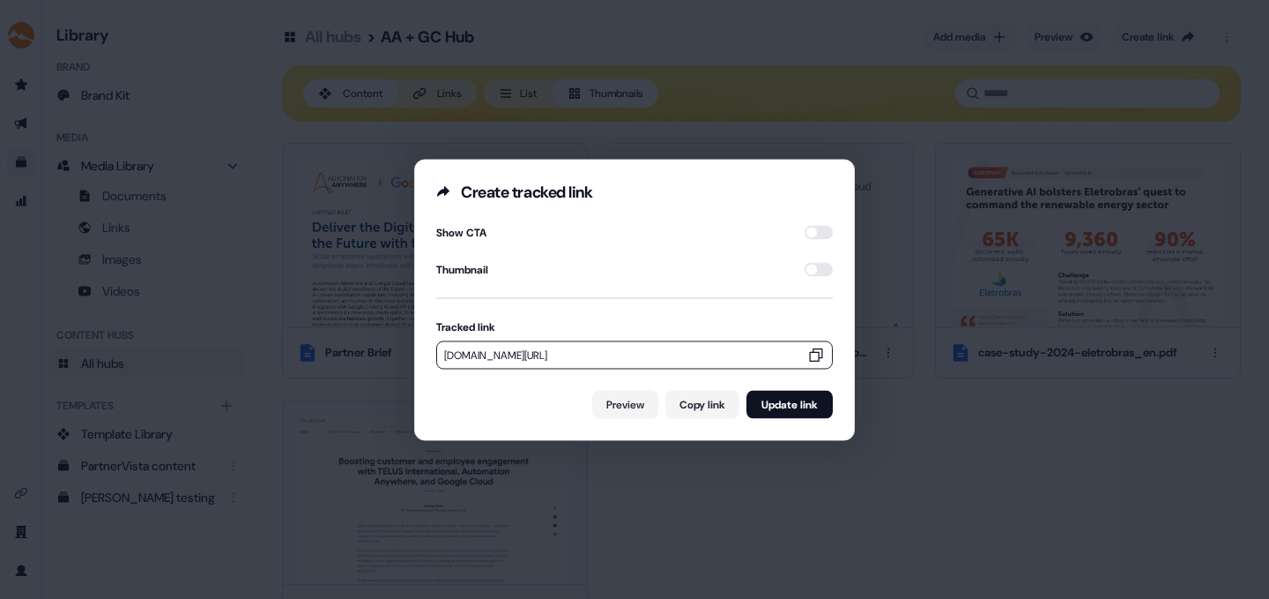
click at [810, 352] on icon "button" at bounding box center [816, 354] width 13 height 13
click at [810, 351] on icon "button" at bounding box center [816, 354] width 13 height 13
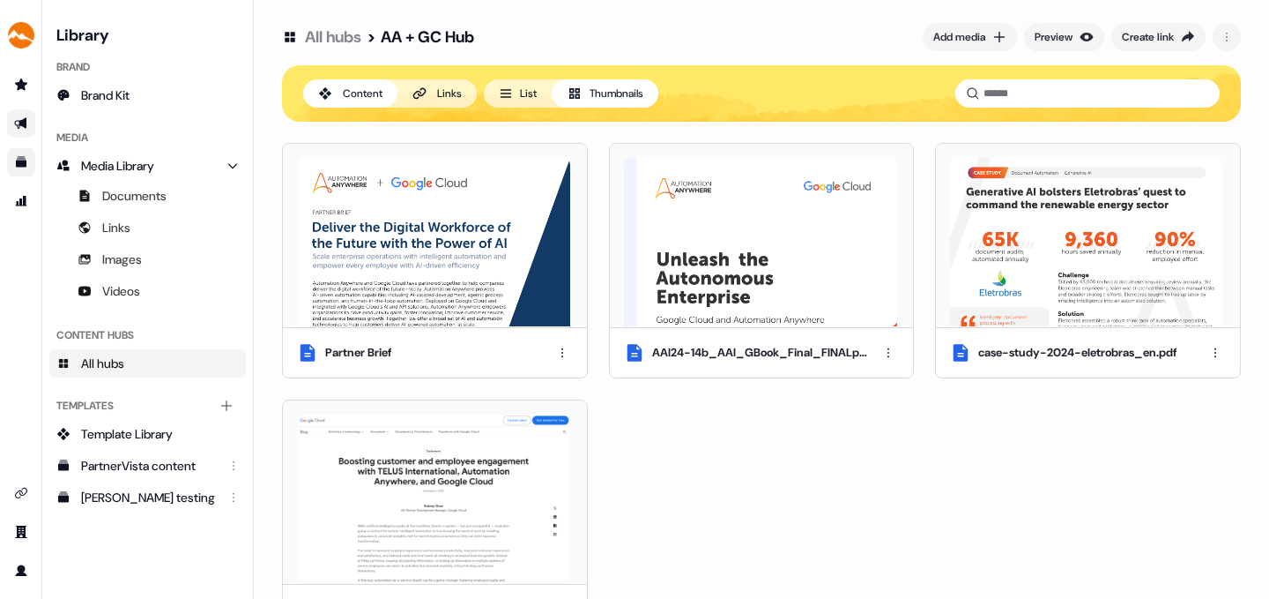
click at [22, 123] on icon "Go to outbound experience" at bounding box center [20, 123] width 12 height 11
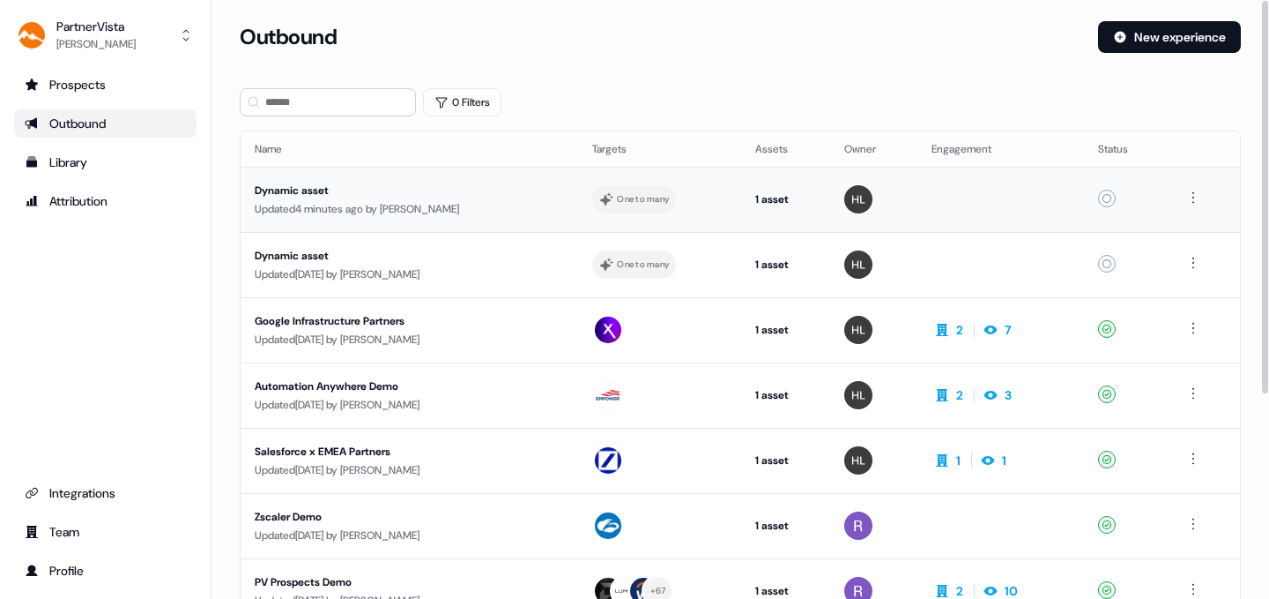
click at [300, 183] on div "Dynamic asset" at bounding box center [409, 191] width 309 height 18
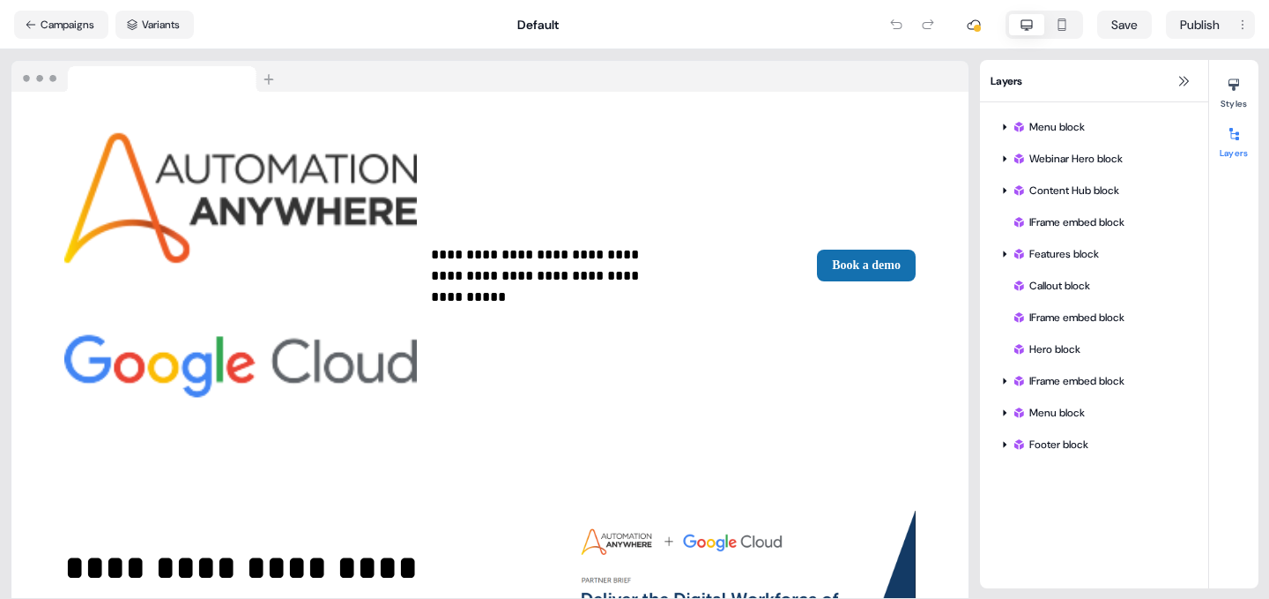
scroll to position [194, 0]
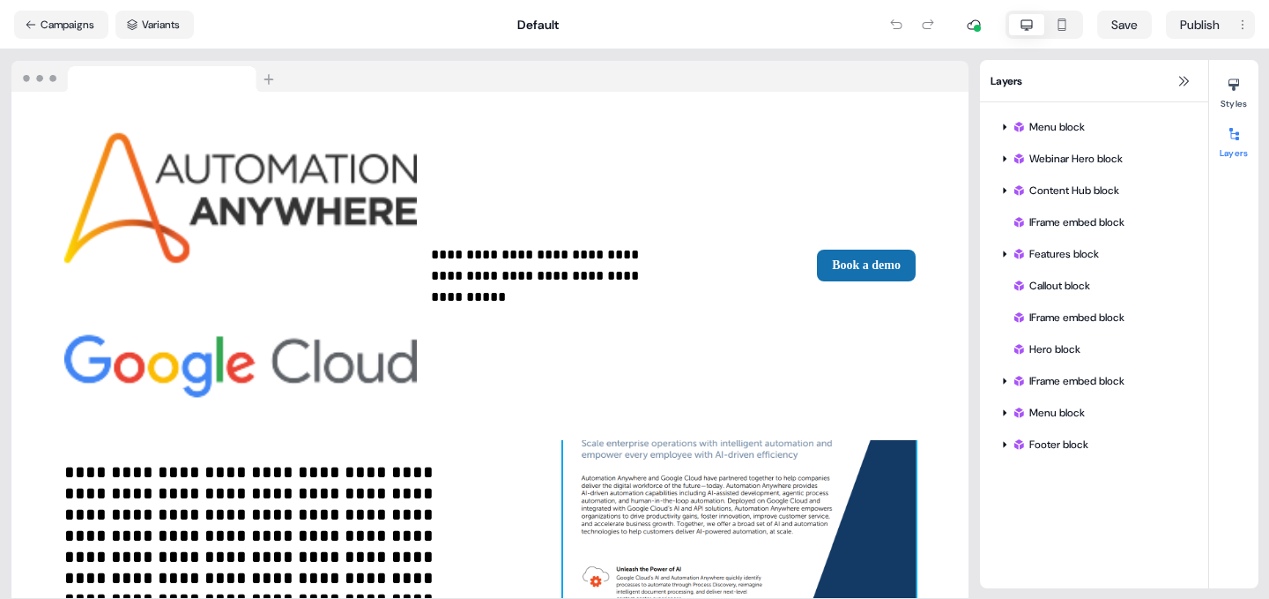
click at [732, 366] on img at bounding box center [739, 543] width 353 height 455
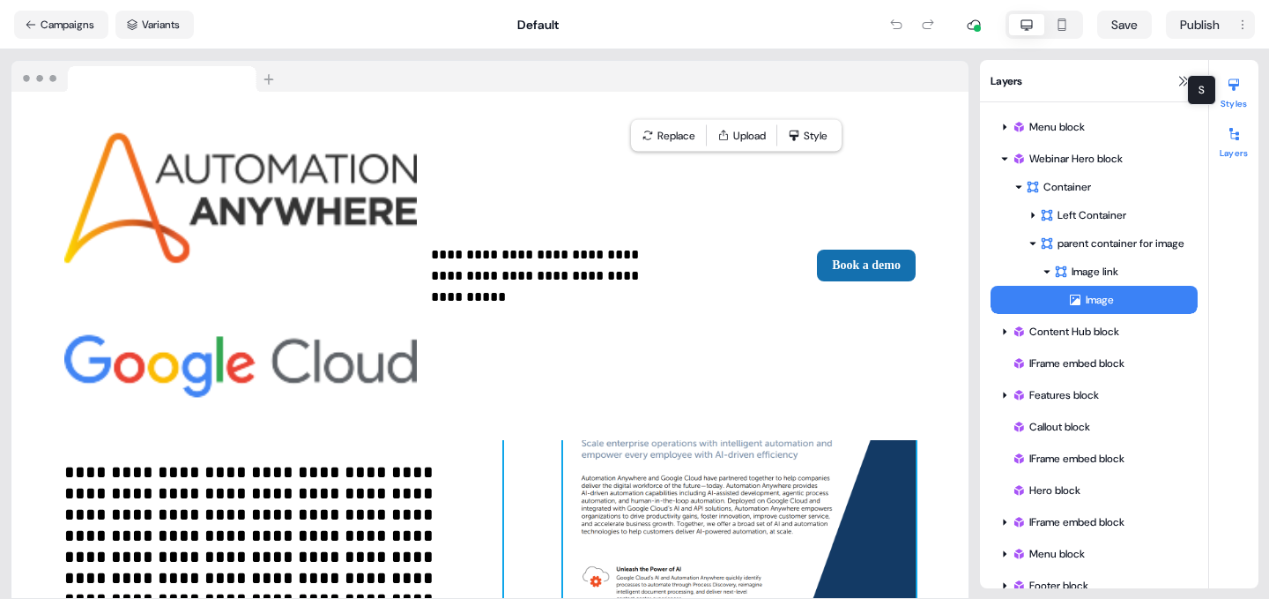
click at [1244, 87] on div at bounding box center [1234, 85] width 28 height 28
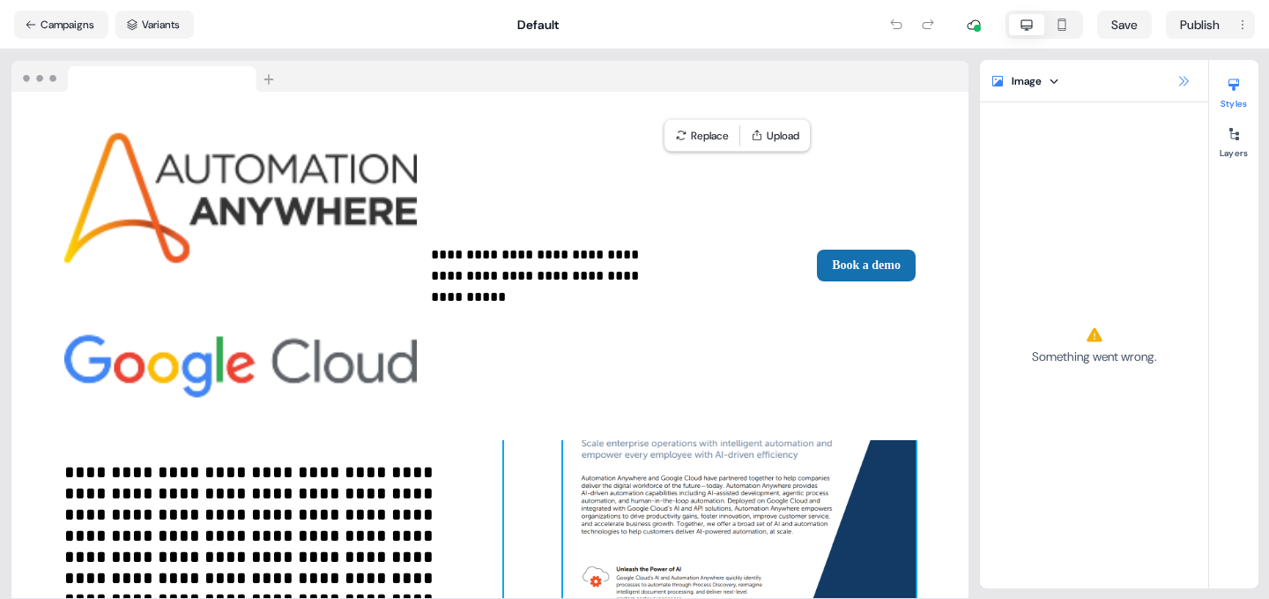
click at [1185, 76] on icon at bounding box center [1184, 81] width 14 height 14
click at [1185, 77] on icon at bounding box center [1184, 81] width 10 height 10
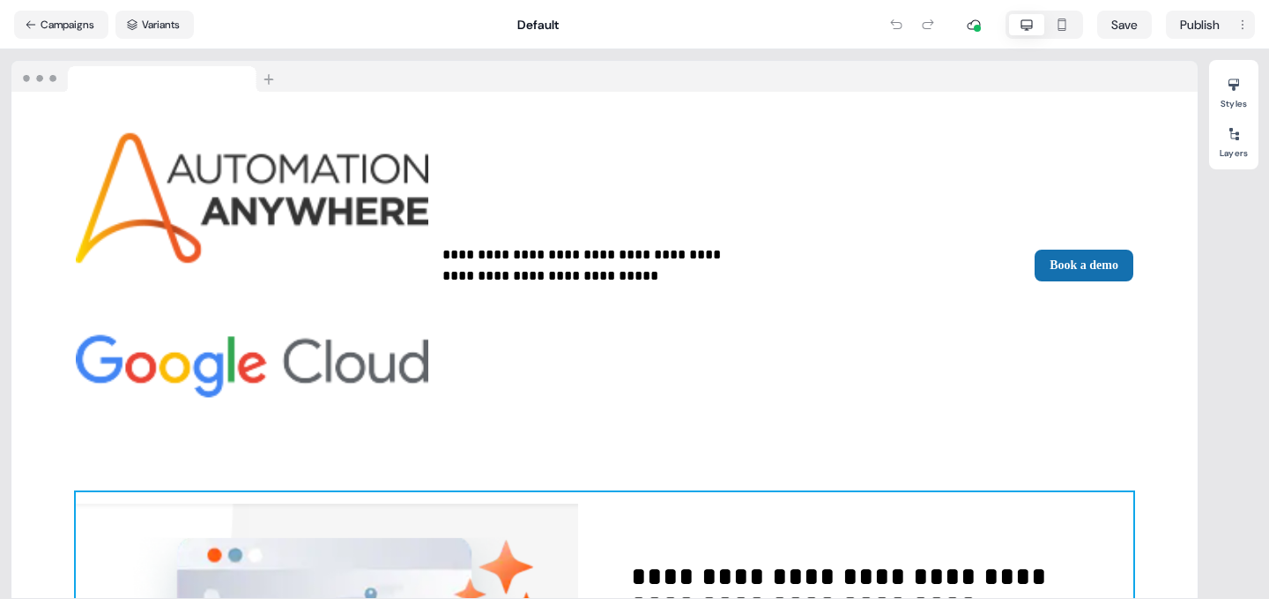
scroll to position [1180, 0]
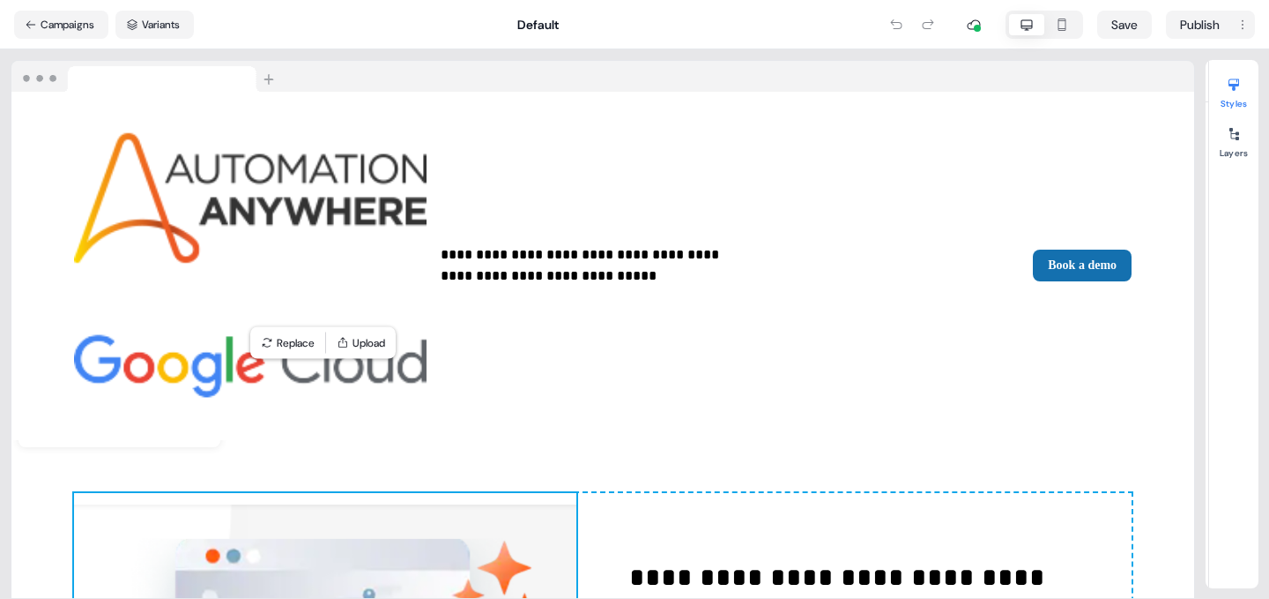
scroll to position [1149, 0]
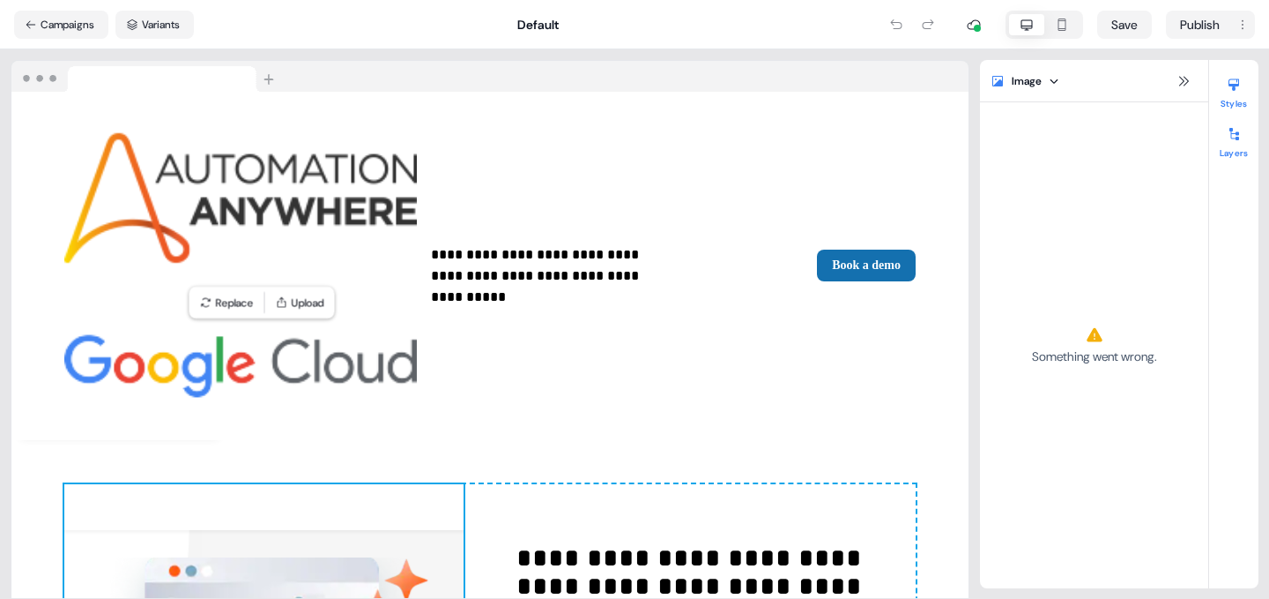
click at [1233, 130] on icon at bounding box center [1234, 134] width 14 height 14
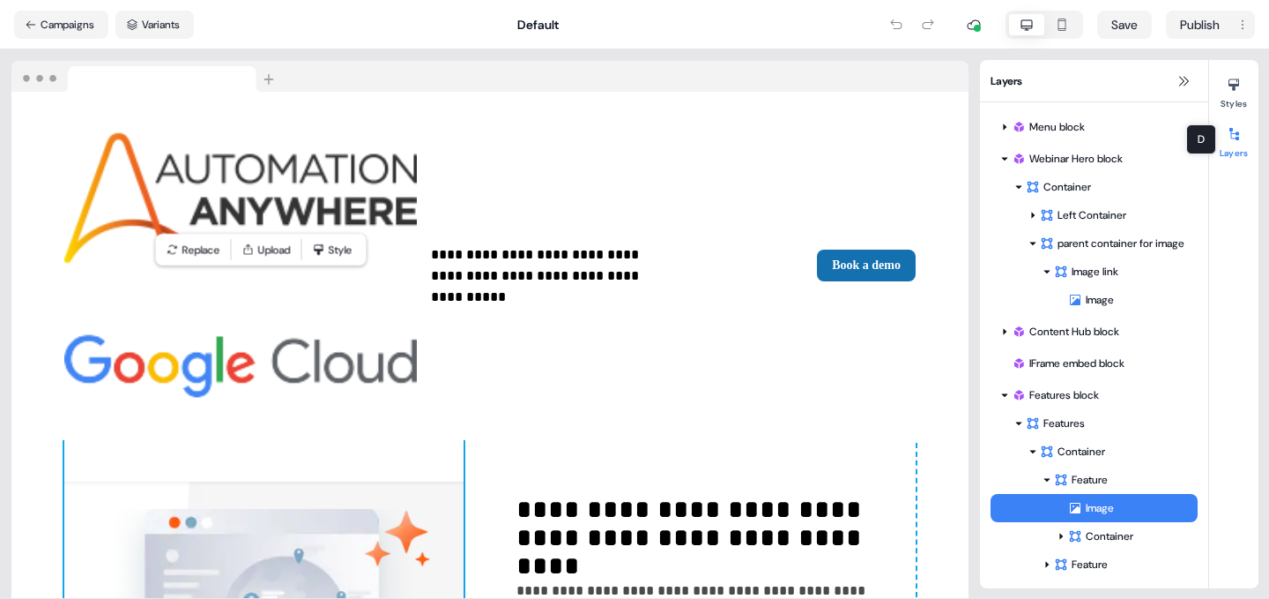
scroll to position [1203, 0]
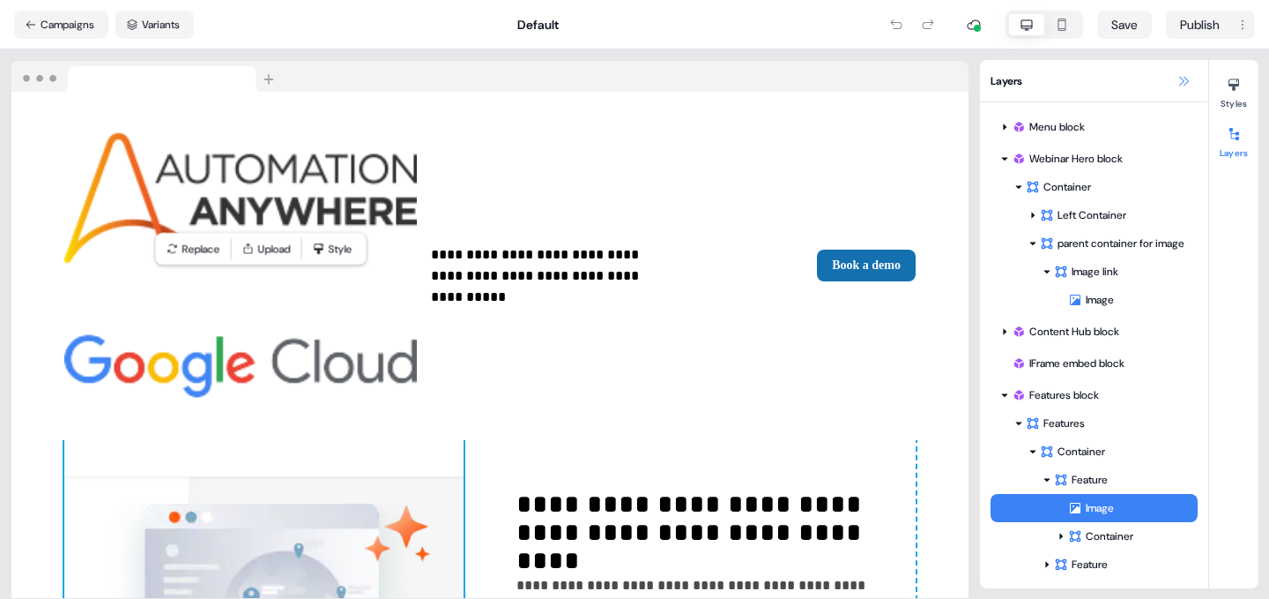
click at [1188, 77] on icon at bounding box center [1184, 81] width 14 height 14
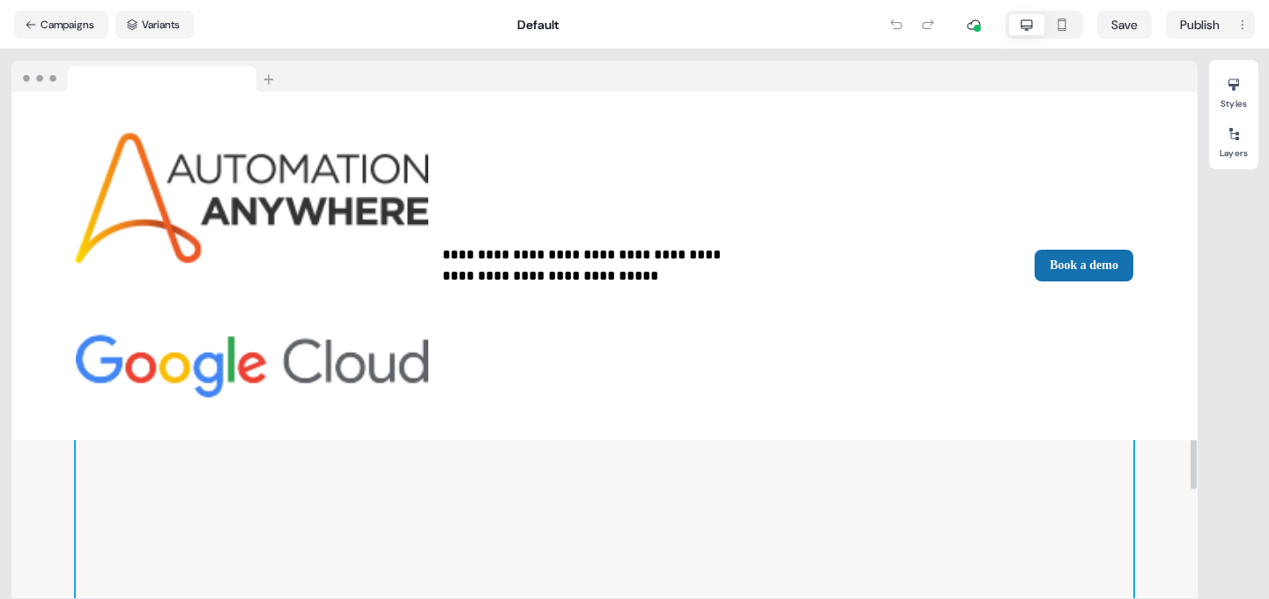
scroll to position [2234, 0]
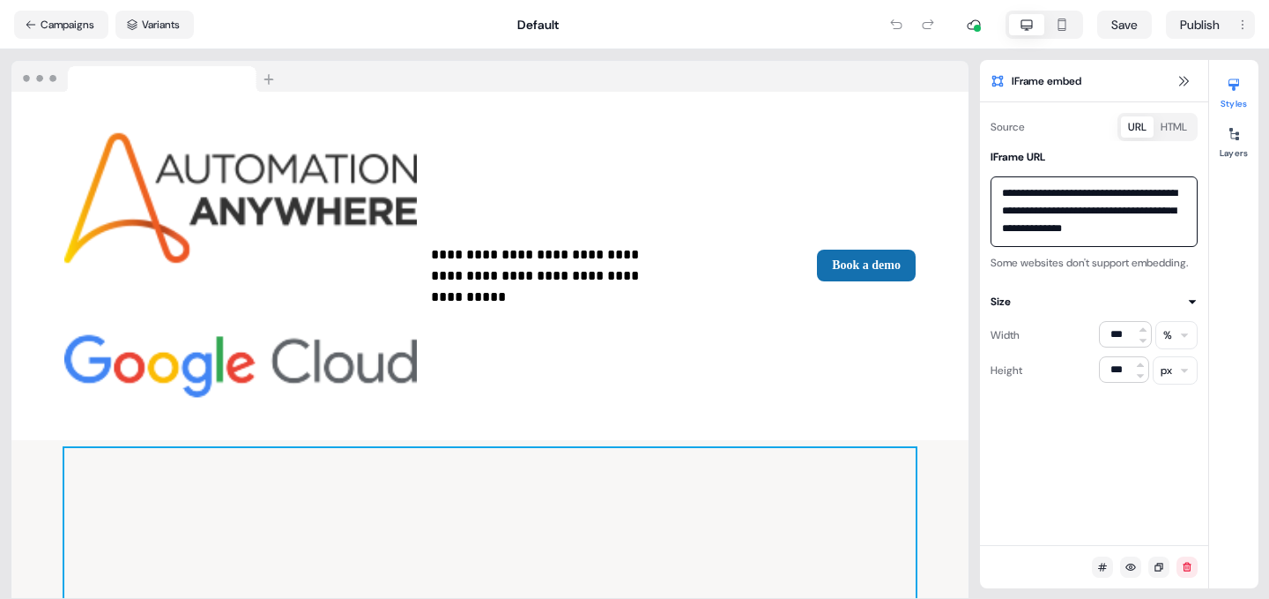
scroll to position [16, 0]
click at [1235, 141] on div at bounding box center [1234, 134] width 28 height 28
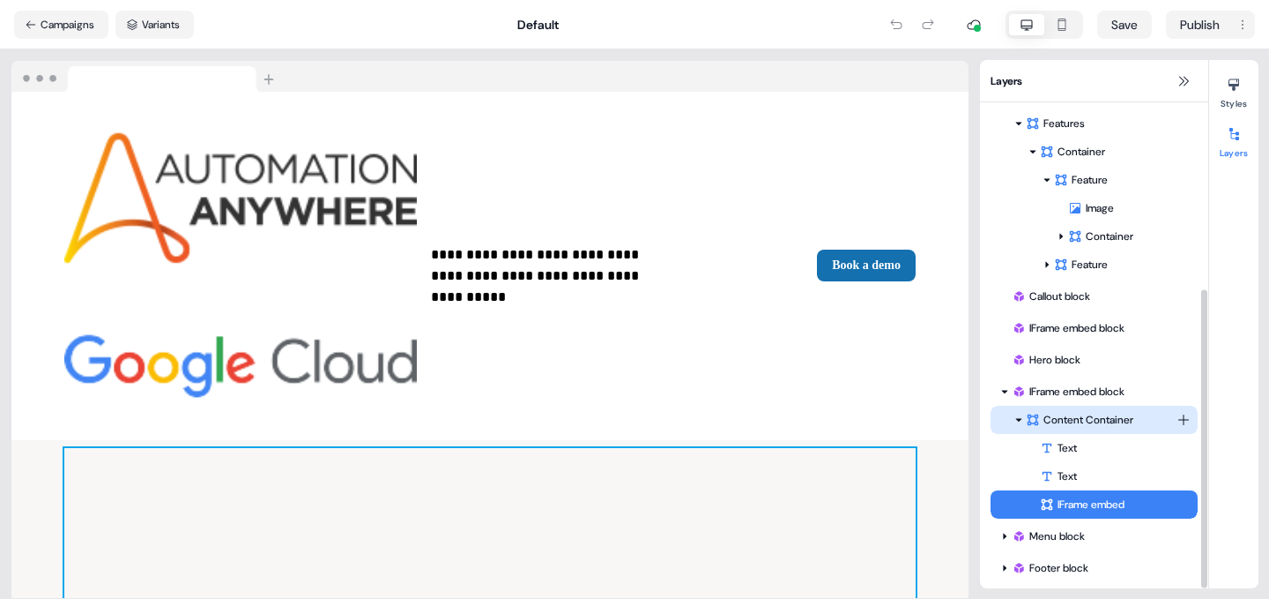
scroll to position [304, 0]
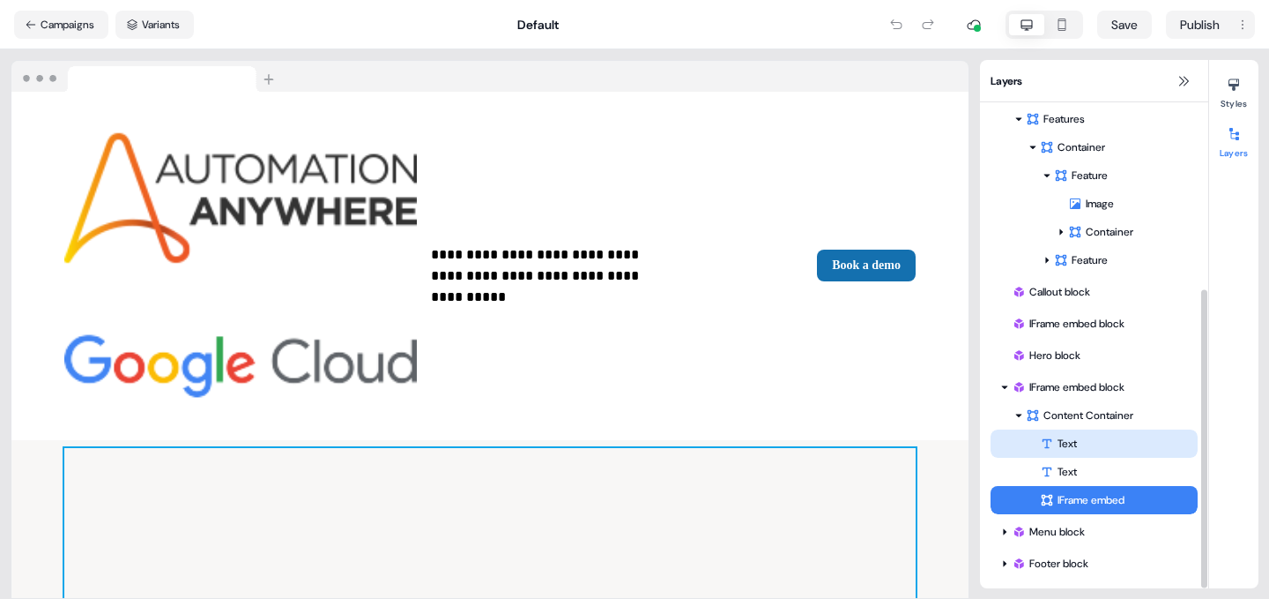
click at [1061, 437] on div "Text" at bounding box center [1119, 444] width 158 height 18
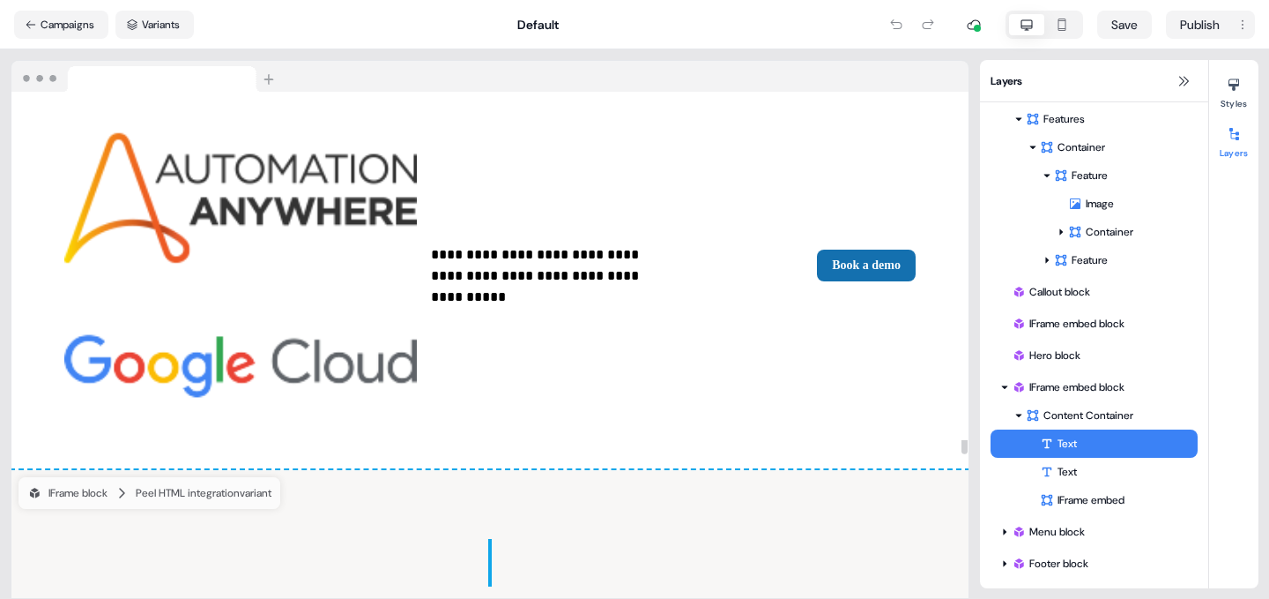
scroll to position [1946, 0]
click at [1238, 93] on div at bounding box center [1234, 85] width 28 height 28
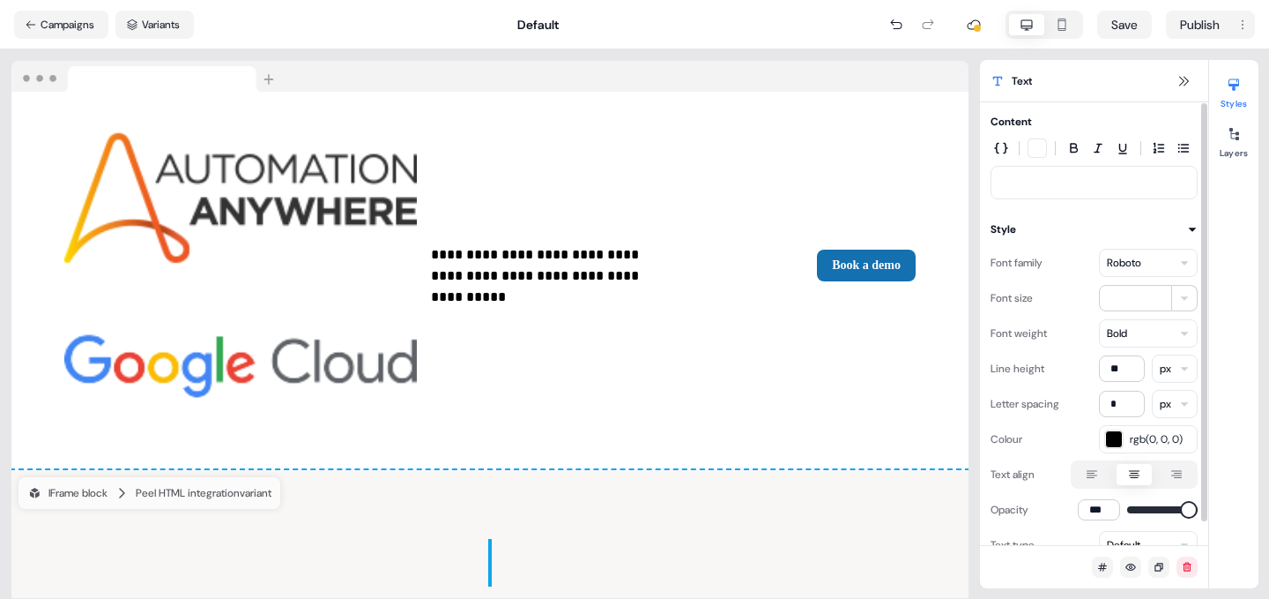
click at [1030, 180] on p at bounding box center [1094, 183] width 184 height 18
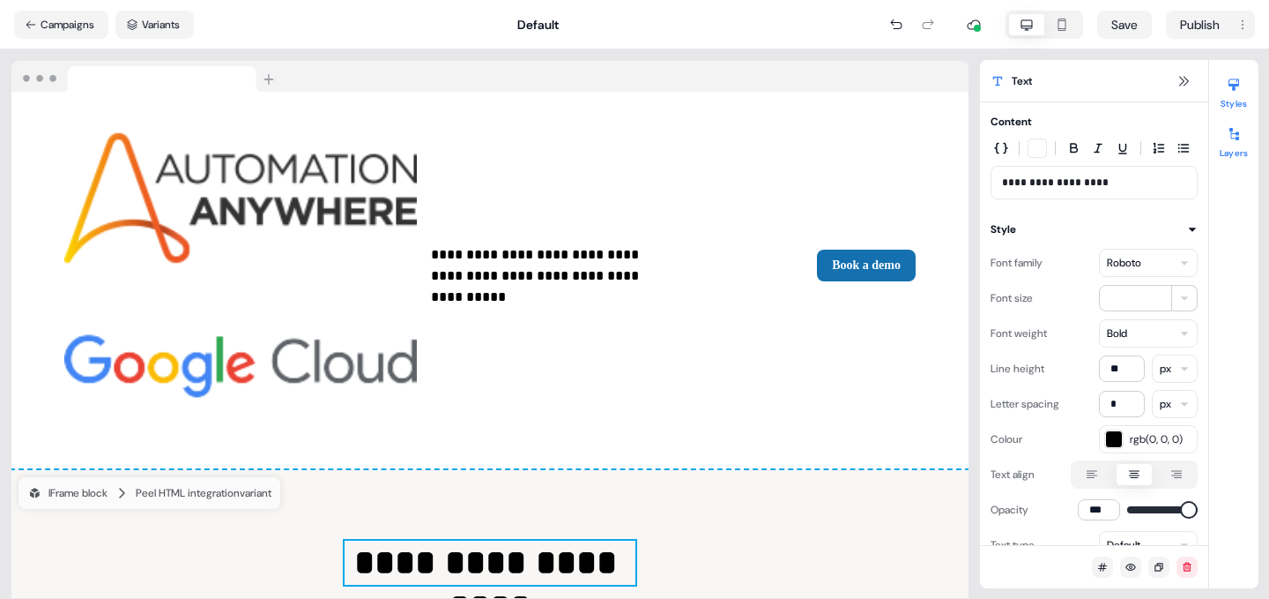
click at [1238, 137] on icon at bounding box center [1235, 134] width 10 height 12
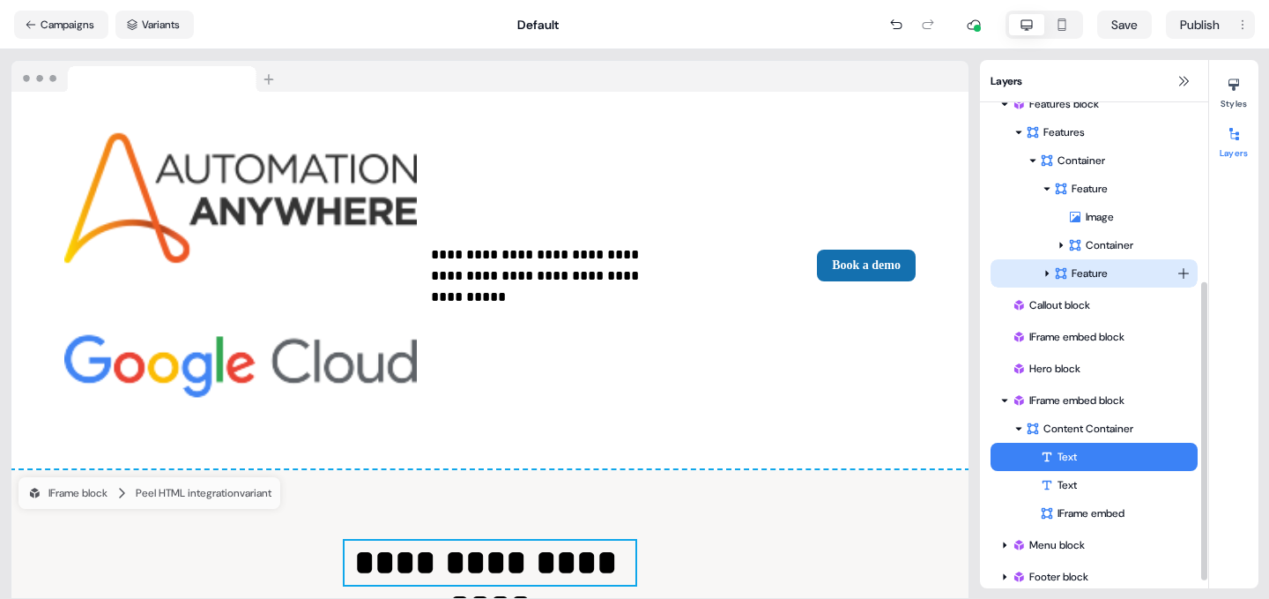
scroll to position [292, 0]
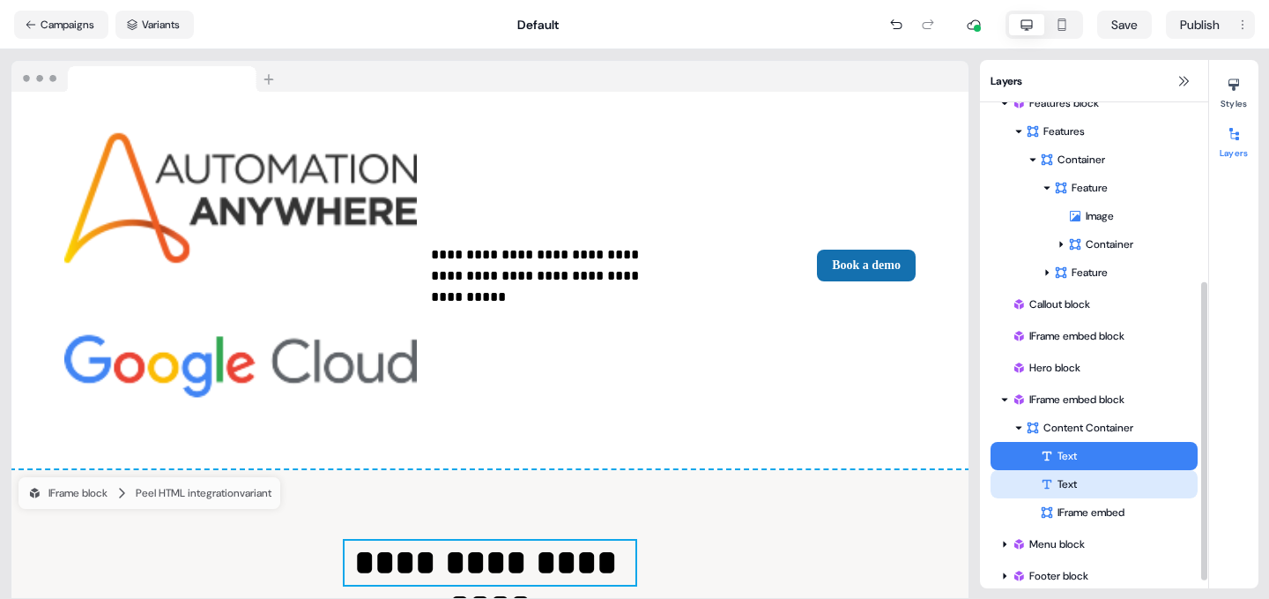
click at [1077, 478] on div "Text" at bounding box center [1119, 484] width 158 height 18
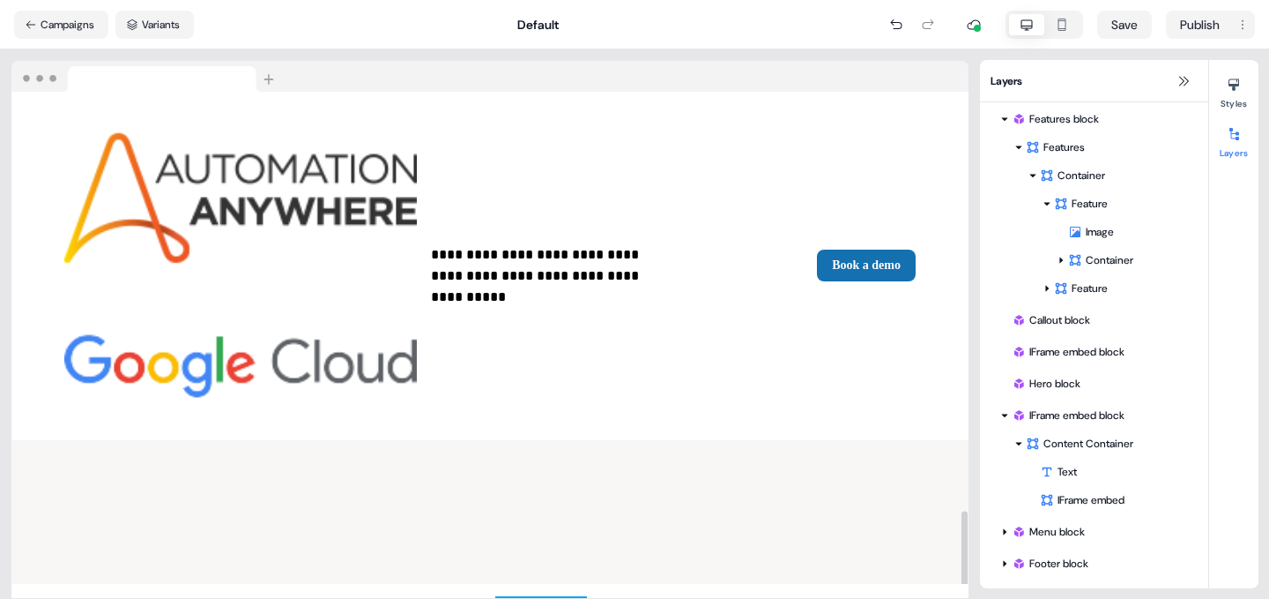
scroll to position [2806, 0]
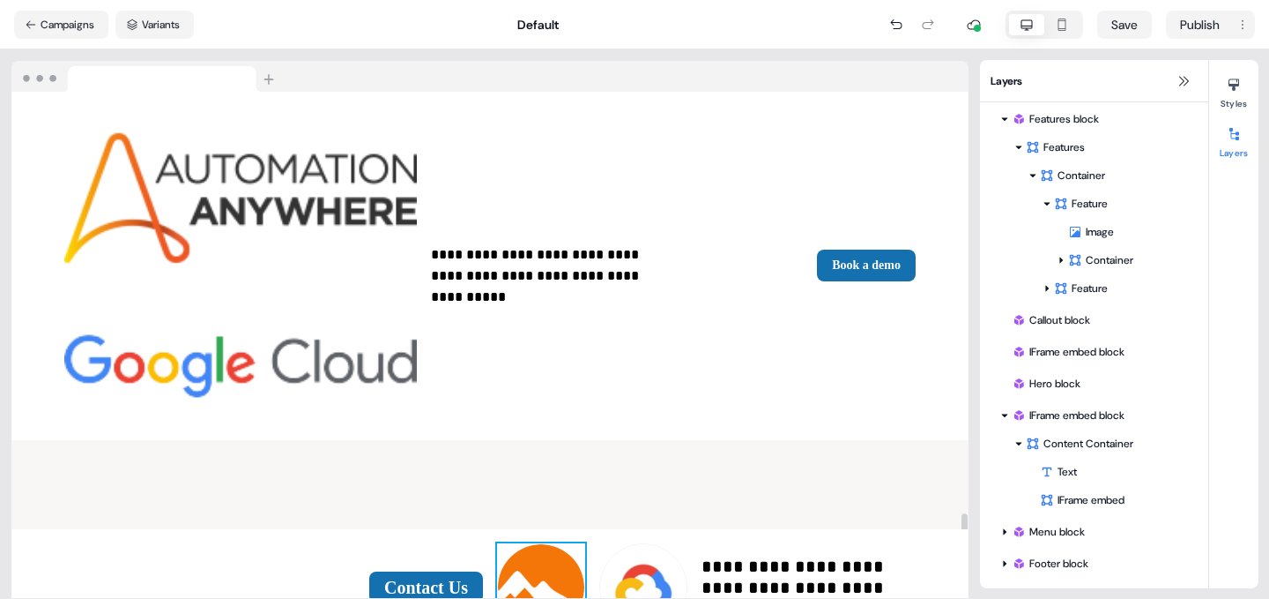
click at [544, 543] on img at bounding box center [541, 587] width 88 height 88
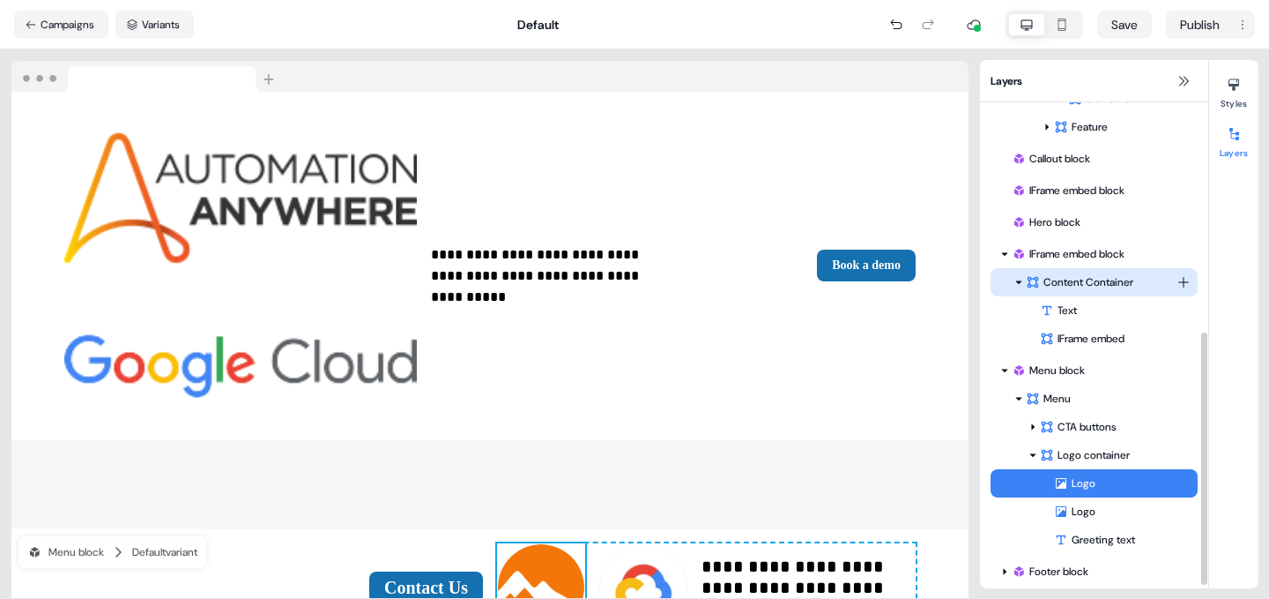
scroll to position [442, 0]
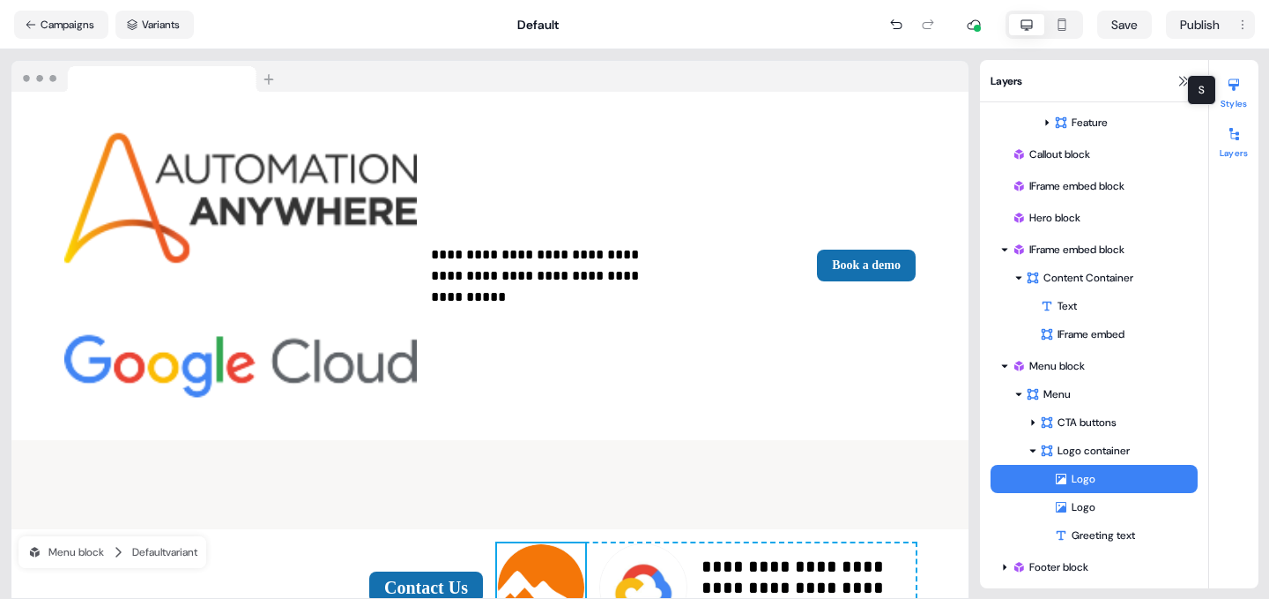
click at [1238, 88] on icon at bounding box center [1234, 85] width 14 height 14
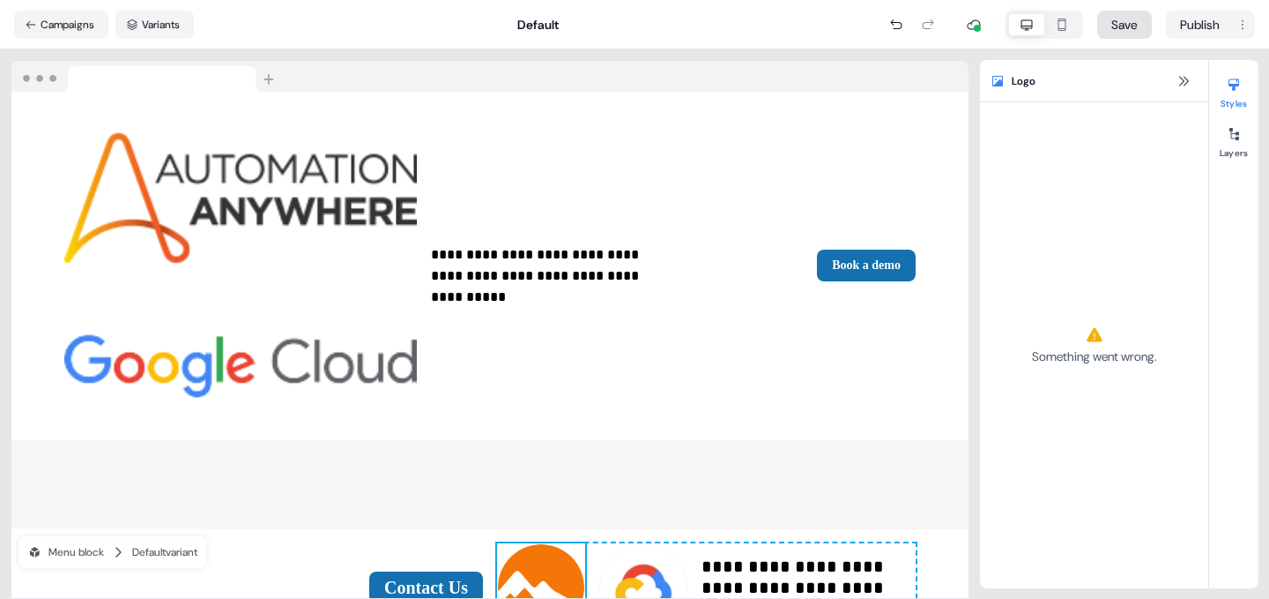
click at [1124, 20] on button "Save" at bounding box center [1124, 25] width 55 height 28
click at [1183, 77] on icon at bounding box center [1184, 81] width 14 height 14
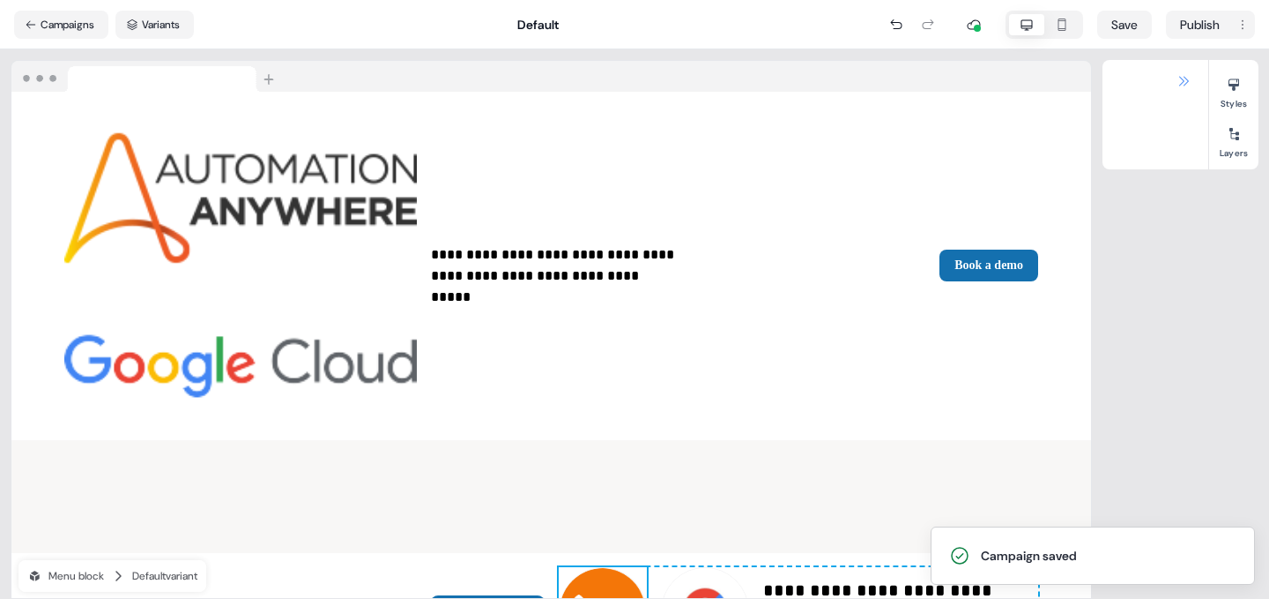
scroll to position [2879, 0]
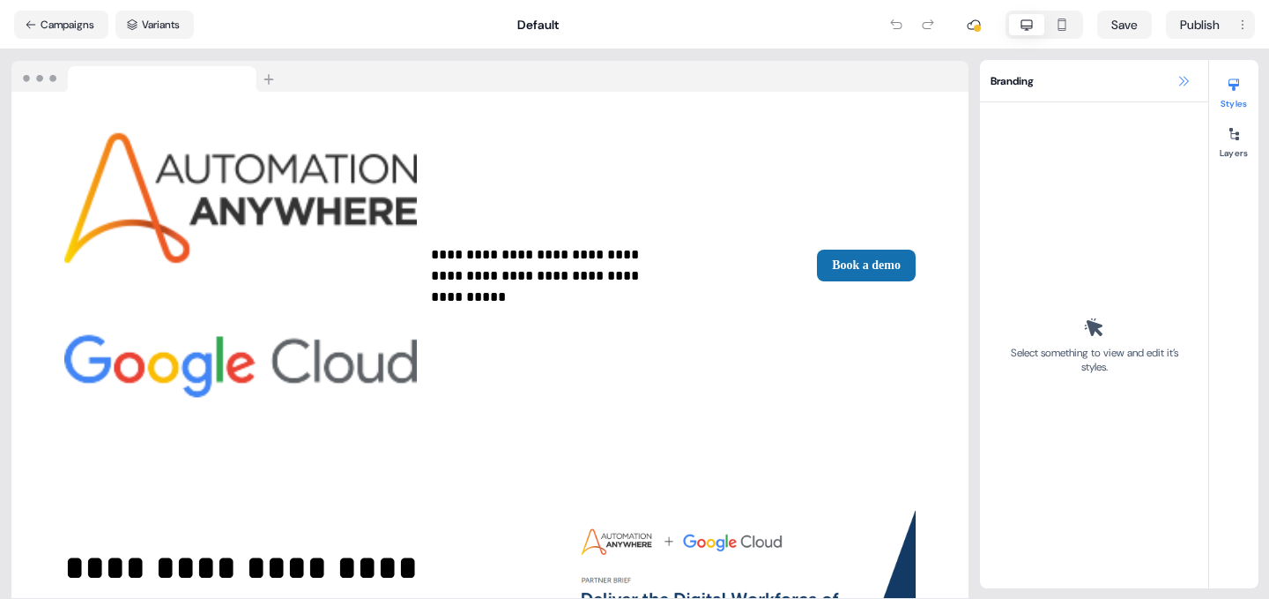
click at [1185, 78] on icon at bounding box center [1184, 81] width 14 height 14
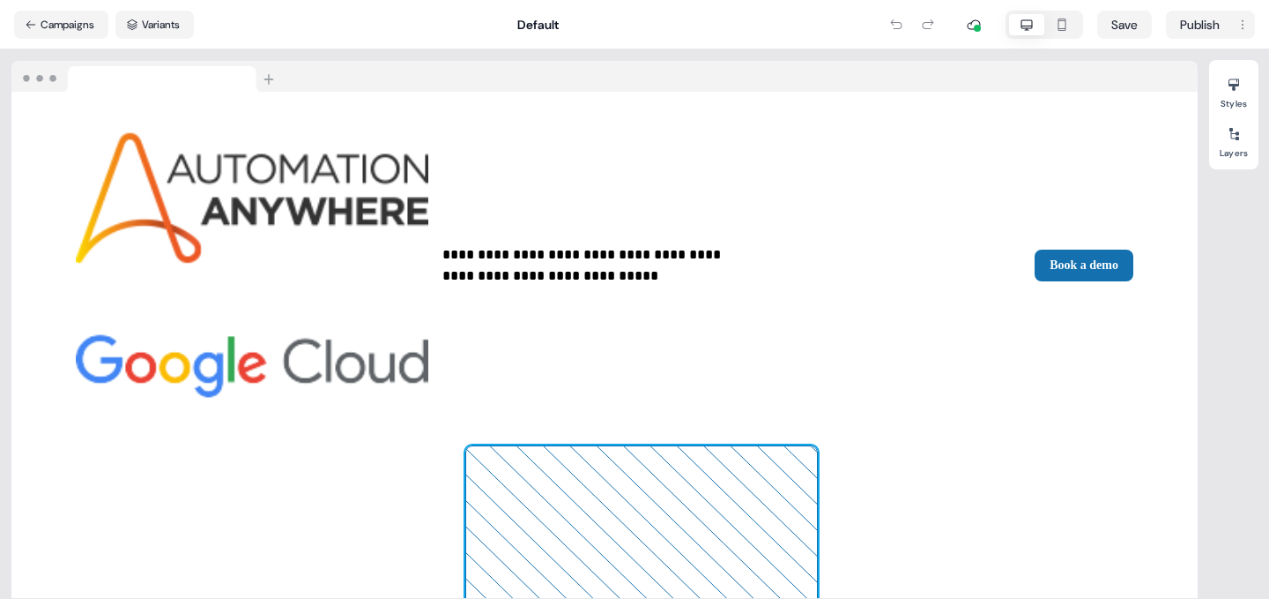
scroll to position [3053, 0]
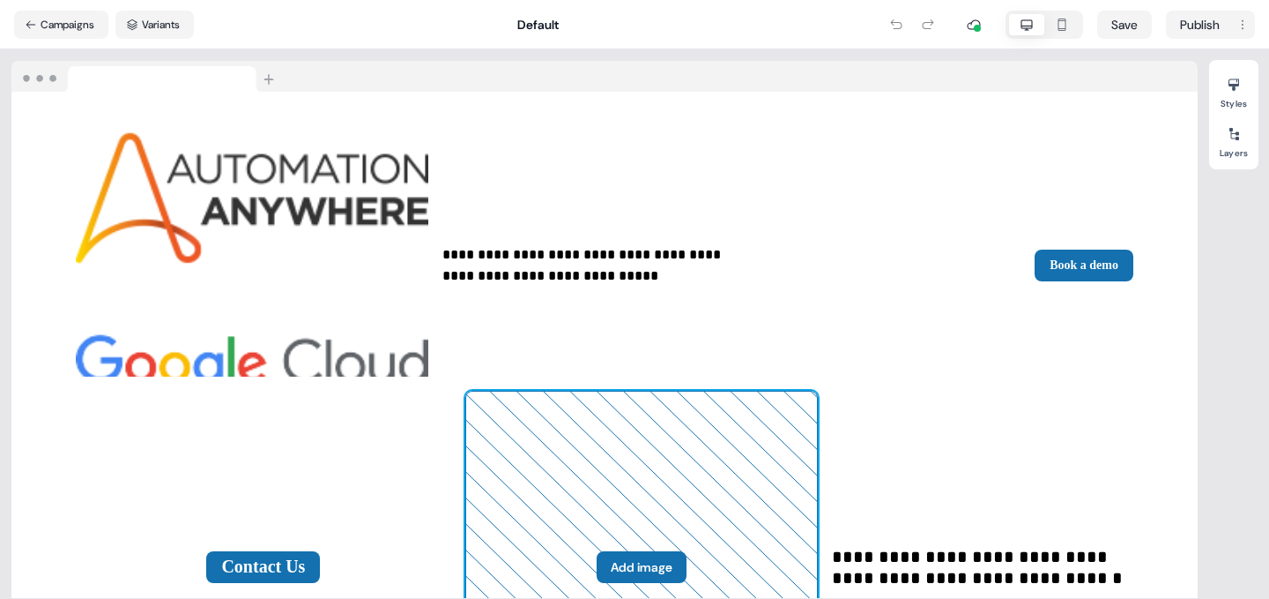
click at [687, 551] on button "Add image" at bounding box center [642, 567] width 90 height 32
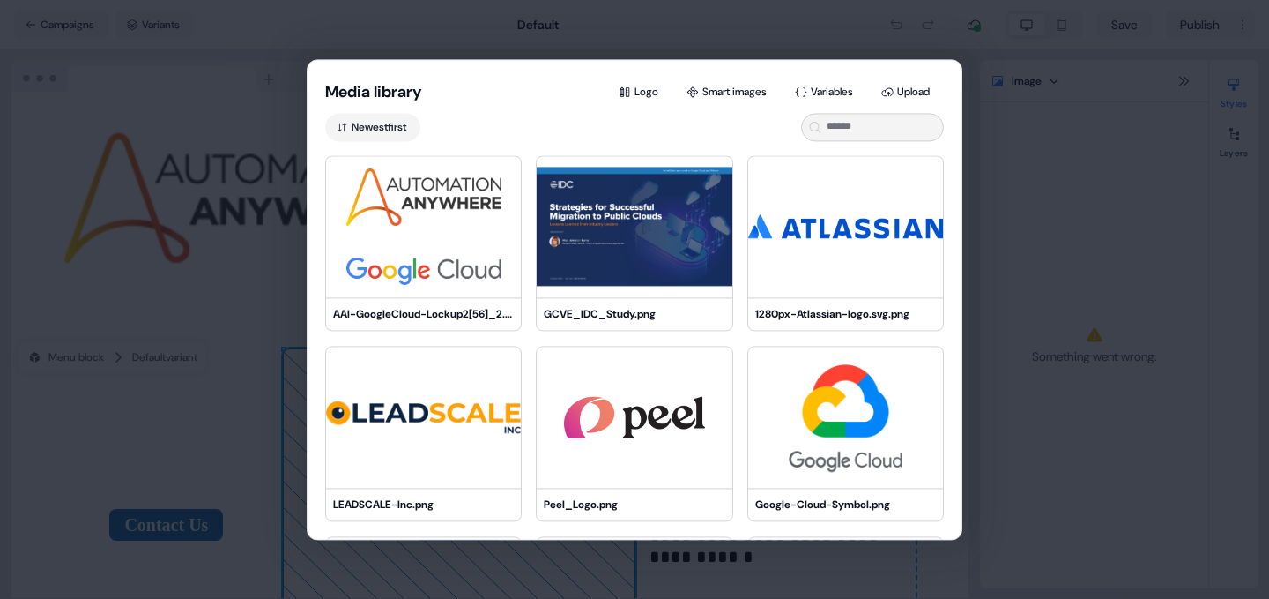
scroll to position [2980, 0]
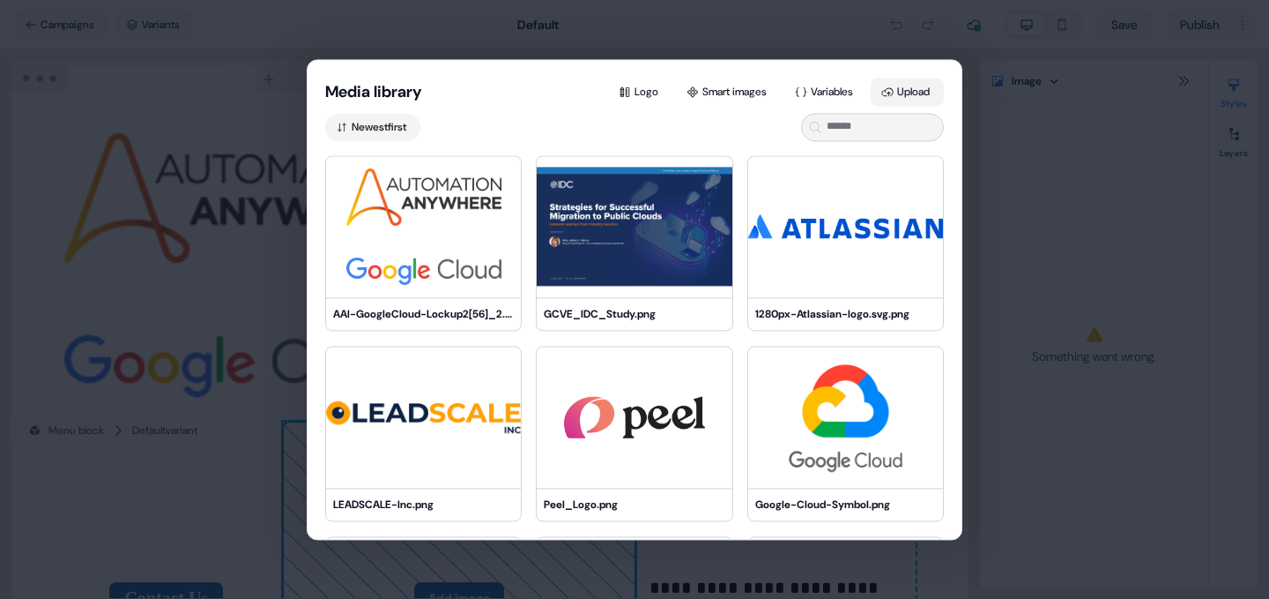
click at [906, 83] on button "Upload" at bounding box center [907, 92] width 73 height 28
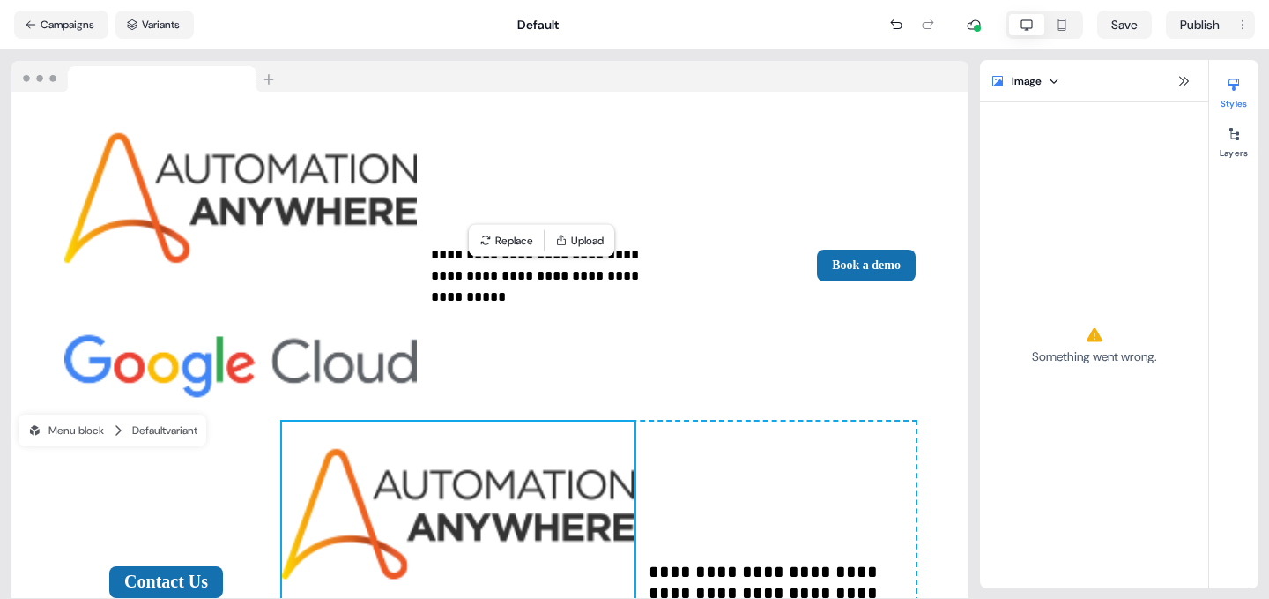
click at [761, 32] on div "Default" at bounding box center [538, 25] width 688 height 18
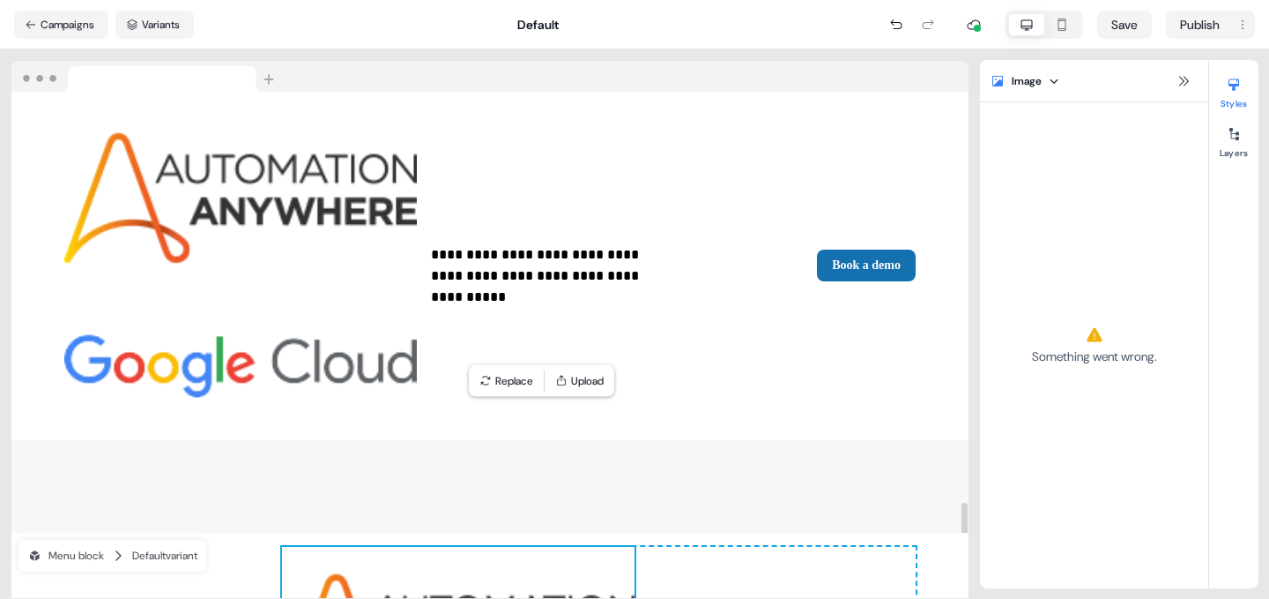
scroll to position [2840, 0]
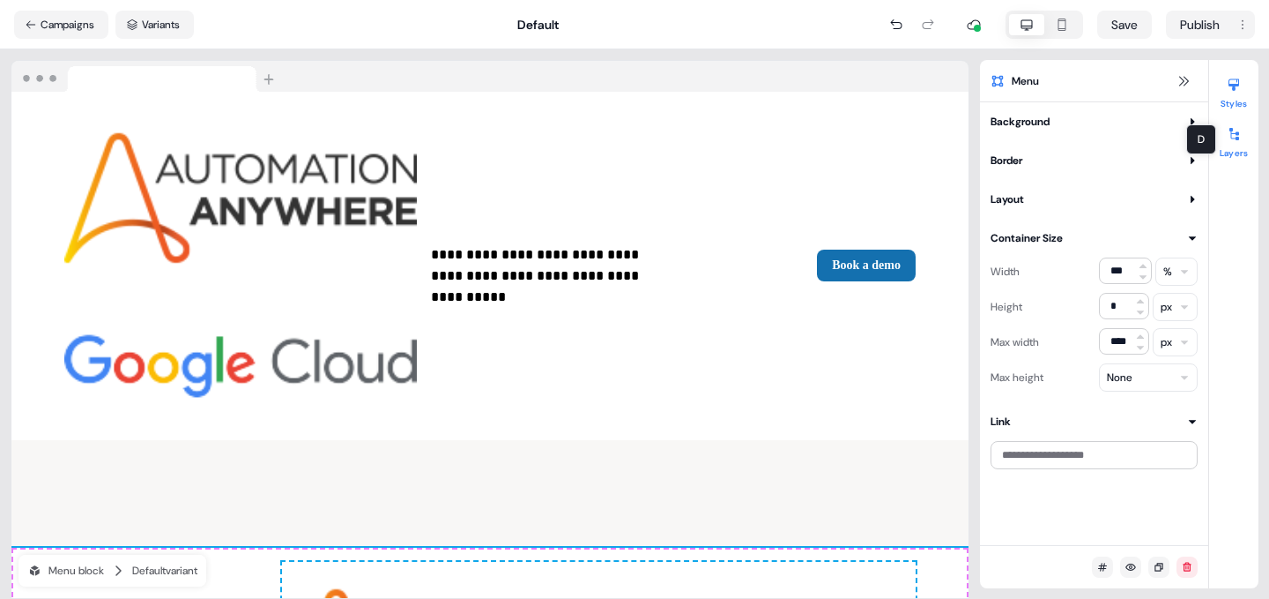
click at [1238, 142] on div at bounding box center [1234, 134] width 28 height 28
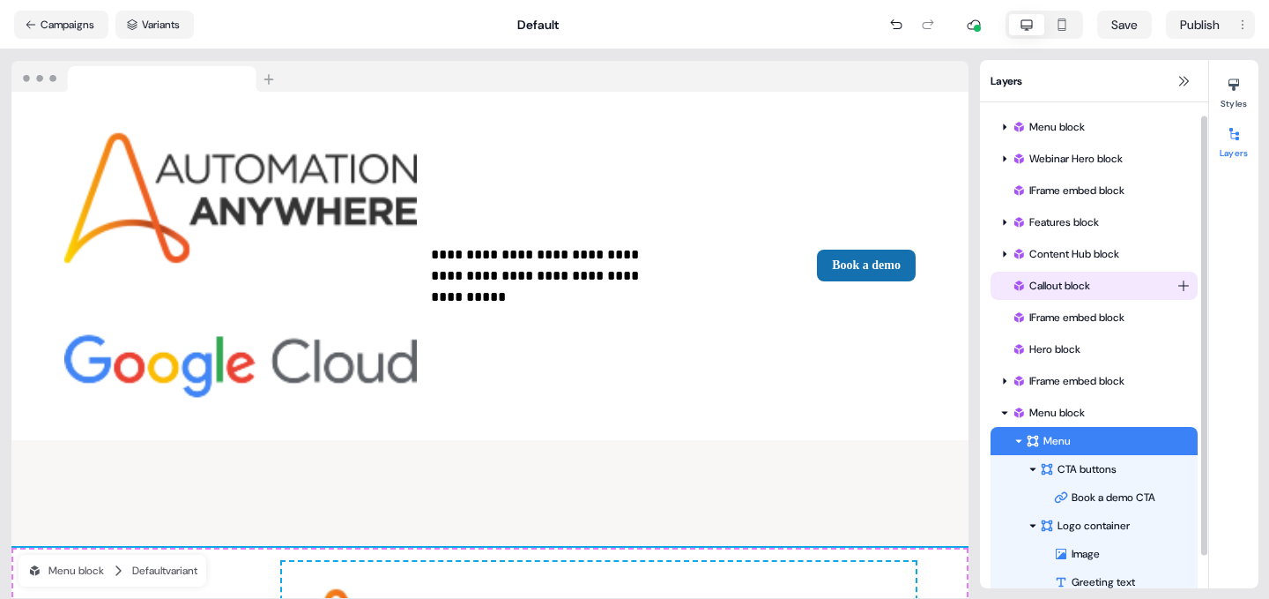
scroll to position [50, 0]
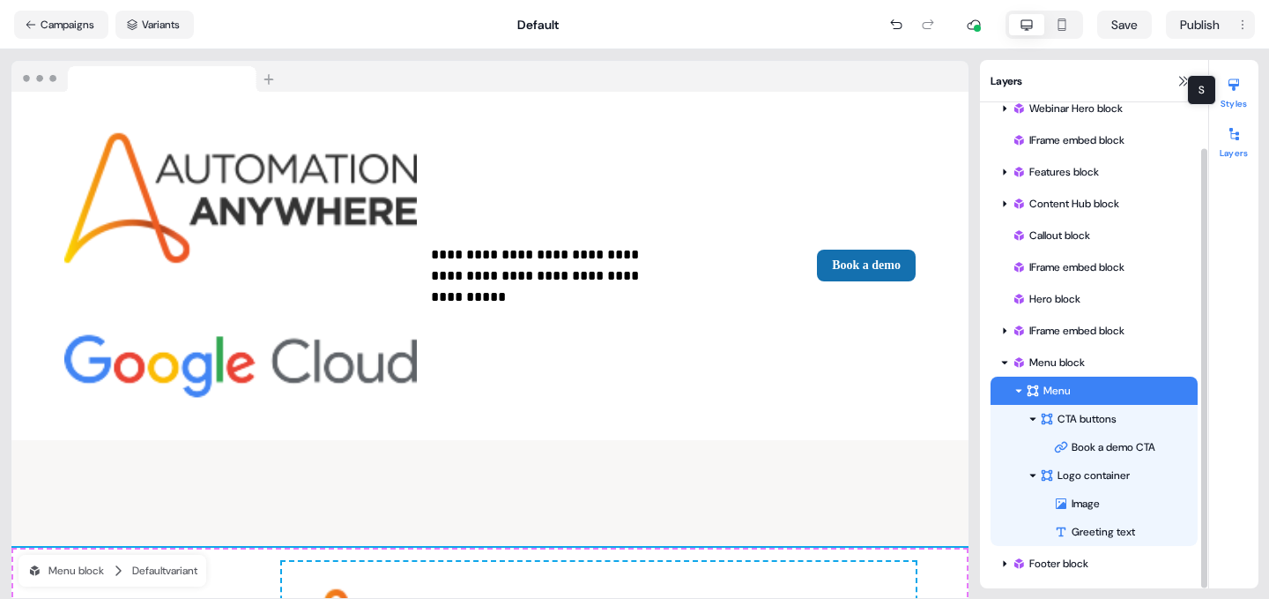
click at [1231, 89] on icon at bounding box center [1234, 85] width 14 height 14
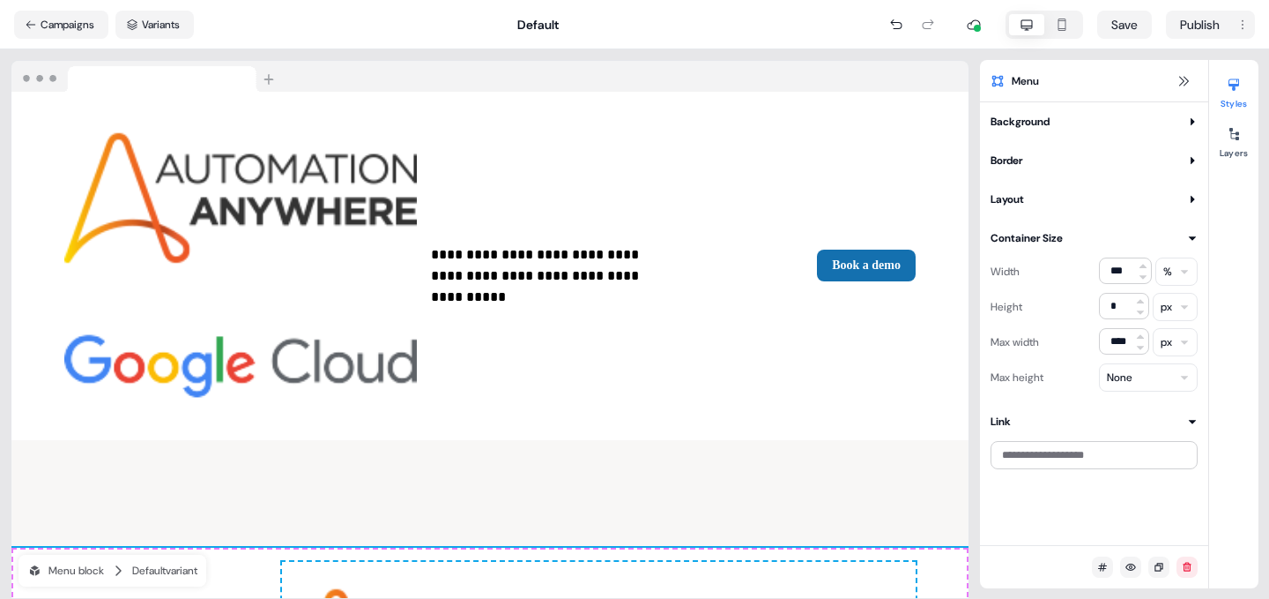
click at [1058, 200] on button "Layout" at bounding box center [1094, 199] width 207 height 18
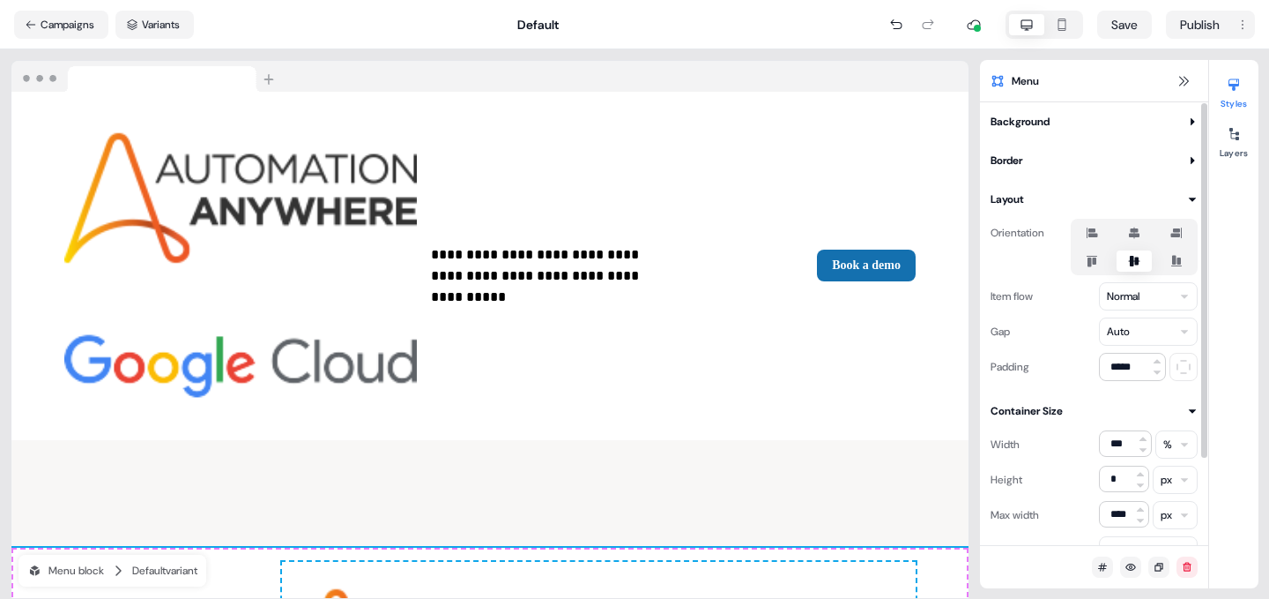
click at [1134, 230] on icon at bounding box center [1134, 232] width 11 height 11
click at [1134, 230] on button "button" at bounding box center [1134, 233] width 14 height 14
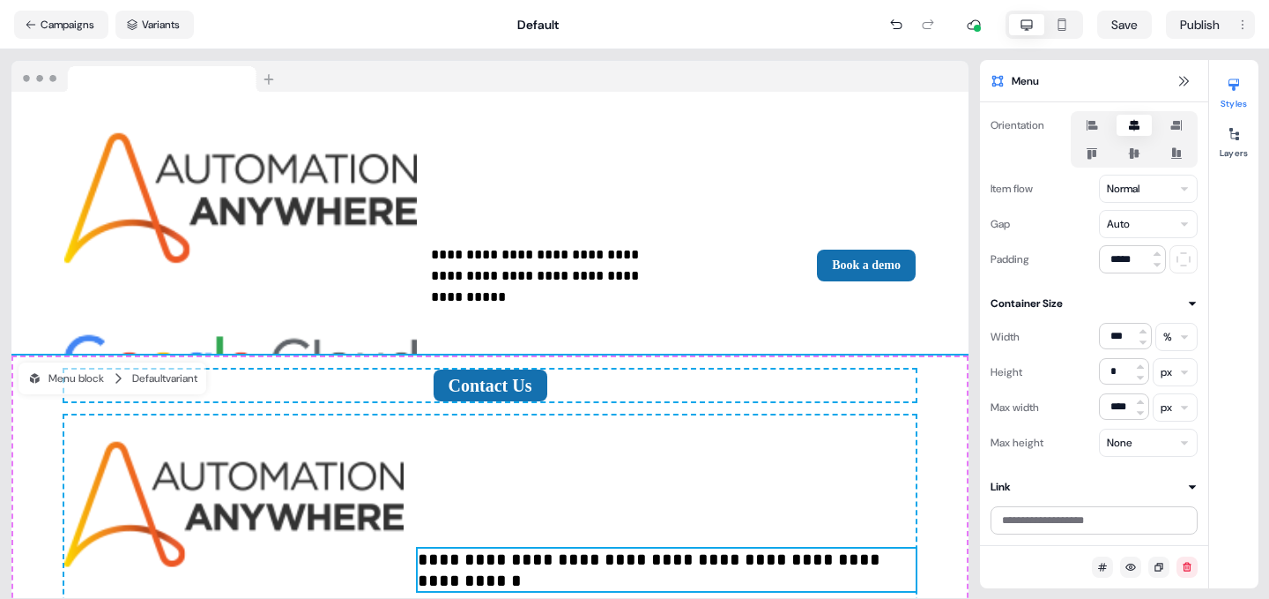
scroll to position [3032, 0]
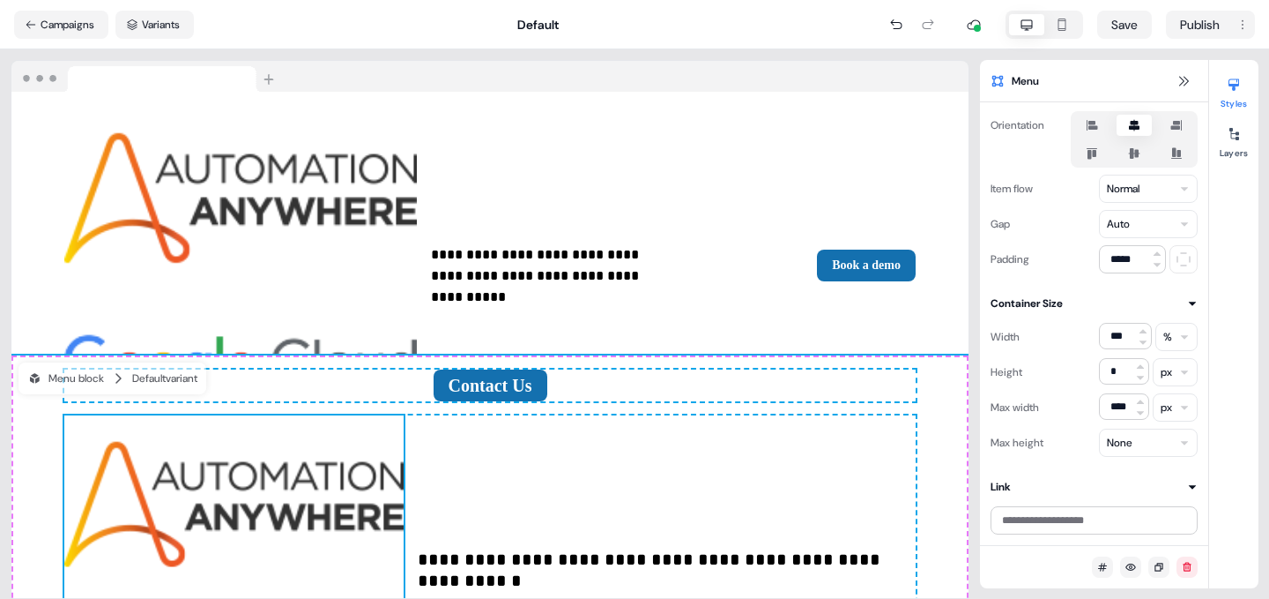
click at [257, 482] on img at bounding box center [233, 569] width 339 height 309
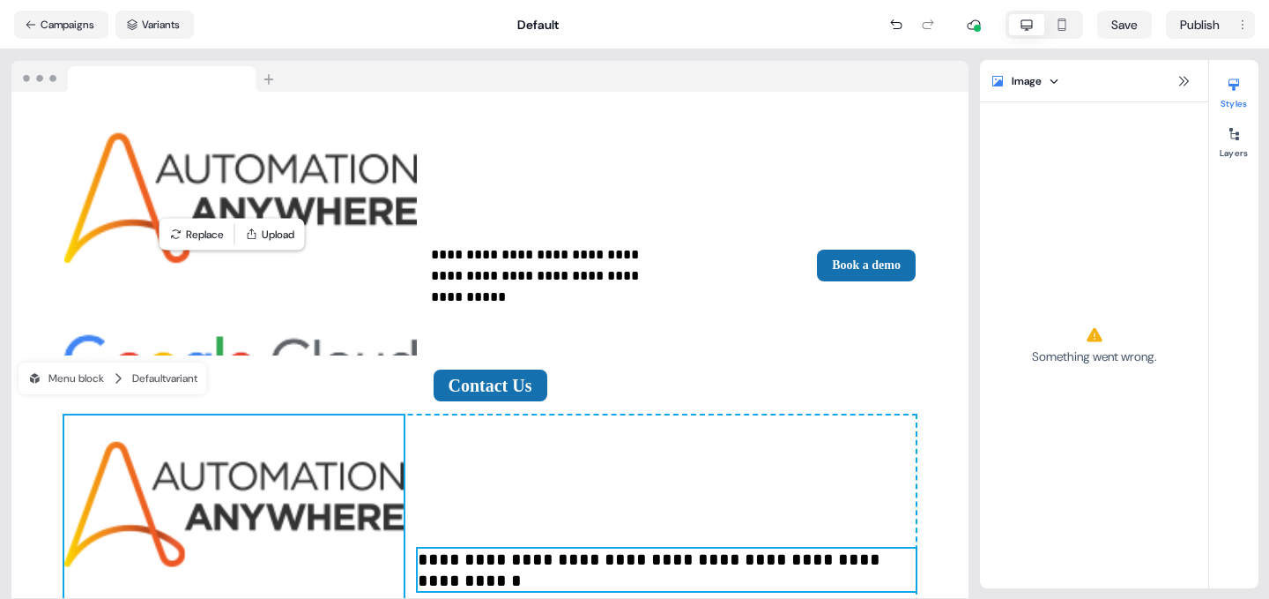
click at [523, 548] on p "**********" at bounding box center [667, 569] width 498 height 42
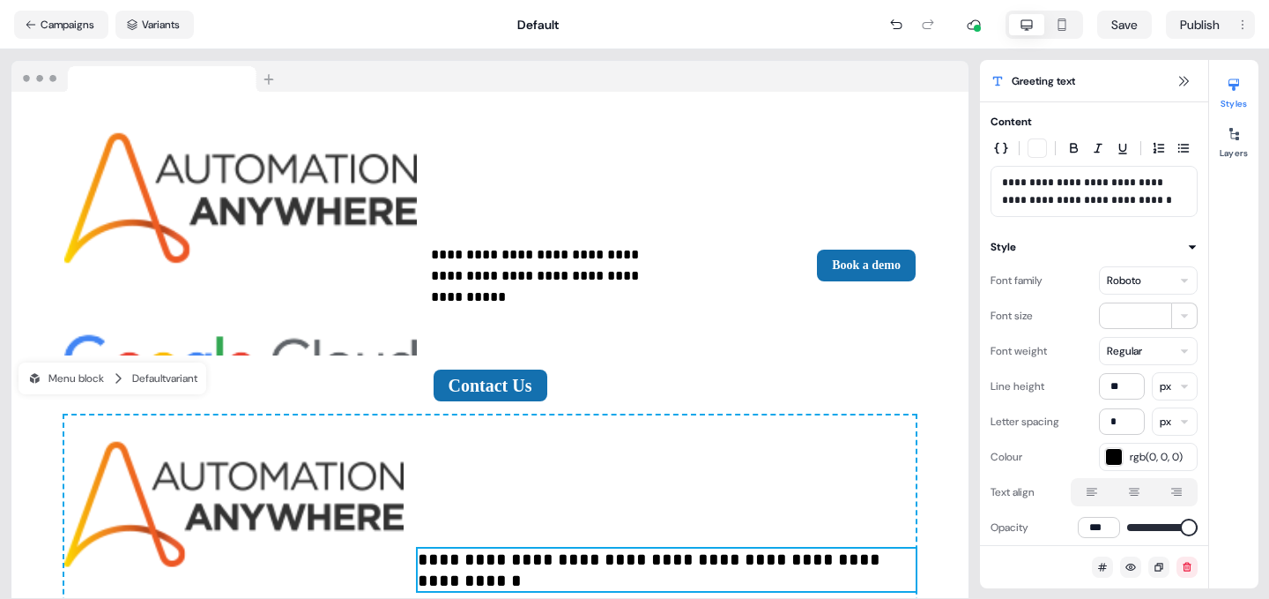
click at [745, 415] on div "**********" at bounding box center [489, 569] width 851 height 309
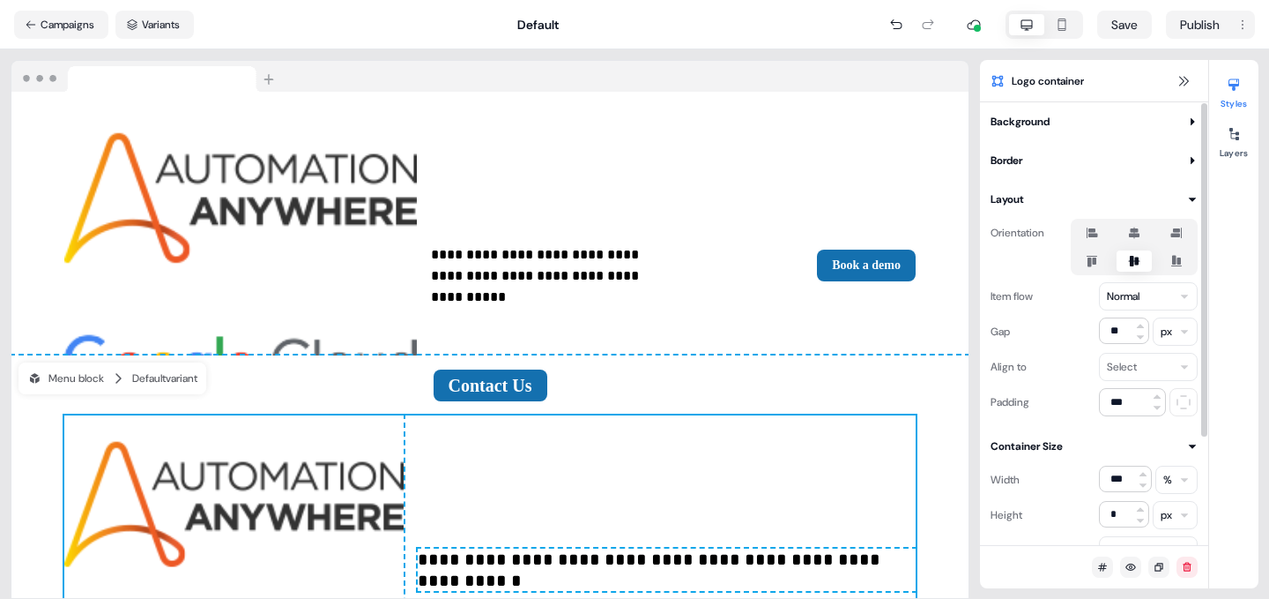
click at [1005, 196] on div "Layout" at bounding box center [1007, 199] width 33 height 18
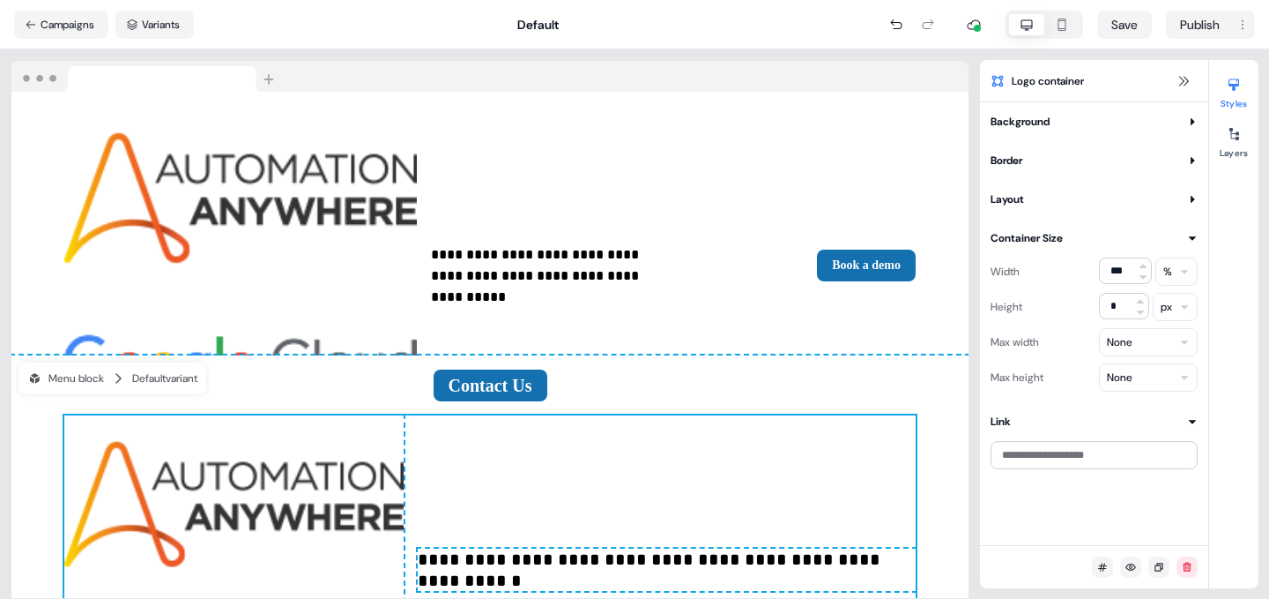
click at [1005, 196] on div "Layout" at bounding box center [1007, 199] width 33 height 18
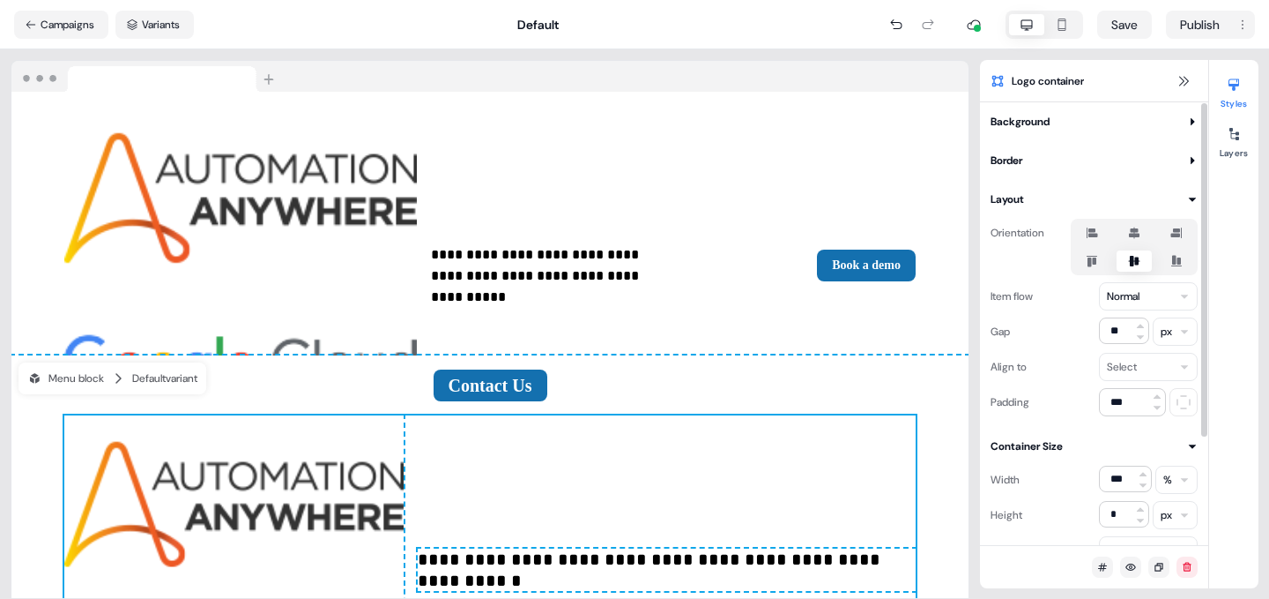
click at [1131, 225] on label at bounding box center [1134, 232] width 35 height 21
click at [1131, 226] on button "button" at bounding box center [1134, 233] width 14 height 14
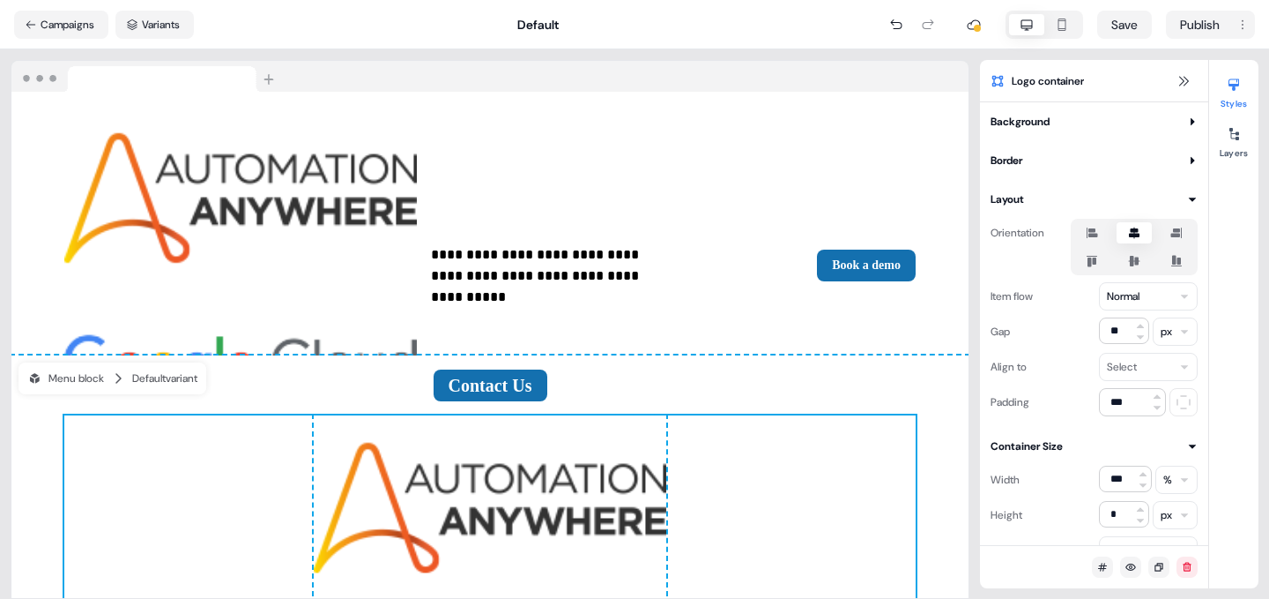
scroll to position [3185, 0]
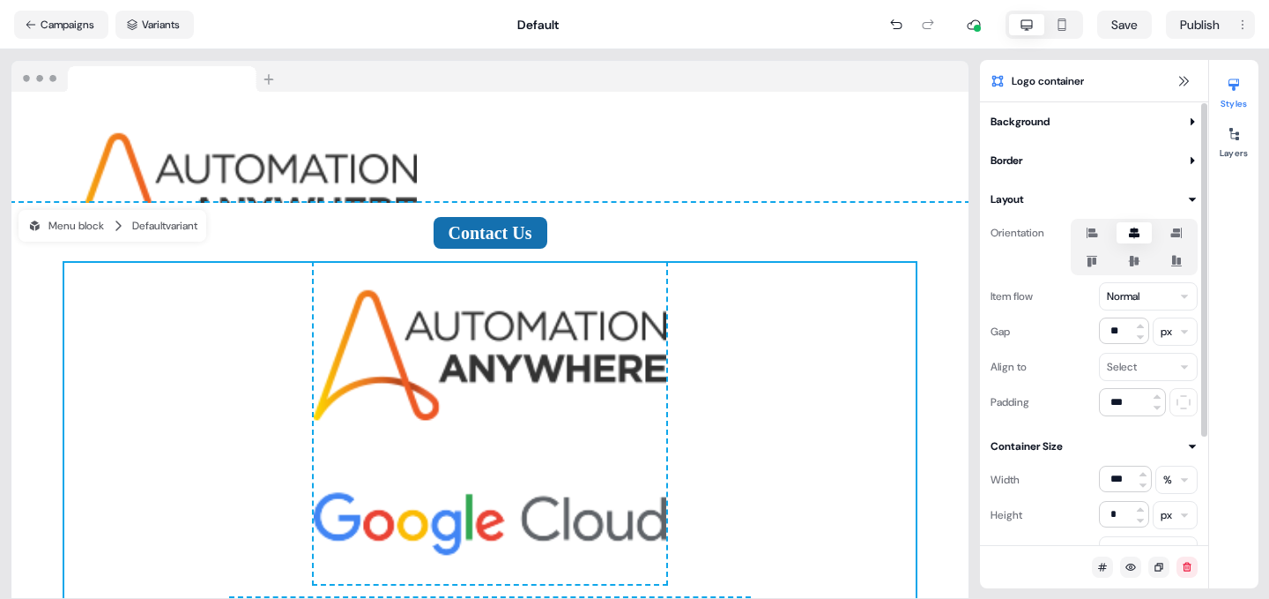
click at [1134, 257] on icon at bounding box center [1134, 261] width 11 height 11
click at [1134, 257] on button "button" at bounding box center [1134, 261] width 14 height 14
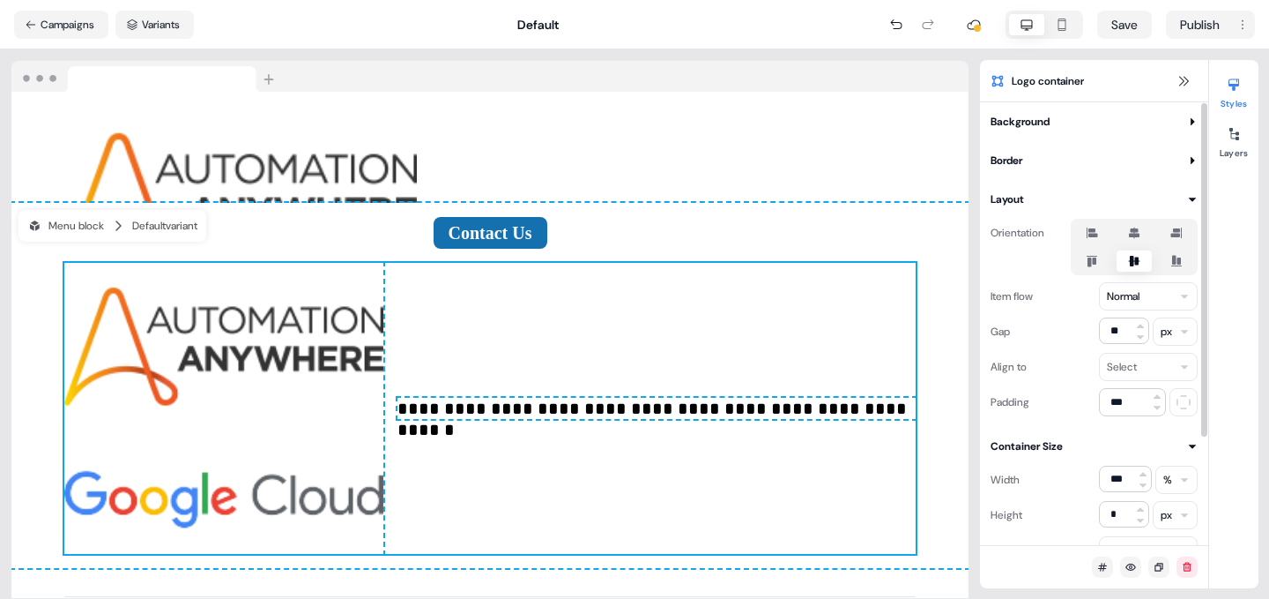
scroll to position [3137, 0]
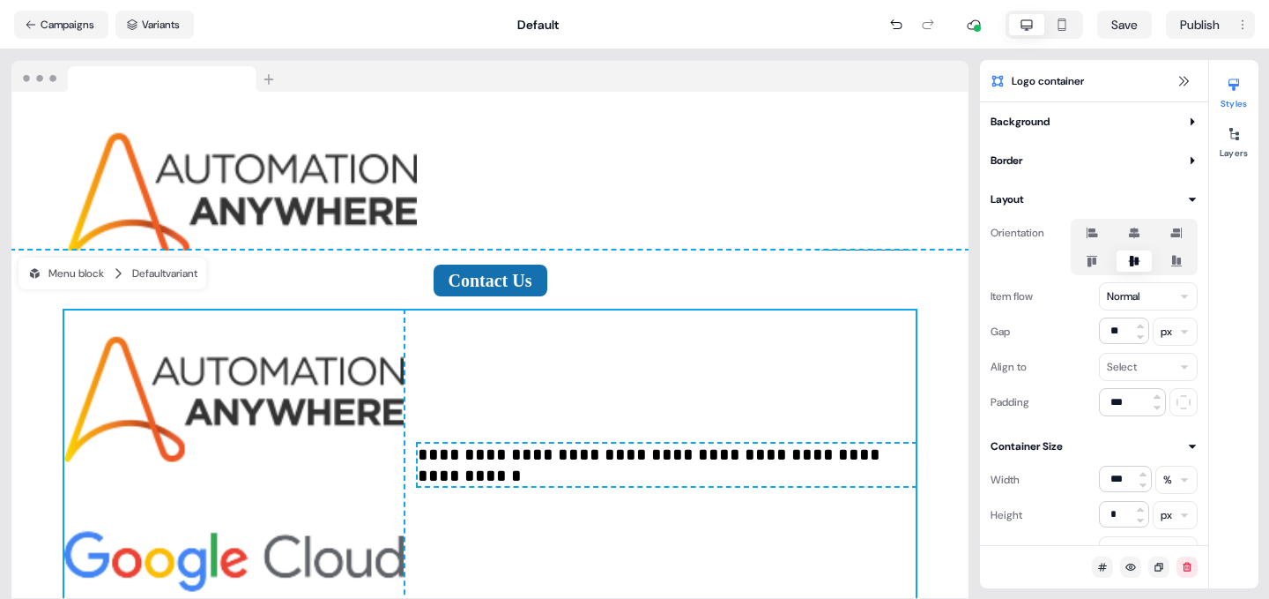
click at [734, 443] on p "**********" at bounding box center [667, 464] width 498 height 42
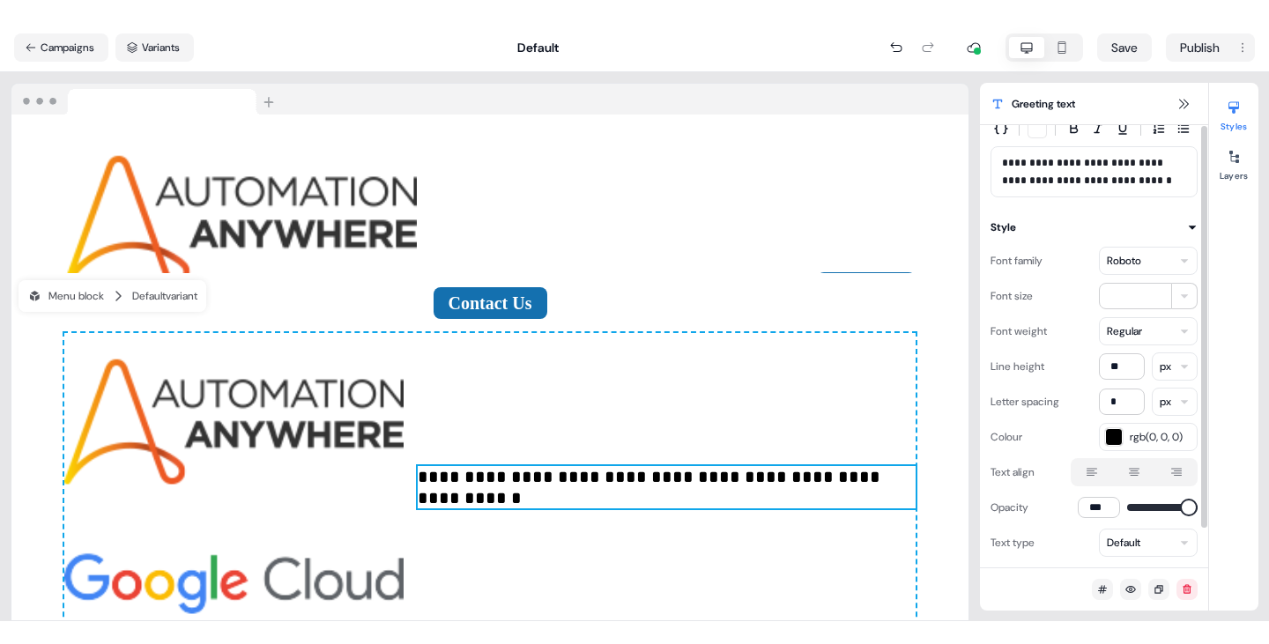
scroll to position [0, 0]
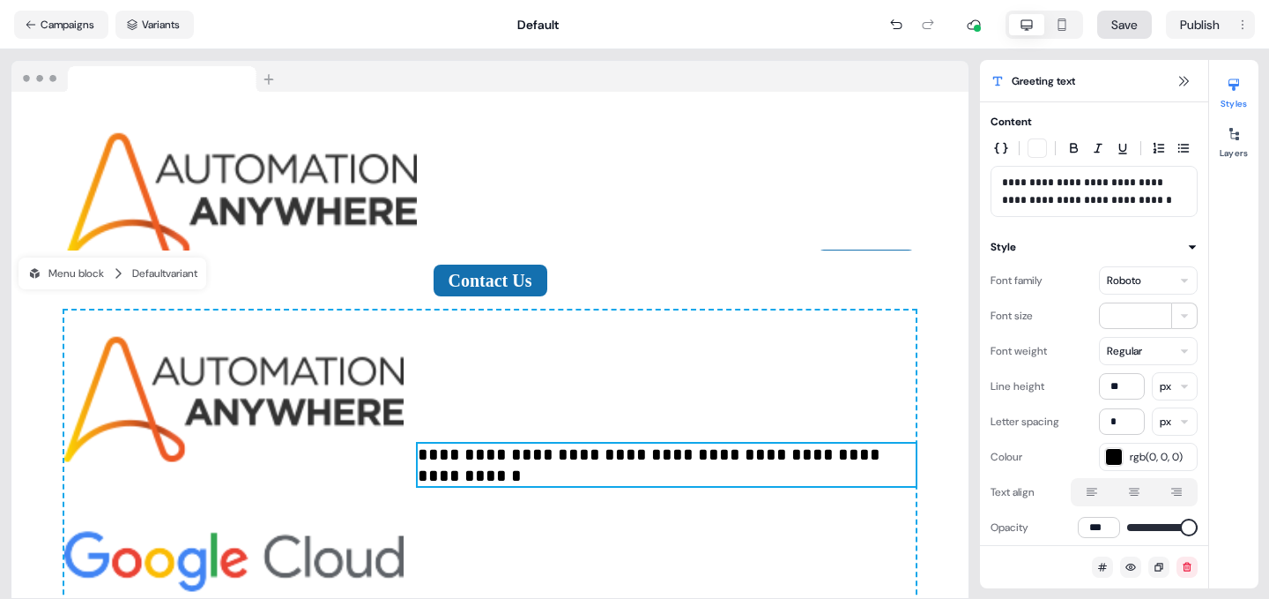
click at [1124, 26] on button "Save" at bounding box center [1124, 25] width 55 height 28
click at [74, 24] on button "Campaigns" at bounding box center [61, 25] width 94 height 28
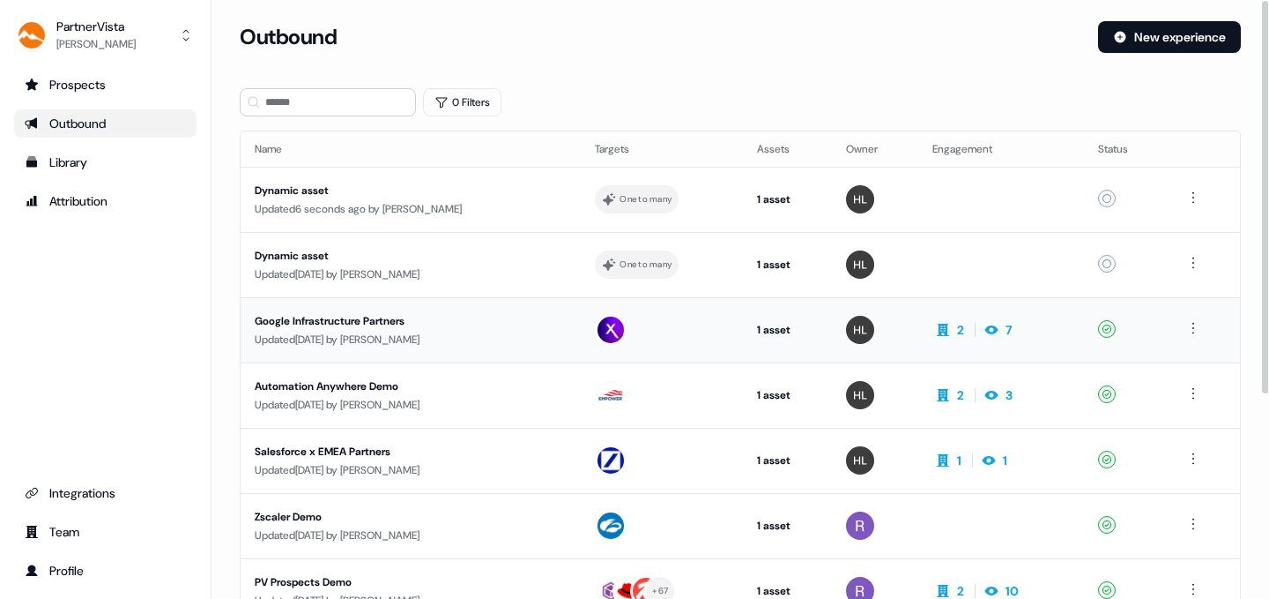
click at [345, 313] on div "Google Infrastructure Partners" at bounding box center [411, 321] width 312 height 18
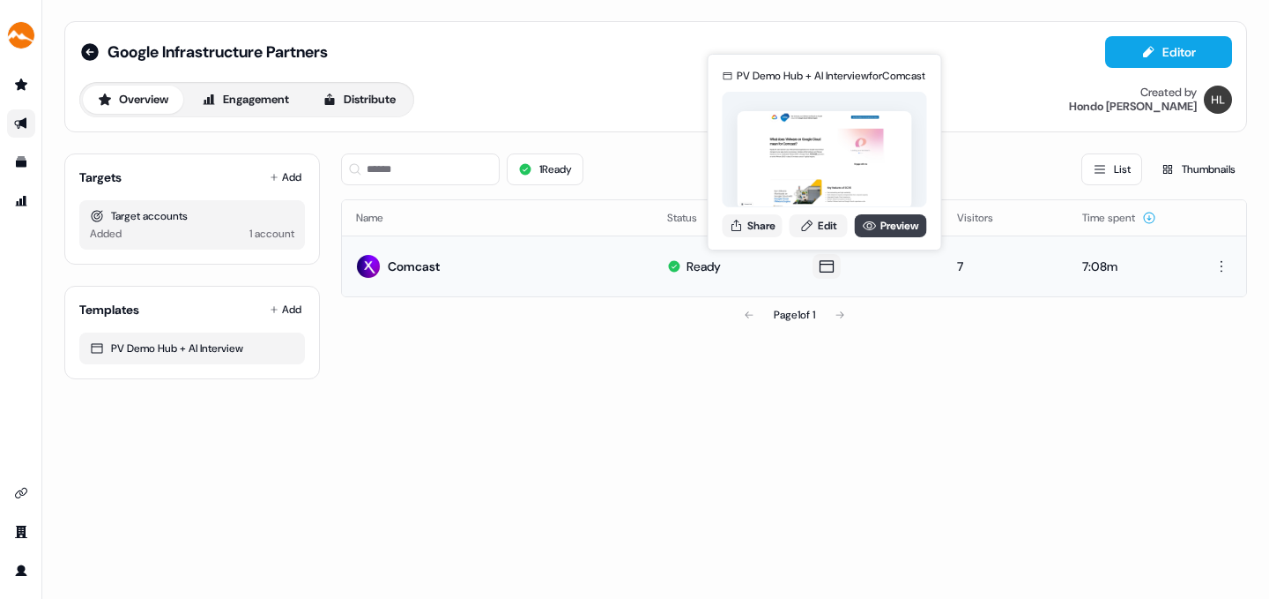
click at [884, 221] on link "Preview" at bounding box center [891, 225] width 72 height 23
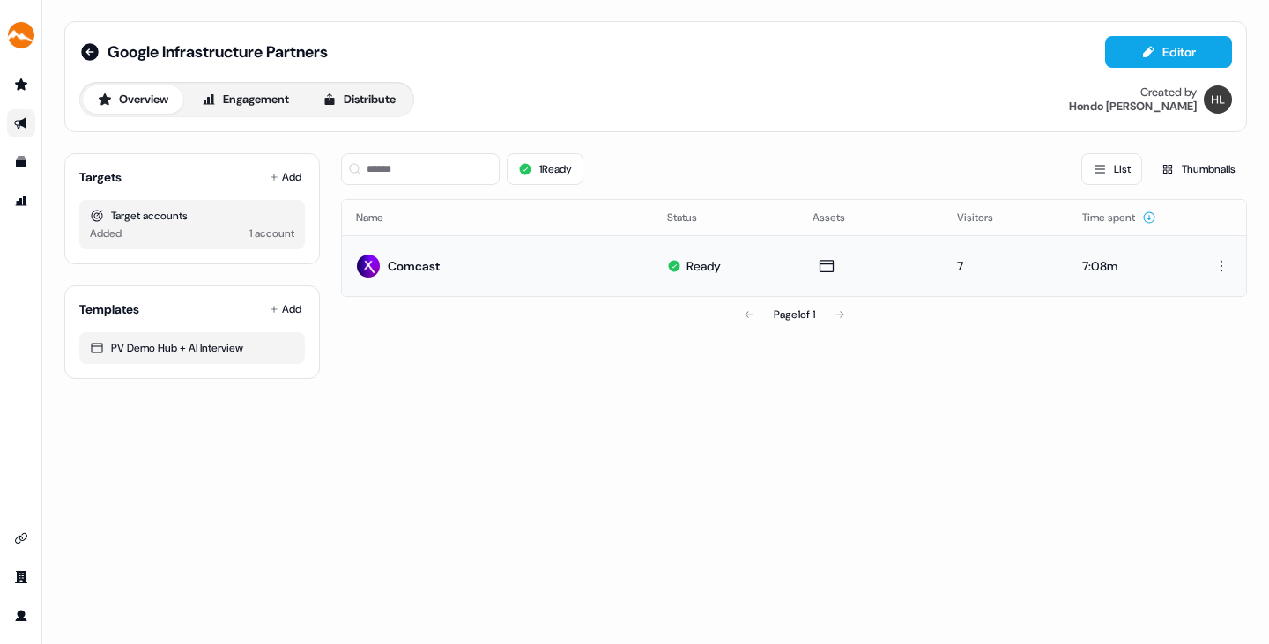
click at [22, 122] on icon "Go to outbound experience" at bounding box center [20, 123] width 12 height 11
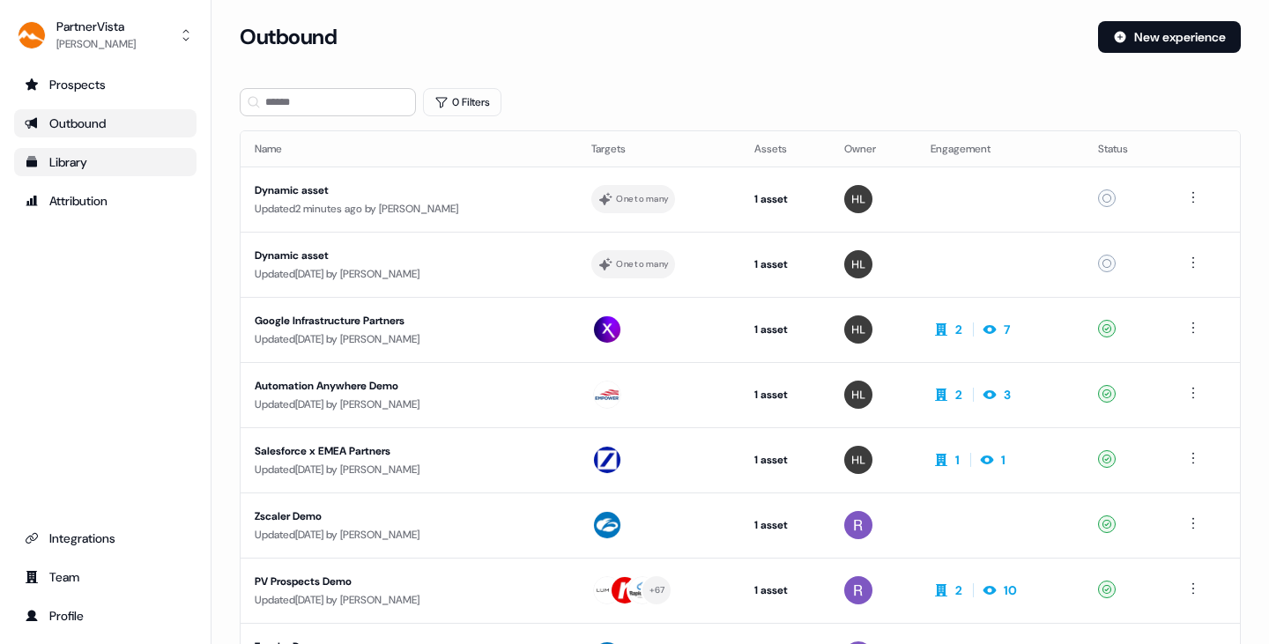
click at [75, 160] on div "Library" at bounding box center [105, 162] width 161 height 18
